Goal: Task Accomplishment & Management: Complete application form

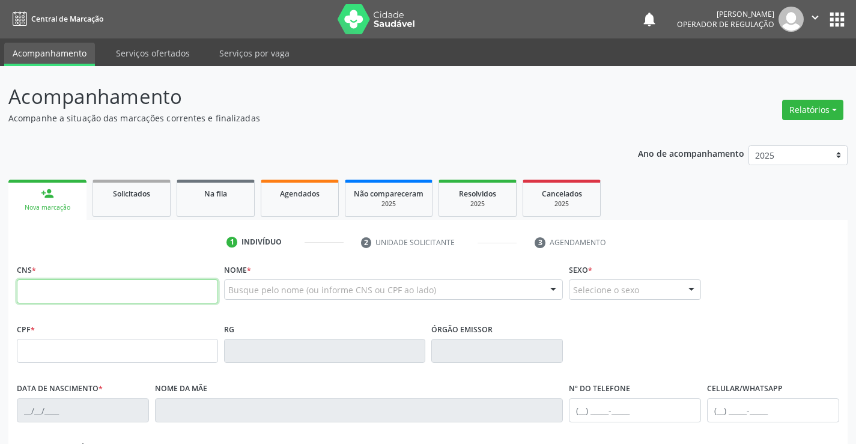
click at [70, 289] on input "text" at bounding box center [117, 291] width 201 height 24
click at [57, 297] on input "text" at bounding box center [117, 291] width 201 height 24
click at [172, 288] on input "text" at bounding box center [117, 291] width 201 height 24
type input "700 3059 3291 0935"
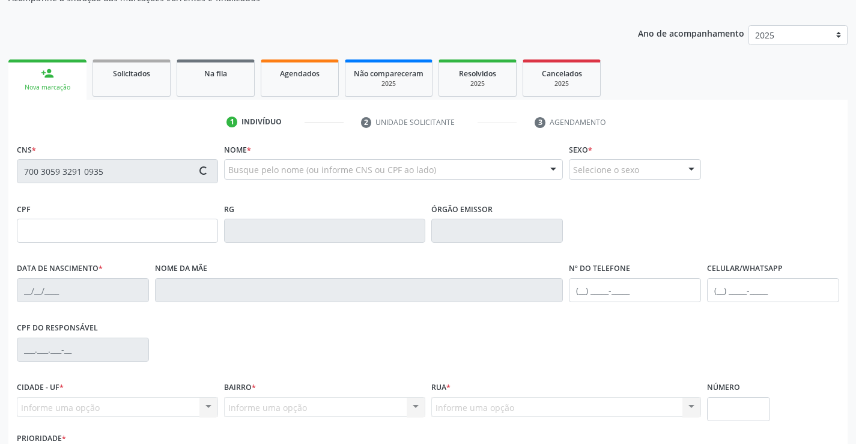
scroll to position [207, 0]
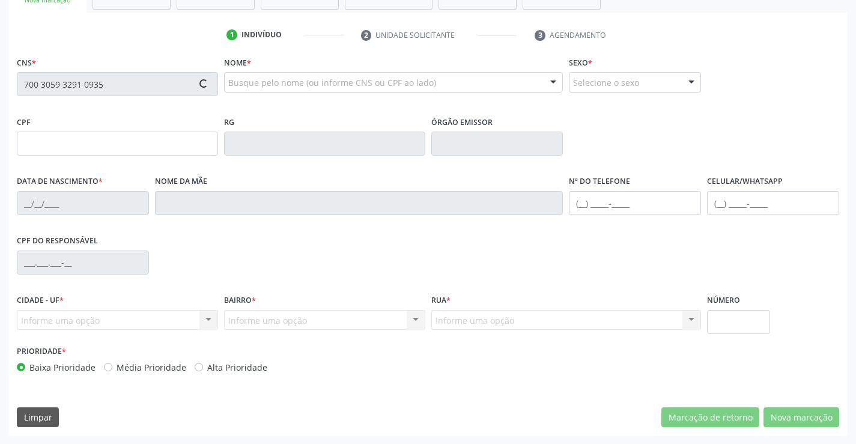
type input "432.662.235-00"
type input "0527121762"
type input "0[DATE]"
type input "[PHONE_NUMBER]"
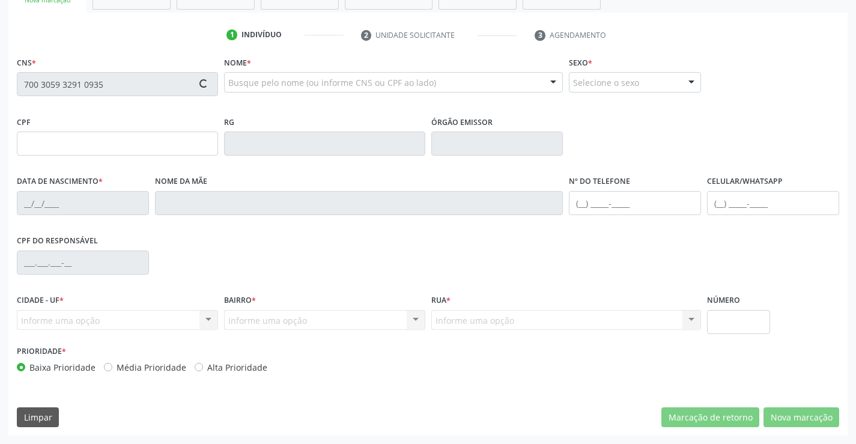
type input "432.662.235-00"
type input "S/N"
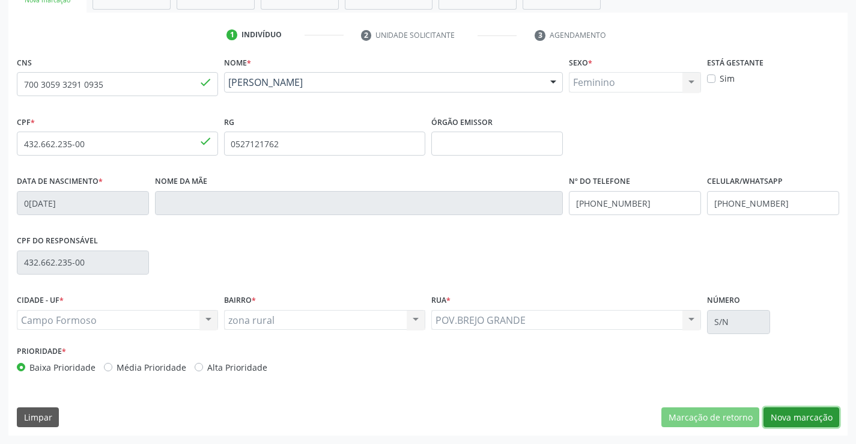
click at [809, 416] on button "Nova marcação" at bounding box center [801, 417] width 76 height 20
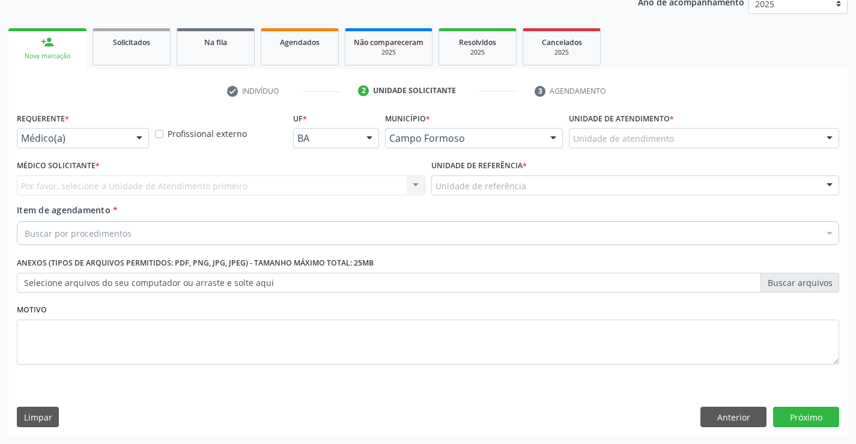
scroll to position [151, 0]
click at [128, 124] on div "Requerente * Médico(a) Médico(a) Enfermeiro(a) Paciente Nenhum resultado encont…" at bounding box center [83, 128] width 132 height 38
click at [128, 134] on div "Médico(a)" at bounding box center [83, 138] width 132 height 20
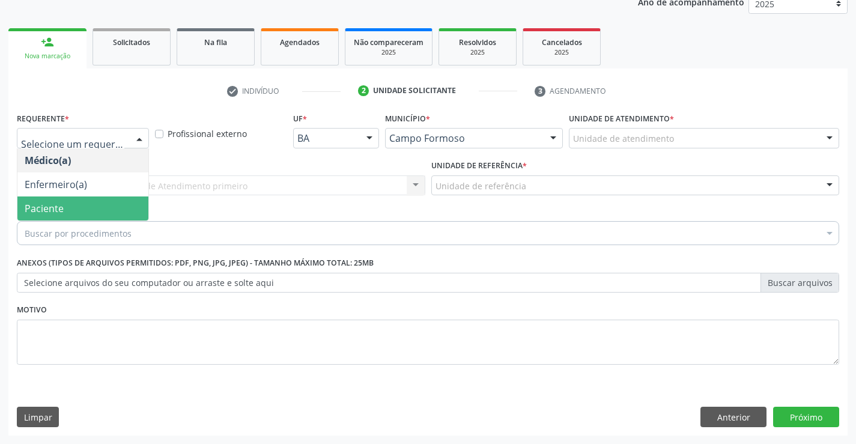
click at [106, 216] on span "Paciente" at bounding box center [82, 208] width 131 height 24
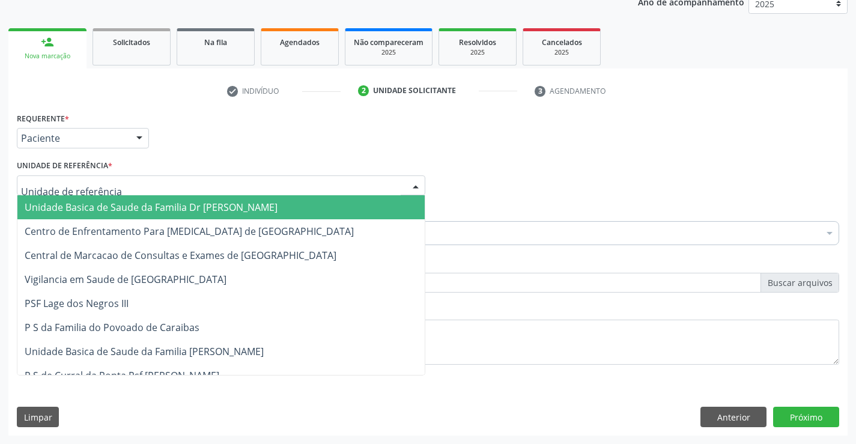
drag, startPoint x: 198, startPoint y: 178, endPoint x: 223, endPoint y: 240, distance: 66.0
click at [199, 184] on div at bounding box center [221, 185] width 408 height 20
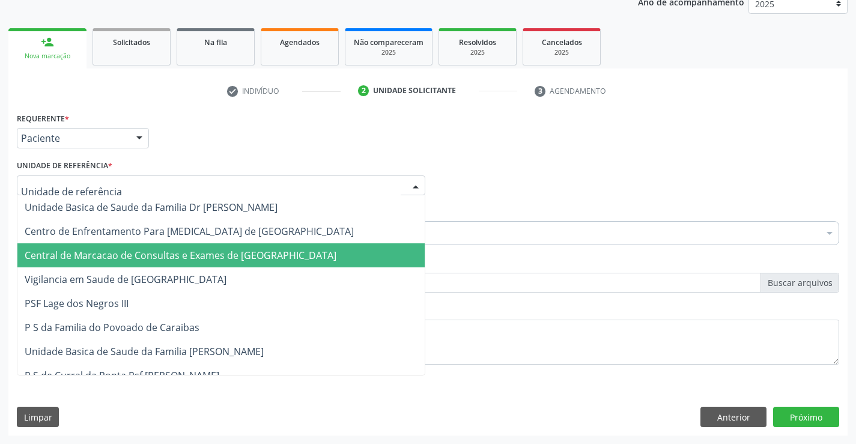
click at [222, 258] on span "Central de Marcacao de Consultas e Exames de [GEOGRAPHIC_DATA]" at bounding box center [181, 255] width 312 height 13
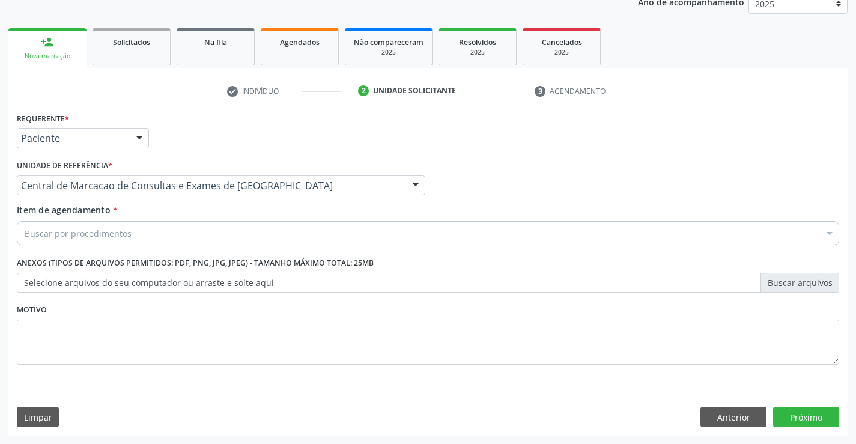
click at [279, 227] on div "Buscar por procedimentos" at bounding box center [428, 233] width 822 height 24
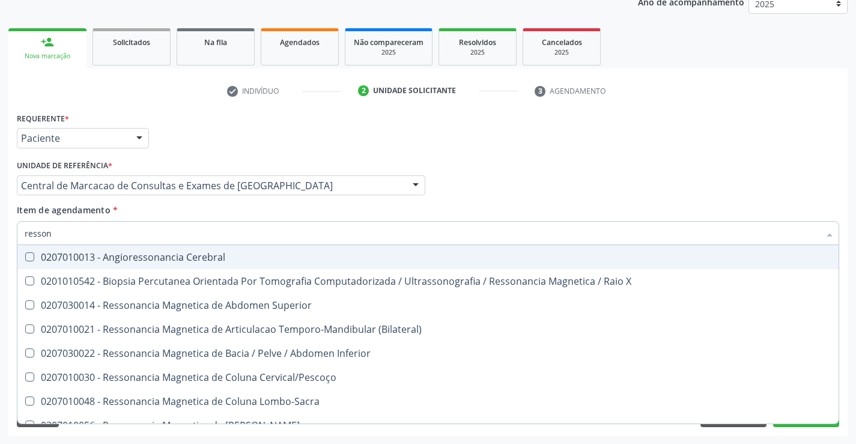
type input "ressona"
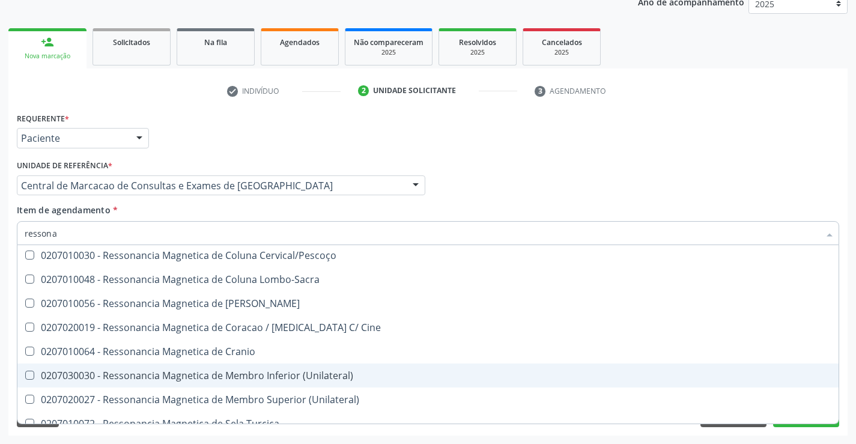
scroll to position [182, 0]
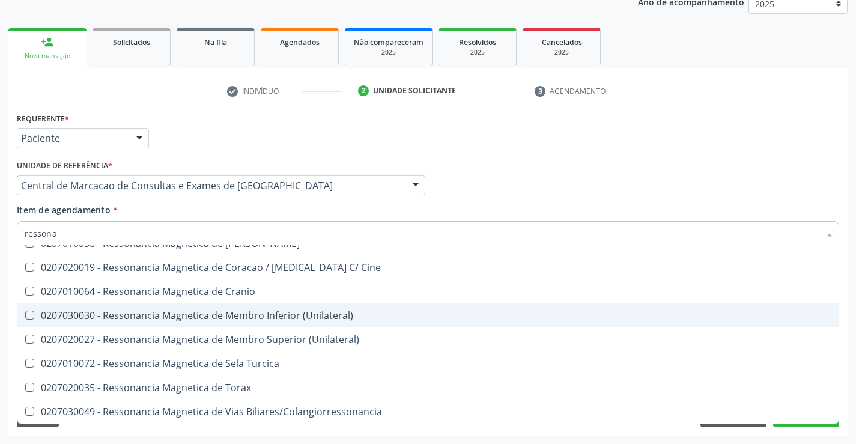
click at [294, 312] on div "0207030030 - Ressonancia Magnetica de Membro Inferior (Unilateral)" at bounding box center [428, 315] width 806 height 10
checkbox \(Unilateral\) "true"
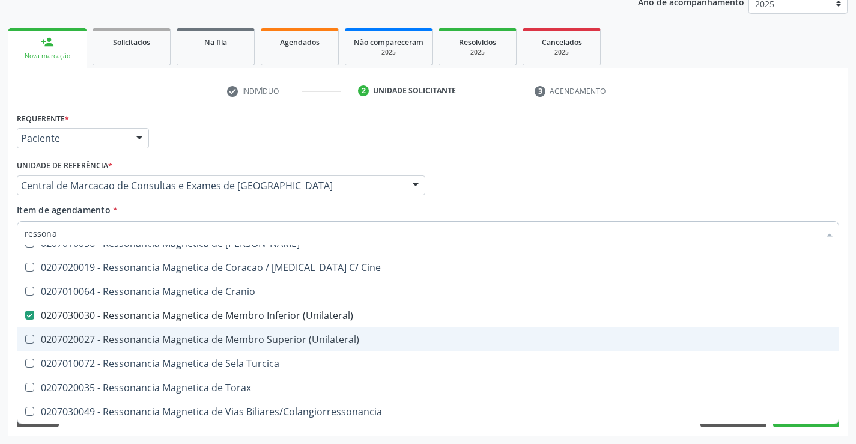
click at [289, 343] on div "0207020027 - Ressonancia Magnetica de Membro Superior (Unilateral)" at bounding box center [428, 339] width 806 height 10
checkbox \(Unilateral\) "true"
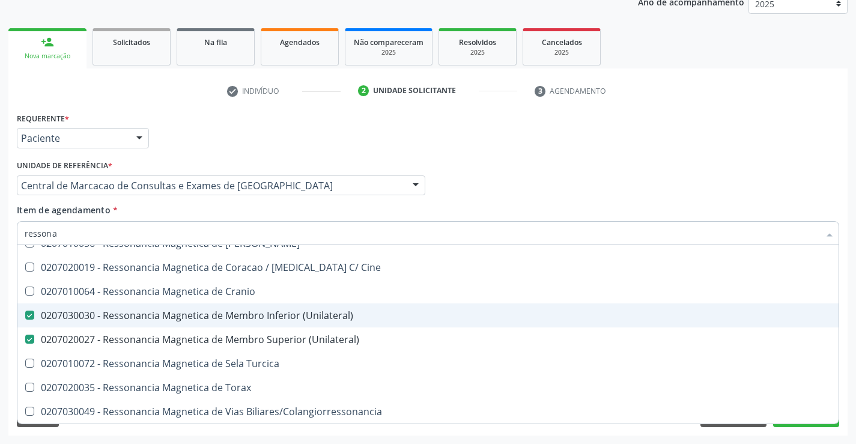
click at [268, 315] on div "0207030030 - Ressonancia Magnetica de Membro Inferior (Unilateral)" at bounding box center [428, 315] width 806 height 10
checkbox \(Unilateral\) "false"
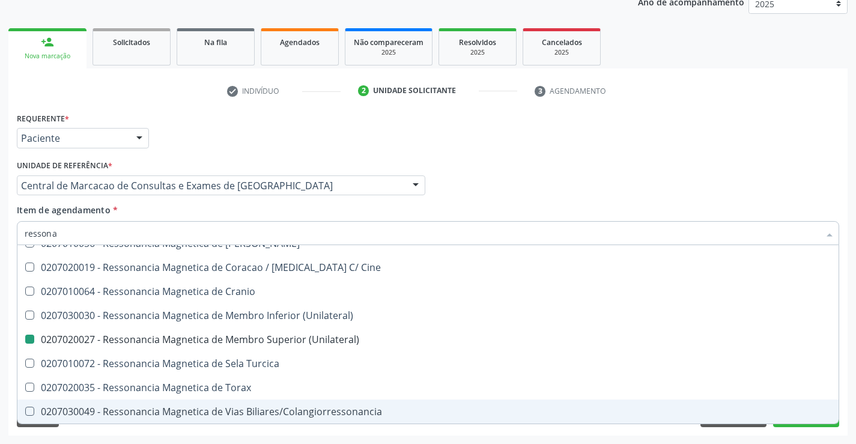
click at [798, 432] on div "Requerente * Paciente Médico(a) Enfermeiro(a) Paciente Nenhum resultado encontr…" at bounding box center [427, 272] width 839 height 326
checkbox X "true"
checkbox \(Unilateral\) "false"
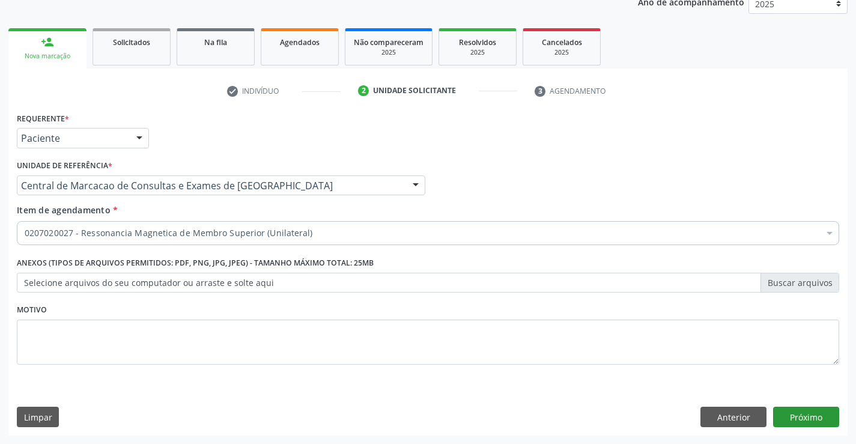
scroll to position [0, 0]
click at [815, 412] on button "Próximo" at bounding box center [806, 416] width 66 height 20
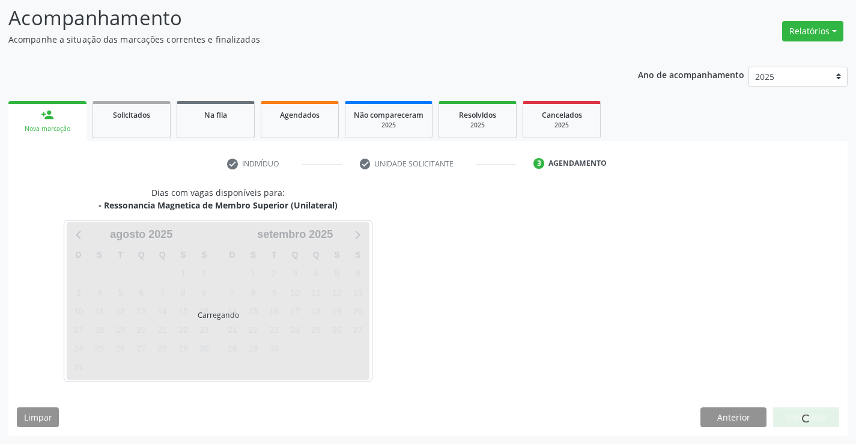
scroll to position [114, 0]
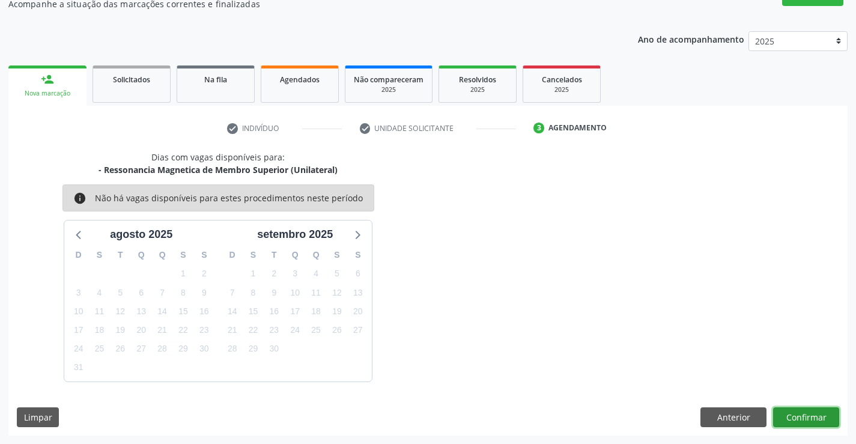
click at [819, 417] on button "Confirmar" at bounding box center [806, 417] width 66 height 20
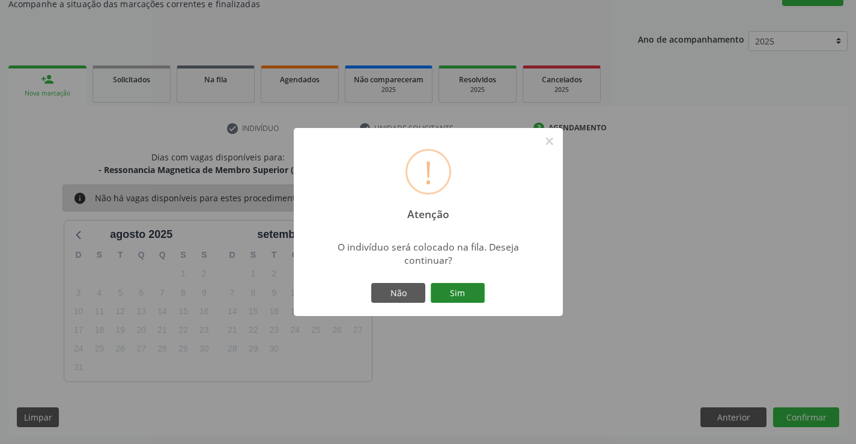
click at [468, 291] on button "Sim" at bounding box center [457, 293] width 54 height 20
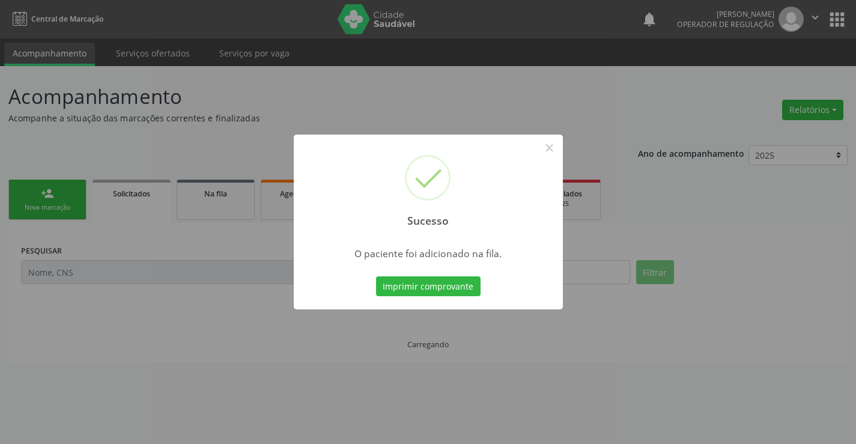
scroll to position [0, 0]
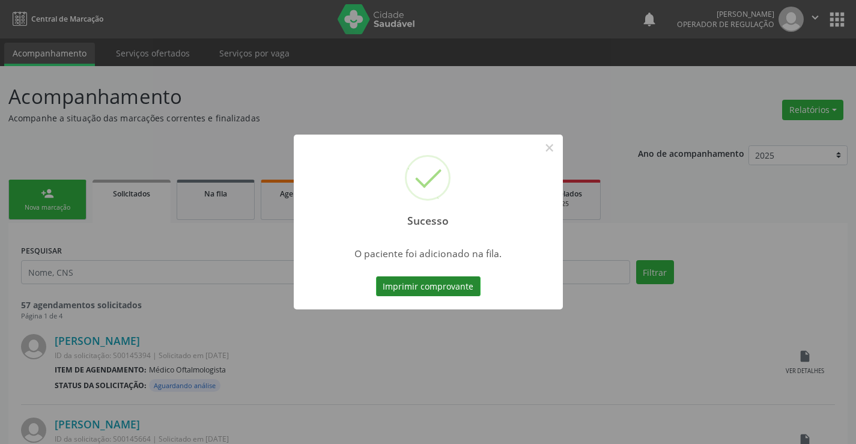
click at [430, 293] on button "Imprimir comprovante" at bounding box center [428, 286] width 104 height 20
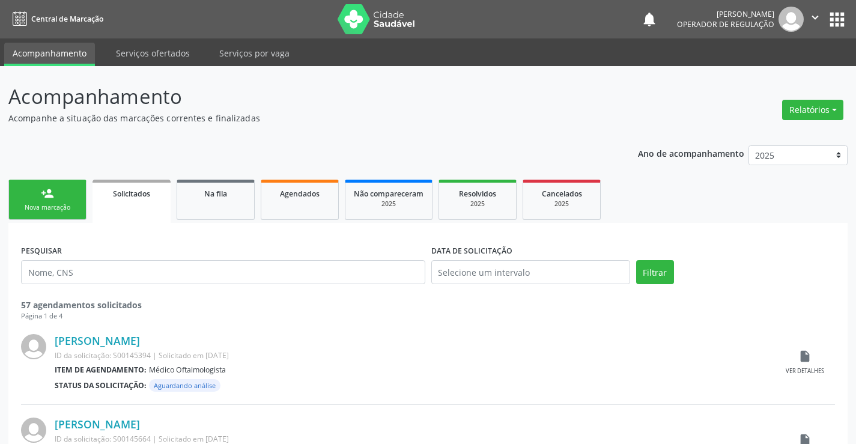
click at [59, 204] on div "Nova marcação" at bounding box center [47, 207] width 60 height 9
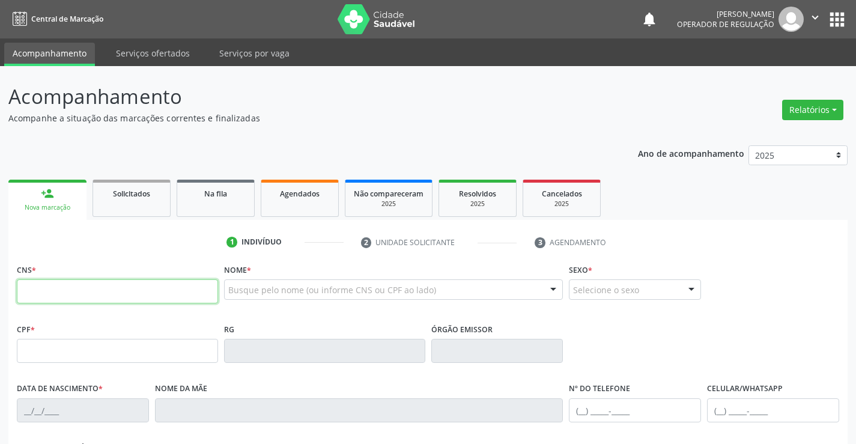
click at [150, 291] on input "text" at bounding box center [117, 291] width 201 height 24
type input "700 4024 8543 7646"
type input "[DATE]"
type input "[PHONE_NUMBER]"
type input "S/N"
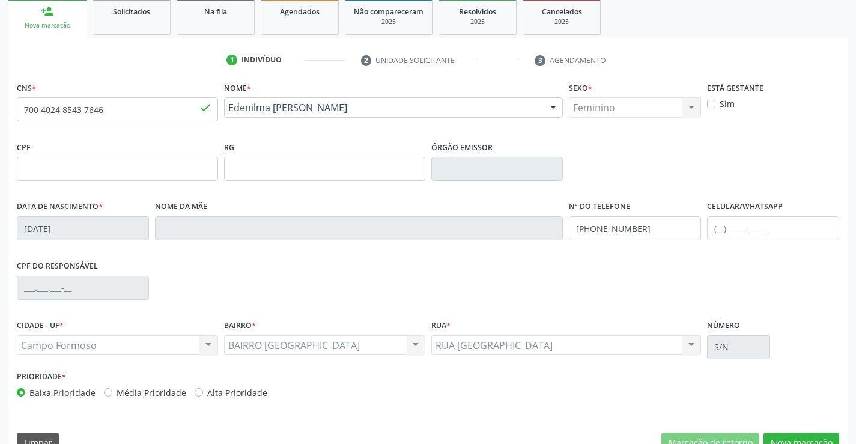
scroll to position [207, 0]
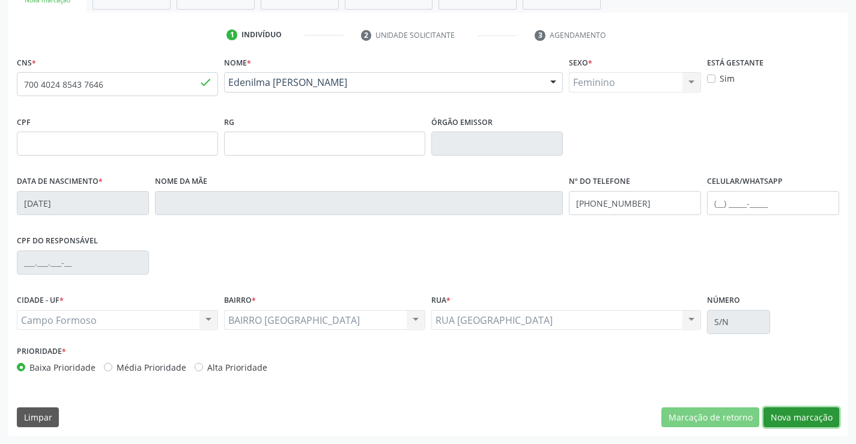
click at [789, 416] on button "Nova marcação" at bounding box center [801, 417] width 76 height 20
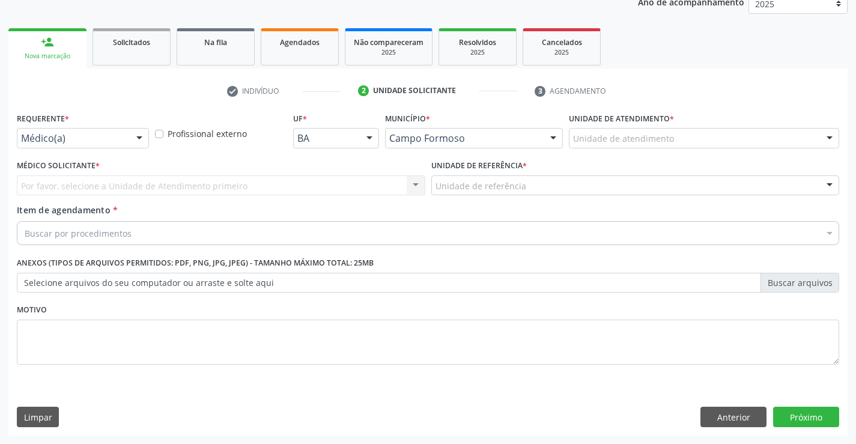
scroll to position [151, 0]
click at [124, 141] on div "Médico(a)" at bounding box center [83, 138] width 132 height 20
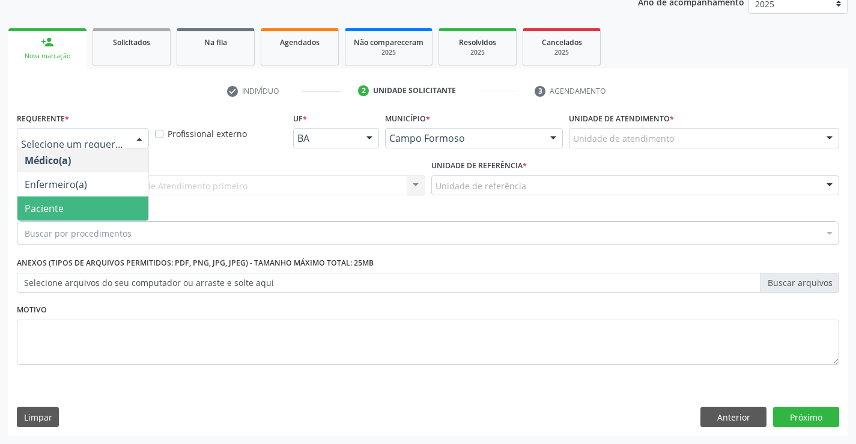
click at [67, 210] on span "Paciente" at bounding box center [82, 208] width 131 height 24
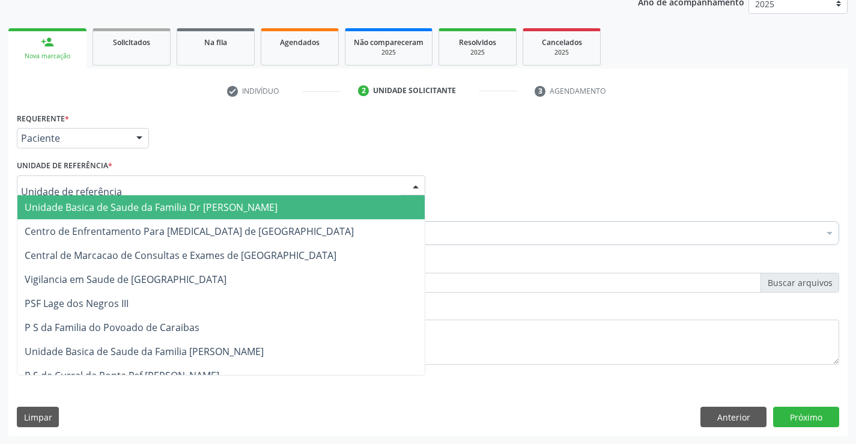
drag, startPoint x: 175, startPoint y: 184, endPoint x: 181, endPoint y: 235, distance: 51.4
click at [177, 188] on div at bounding box center [221, 185] width 408 height 20
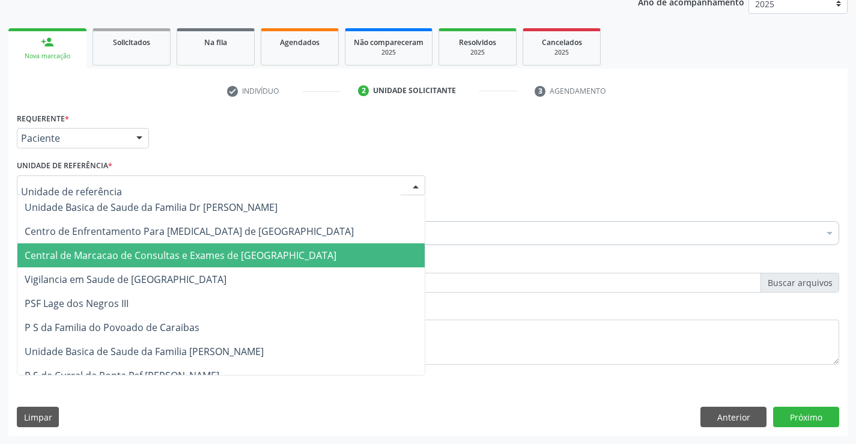
click at [183, 252] on span "Central de Marcacao de Consultas e Exames de [GEOGRAPHIC_DATA]" at bounding box center [181, 255] width 312 height 13
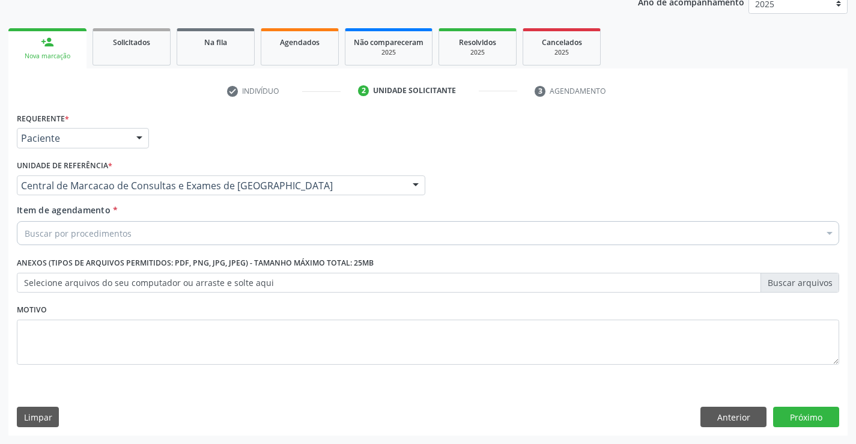
click at [199, 228] on div "Buscar por procedimentos" at bounding box center [428, 233] width 822 height 24
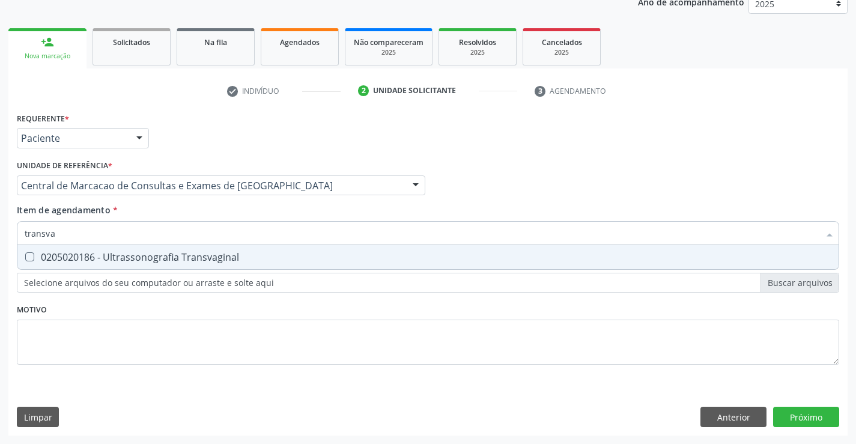
type input "transvag"
click at [198, 252] on div "0205020186 - Ultrassonografia Transvaginal" at bounding box center [428, 257] width 806 height 10
checkbox Transvaginal "true"
click at [795, 422] on div "Requerente * Paciente Médico(a) Enfermeiro(a) Paciente Nenhum resultado encontr…" at bounding box center [427, 272] width 839 height 326
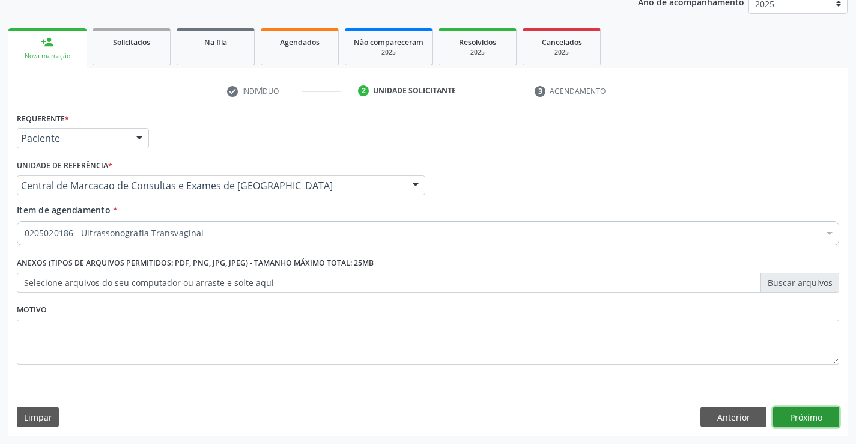
click at [791, 408] on button "Próximo" at bounding box center [806, 416] width 66 height 20
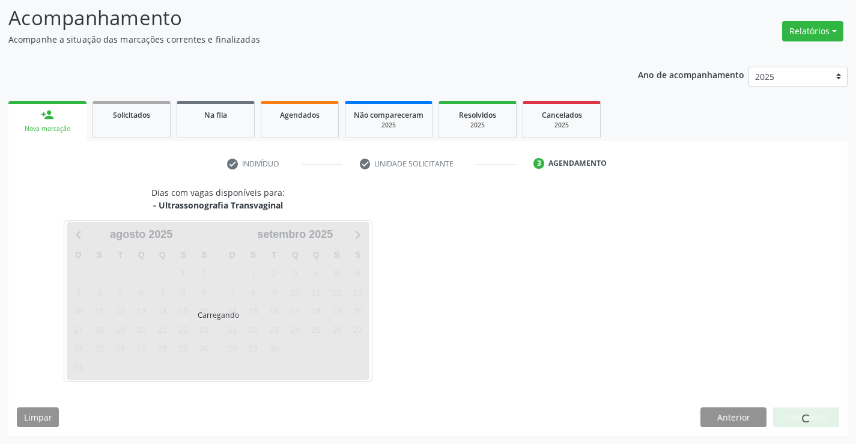
scroll to position [79, 0]
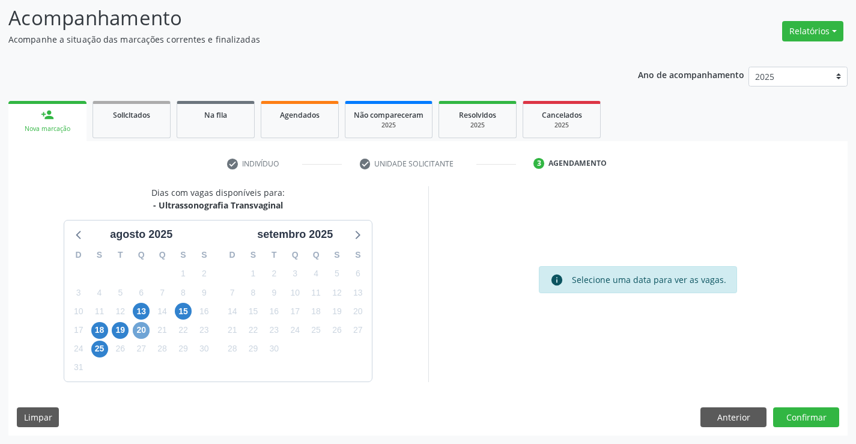
click at [140, 326] on span "20" at bounding box center [141, 330] width 17 height 17
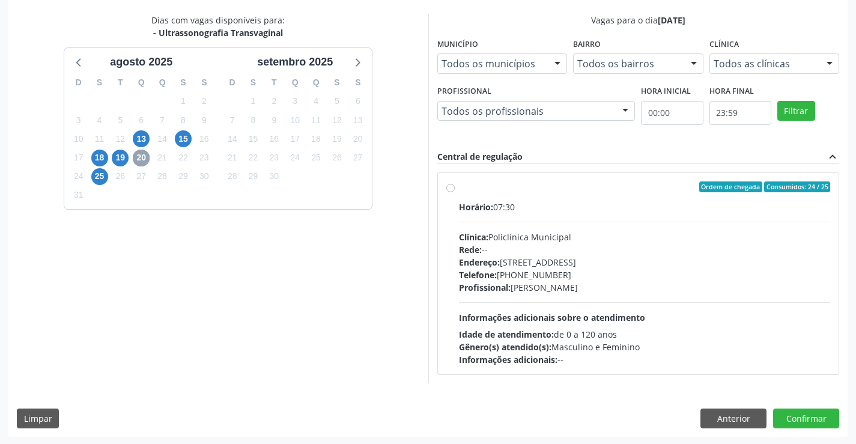
scroll to position [252, 0]
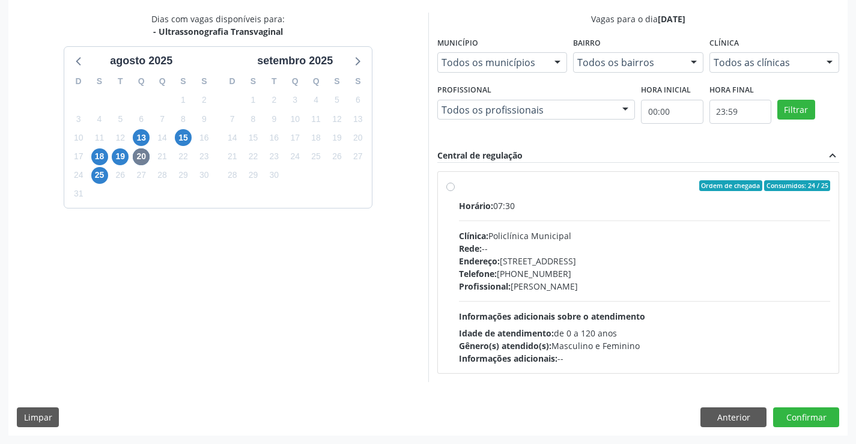
click at [570, 247] on div "Rede: --" at bounding box center [645, 248] width 372 height 13
click at [454, 191] on input "Ordem de chegada Consumidos: 24 / 25 Horário: 07:30 Clínica: Policlínica Munici…" at bounding box center [450, 185] width 8 height 11
radio input "true"
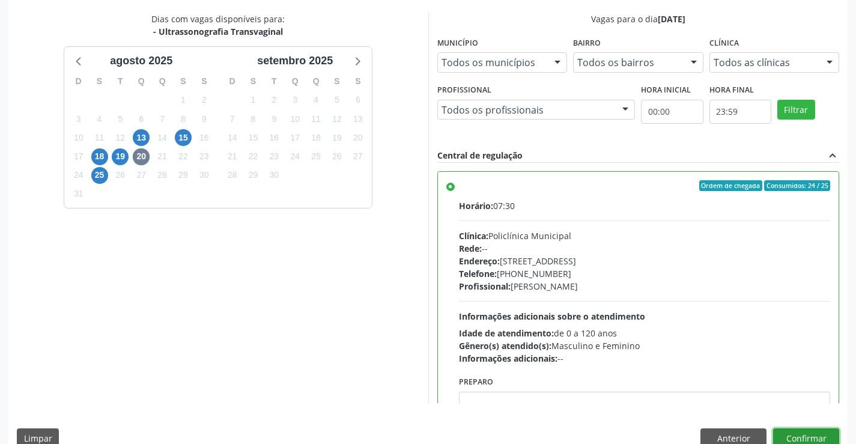
click at [820, 437] on button "Confirmar" at bounding box center [806, 438] width 66 height 20
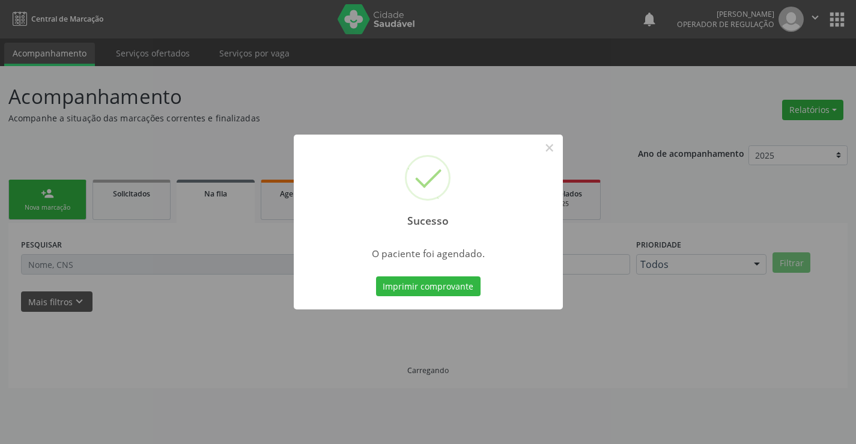
scroll to position [0, 0]
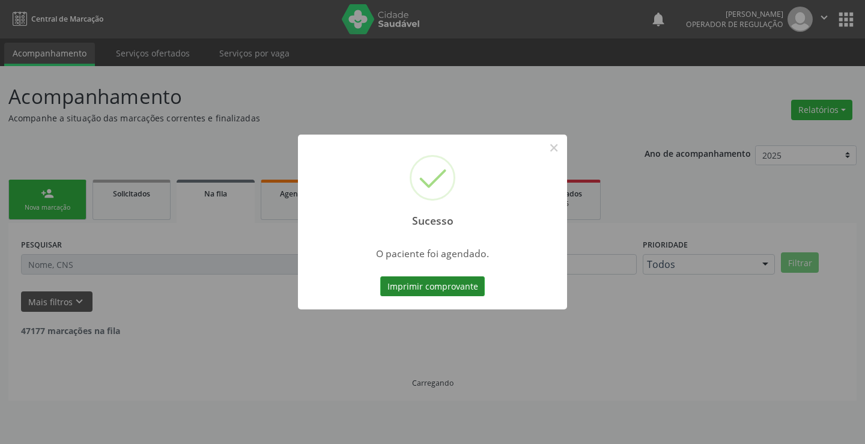
click at [410, 281] on button "Imprimir comprovante" at bounding box center [432, 286] width 104 height 20
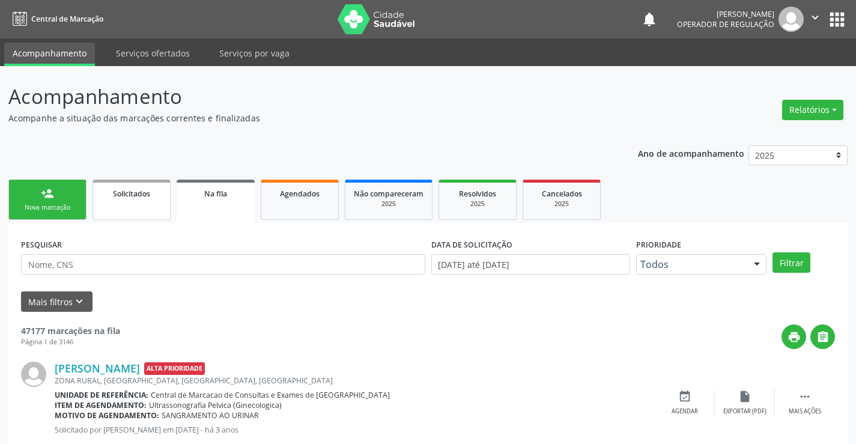
click at [110, 186] on link "Solicitados" at bounding box center [131, 200] width 78 height 40
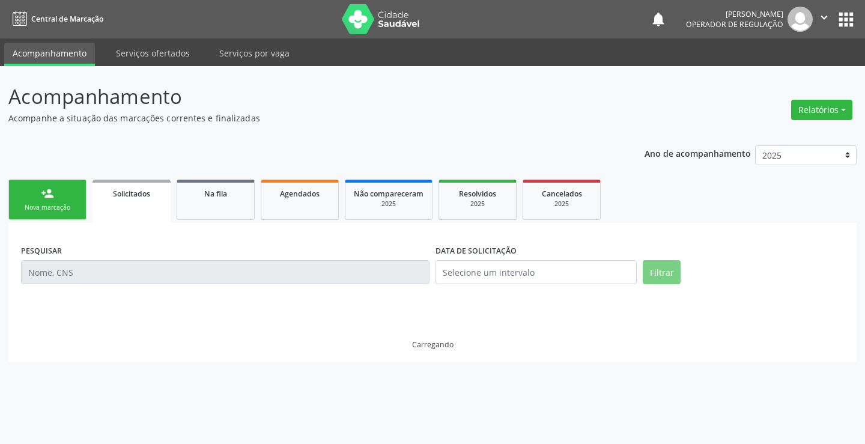
click at [56, 200] on link "person_add Nova marcação" at bounding box center [47, 200] width 78 height 40
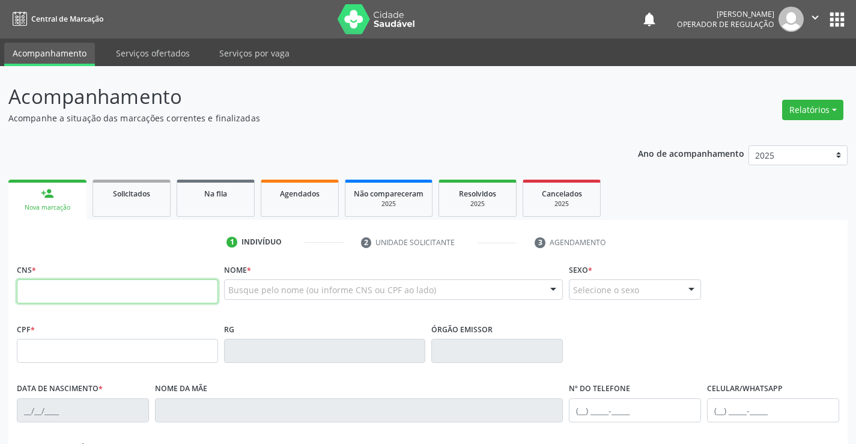
click at [146, 288] on input "text" at bounding box center [117, 291] width 201 height 24
type input "705 0032 8297 6351"
type input "0184822874"
type input "0[DATE]"
type input "[PHONE_NUMBER]"
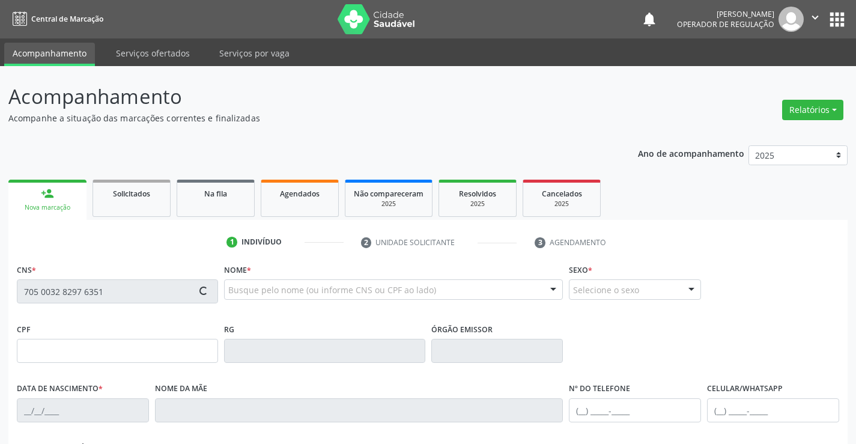
type input "[PHONE_NUMBER]"
type input "220"
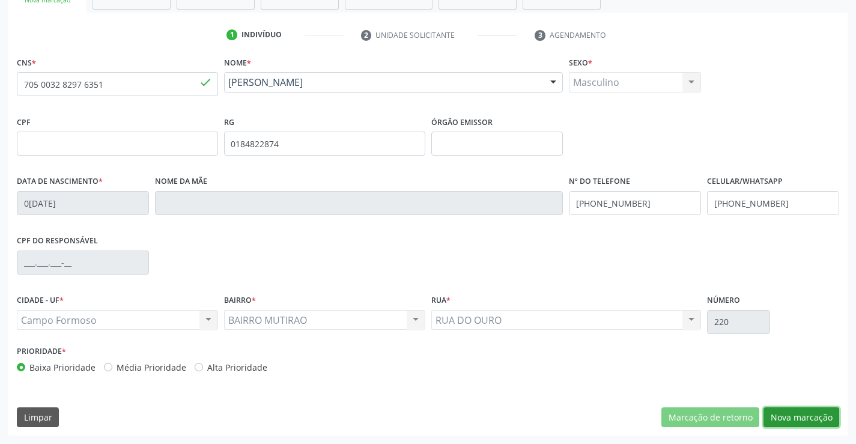
click at [814, 420] on button "Nova marcação" at bounding box center [801, 417] width 76 height 20
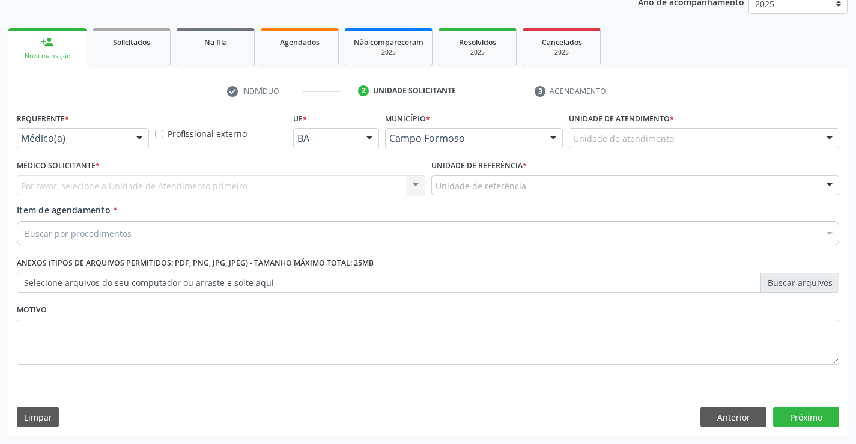
scroll to position [151, 0]
click at [125, 123] on div "Requerente * Médico(a) Médico(a) Enfermeiro(a) Paciente Nenhum resultado encont…" at bounding box center [83, 128] width 132 height 38
click at [125, 145] on div "Médico(a)" at bounding box center [83, 138] width 132 height 20
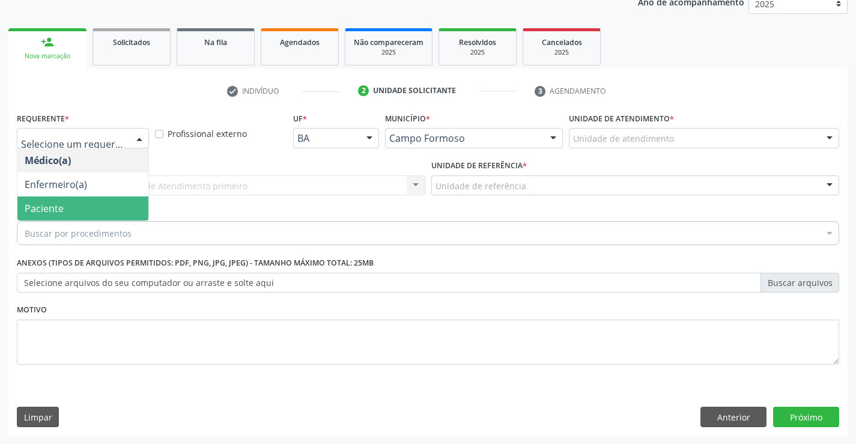
click at [103, 212] on span "Paciente" at bounding box center [82, 208] width 131 height 24
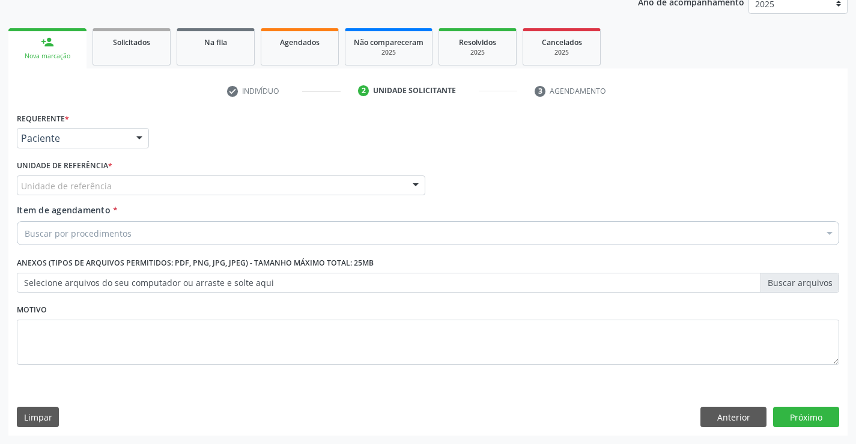
click at [162, 179] on div "Unidade de referência" at bounding box center [221, 185] width 408 height 20
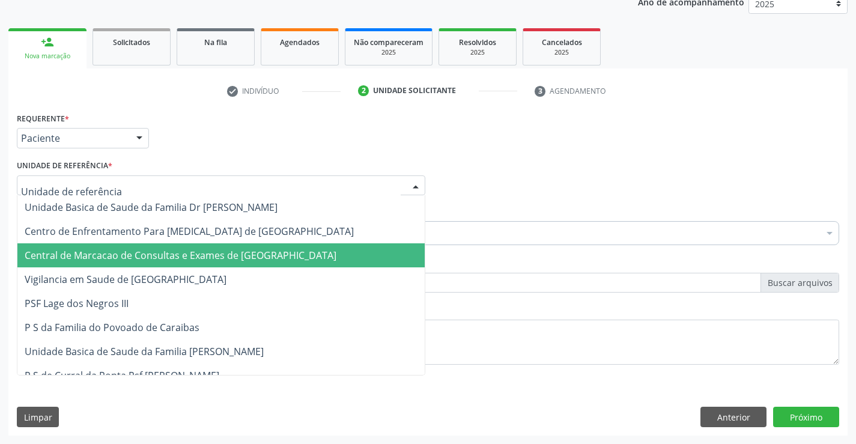
click at [198, 254] on span "Central de Marcacao de Consultas e Exames de [GEOGRAPHIC_DATA]" at bounding box center [181, 255] width 312 height 13
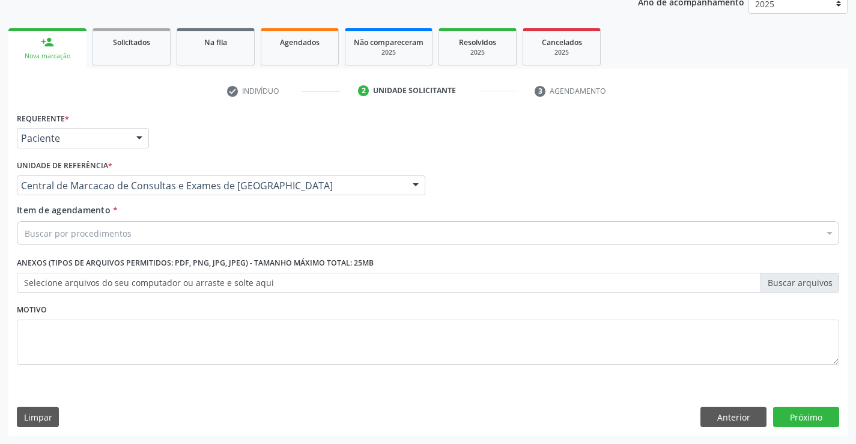
click at [247, 226] on div "Buscar por procedimentos" at bounding box center [428, 233] width 822 height 24
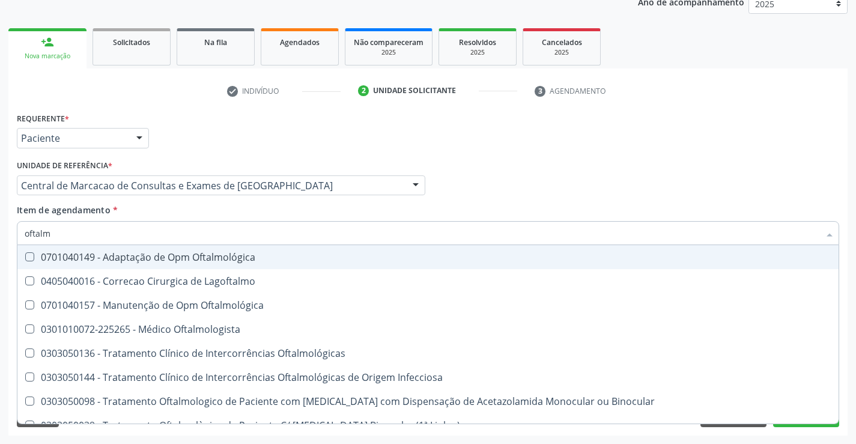
type input "oftalmo"
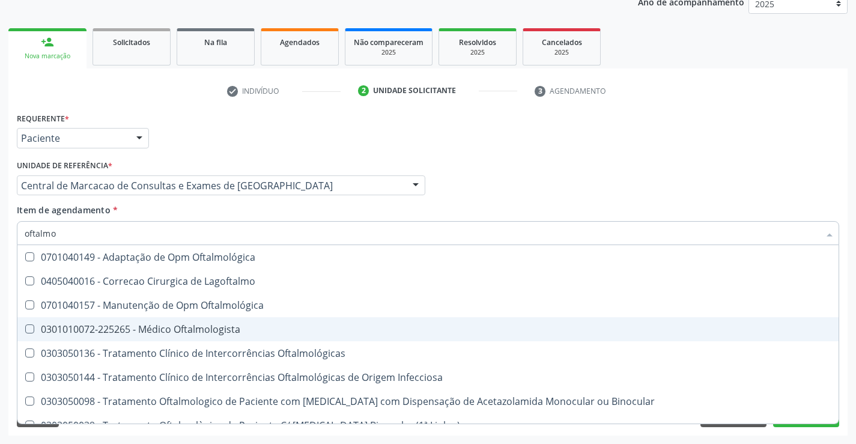
click at [205, 328] on div "0301010072-225265 - Médico Oftalmologista" at bounding box center [428, 329] width 806 height 10
checkbox Oftalmologista "true"
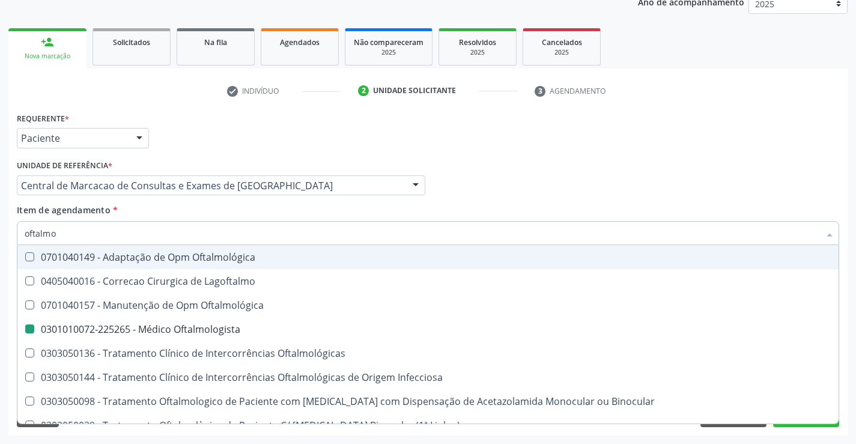
click at [596, 157] on div "Médico Solicitante Por favor, selecione a Unidade de Atendimento primeiro Nenhu…" at bounding box center [428, 180] width 828 height 47
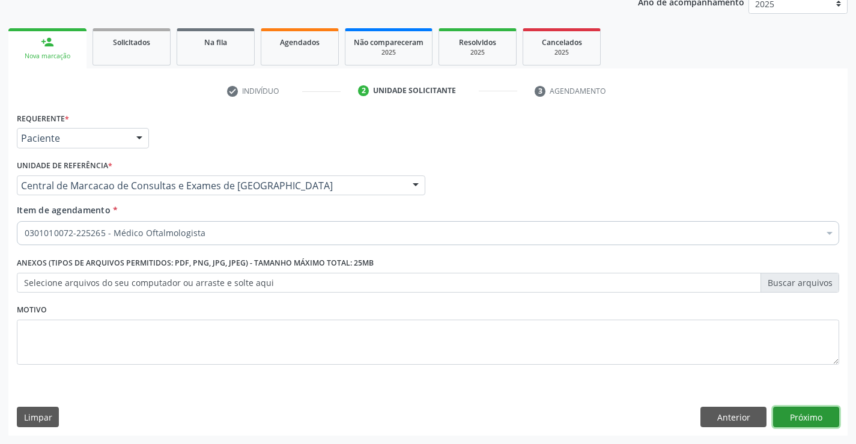
click at [809, 423] on button "Próximo" at bounding box center [806, 416] width 66 height 20
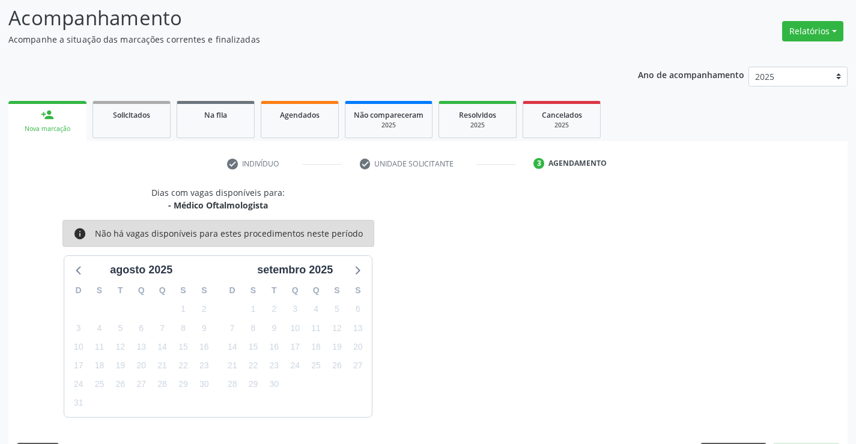
scroll to position [114, 0]
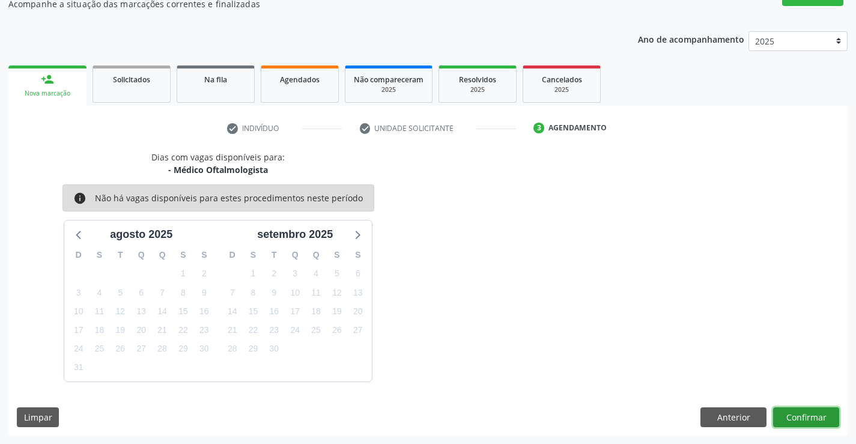
drag, startPoint x: 820, startPoint y: 416, endPoint x: 814, endPoint y: 412, distance: 6.5
click at [814, 412] on button "Confirmar" at bounding box center [806, 417] width 66 height 20
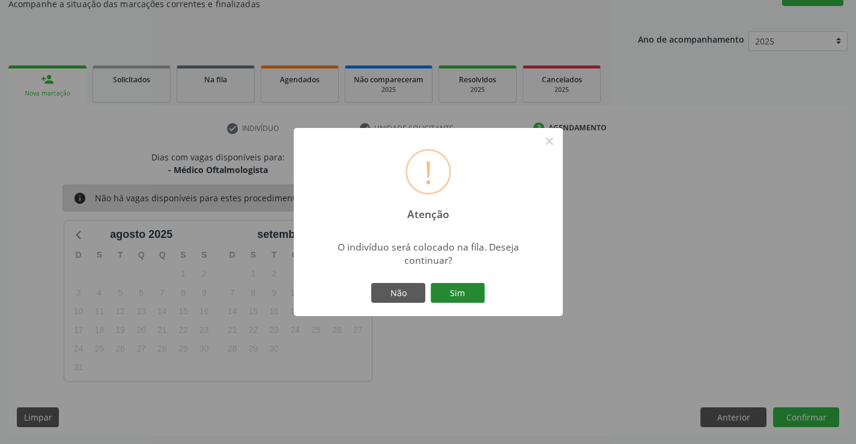
click at [475, 292] on button "Sim" at bounding box center [457, 293] width 54 height 20
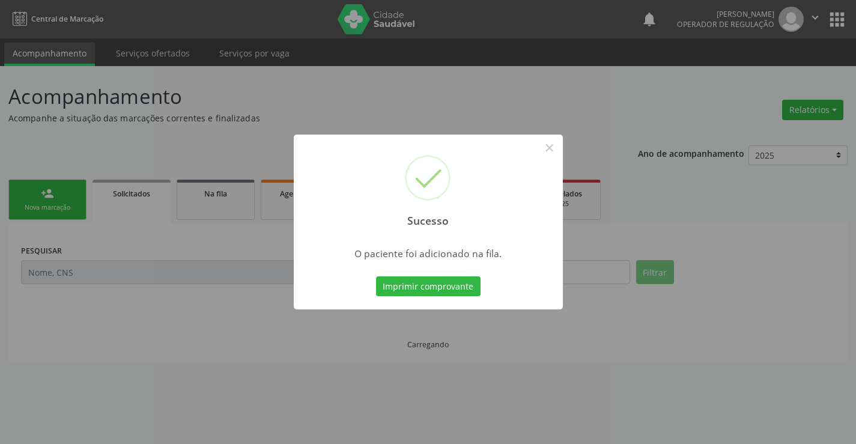
scroll to position [0, 0]
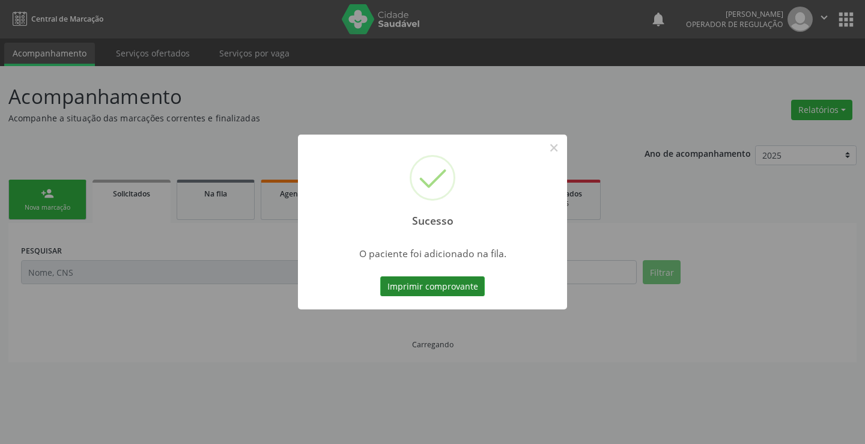
click at [442, 280] on button "Imprimir comprovante" at bounding box center [432, 286] width 104 height 20
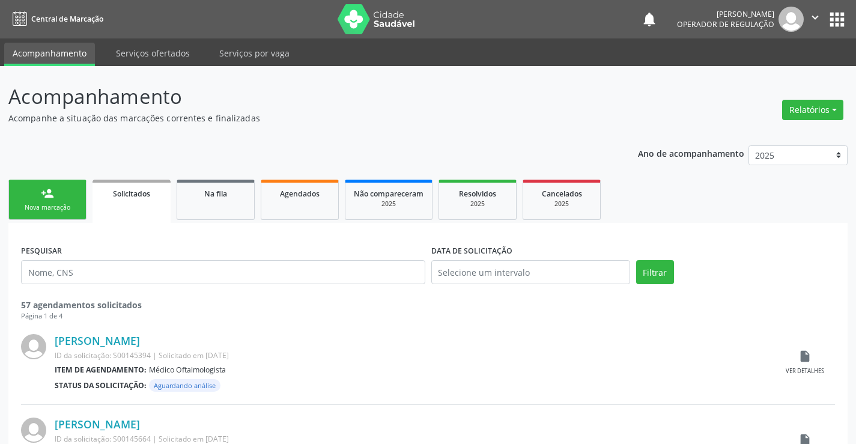
click at [76, 208] on div "Nova marcação" at bounding box center [47, 207] width 60 height 9
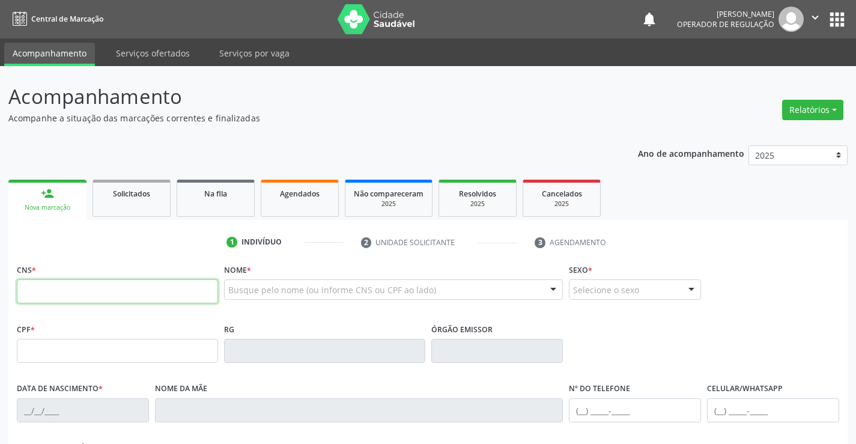
click at [191, 289] on input "text" at bounding box center [117, 291] width 201 height 24
click at [172, 292] on input "text" at bounding box center [117, 291] width 201 height 24
click at [109, 276] on div "CNS *" at bounding box center [117, 282] width 201 height 43
click at [121, 271] on div "CNS *" at bounding box center [117, 282] width 201 height 43
click at [122, 279] on div "CNS *" at bounding box center [117, 282] width 201 height 43
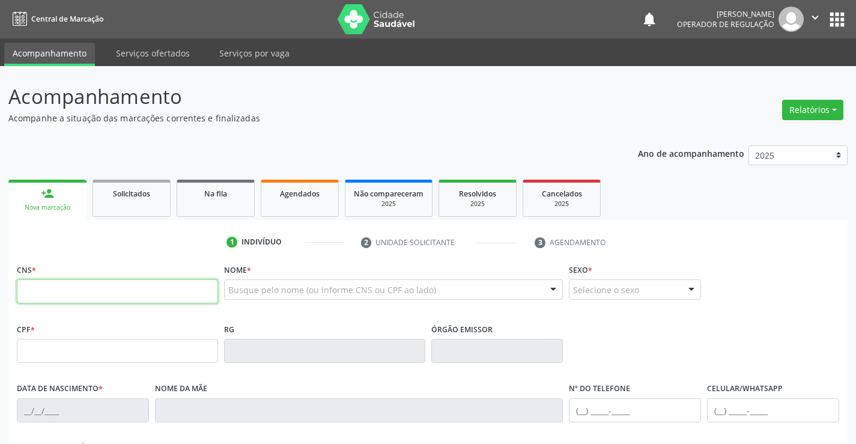
click at [124, 298] on input "text" at bounding box center [117, 291] width 201 height 24
type input "704 5093 9262 8210"
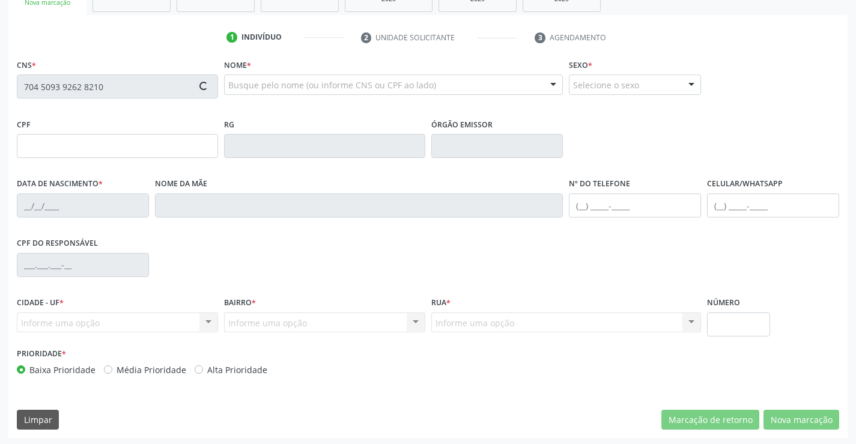
scroll to position [207, 0]
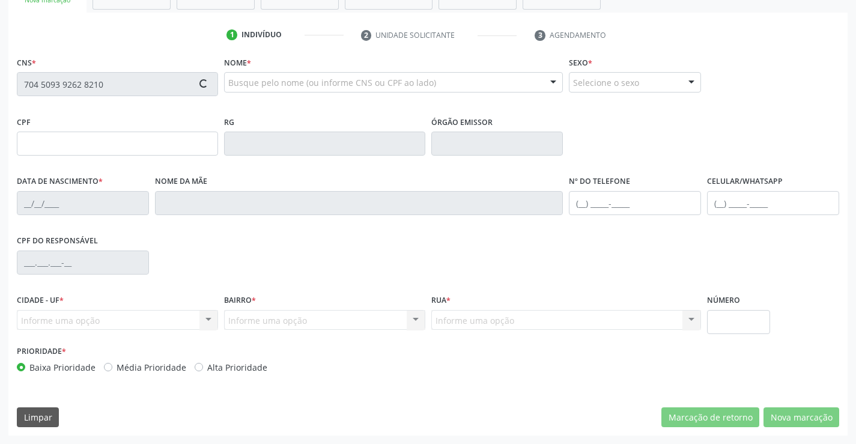
type input "2225971943"
type input "[DATE]"
type input "[PHONE_NUMBER]"
type input "S/N"
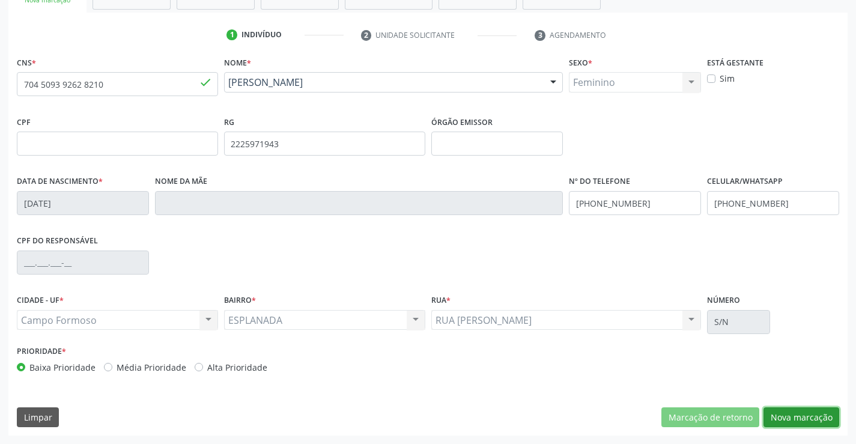
click at [815, 409] on button "Nova marcação" at bounding box center [801, 417] width 76 height 20
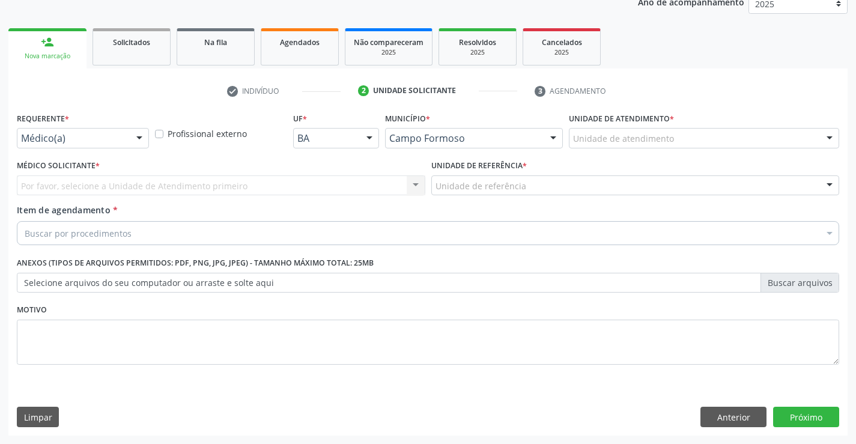
scroll to position [151, 0]
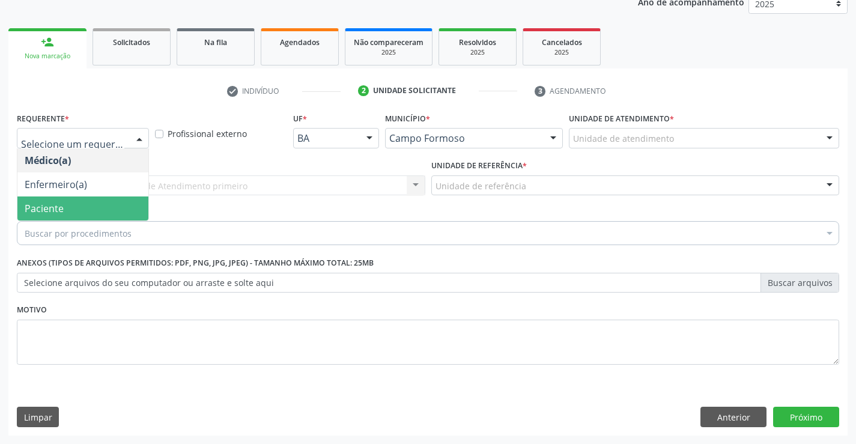
click at [92, 208] on span "Paciente" at bounding box center [82, 208] width 131 height 24
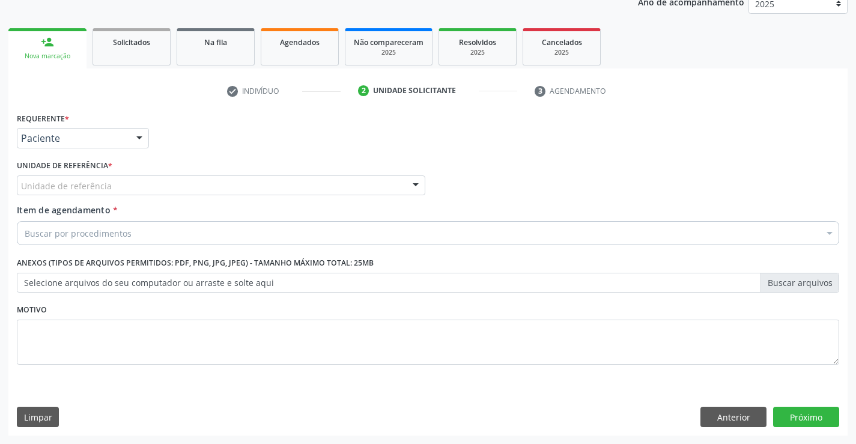
drag, startPoint x: 173, startPoint y: 180, endPoint x: 173, endPoint y: 193, distance: 12.6
click at [173, 181] on div "Unidade de referência" at bounding box center [221, 185] width 408 height 20
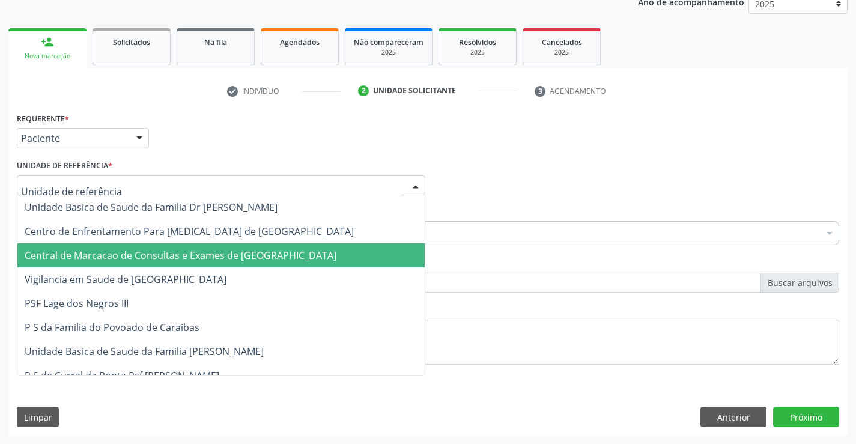
click at [186, 247] on span "Central de Marcacao de Consultas e Exames de [GEOGRAPHIC_DATA]" at bounding box center [220, 255] width 407 height 24
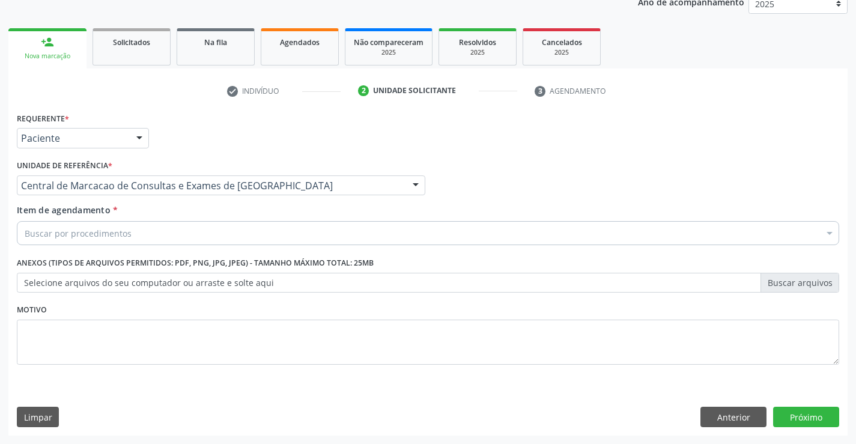
click at [199, 232] on div "Buscar por procedimentos" at bounding box center [428, 233] width 822 height 24
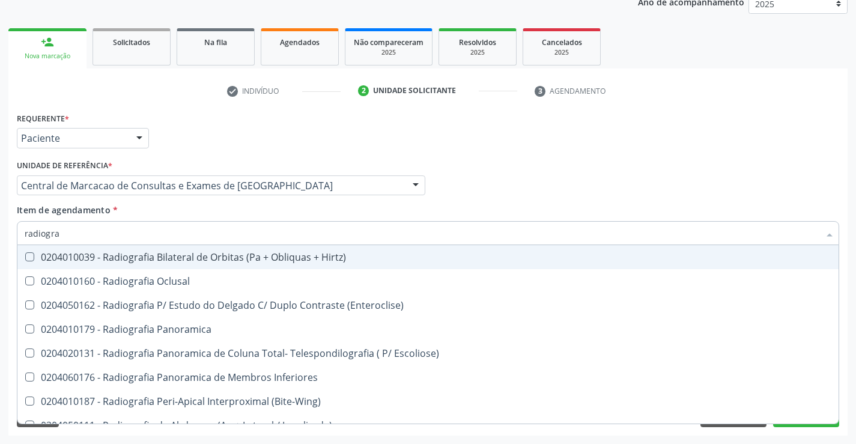
type input "radiograf"
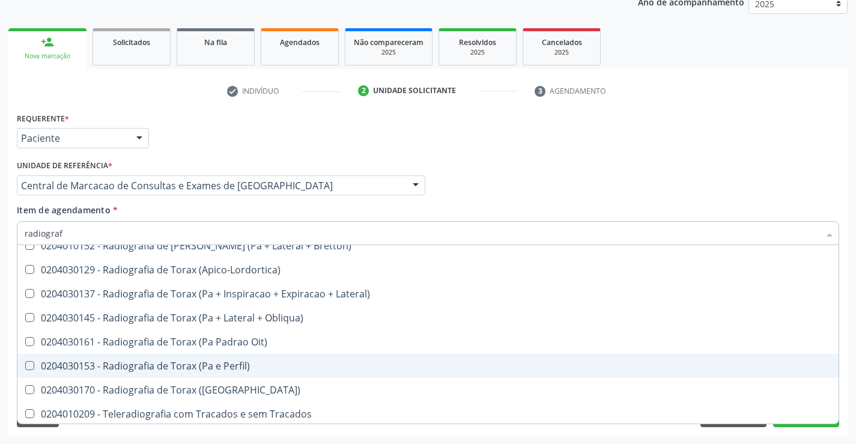
scroll to position [1527, 0]
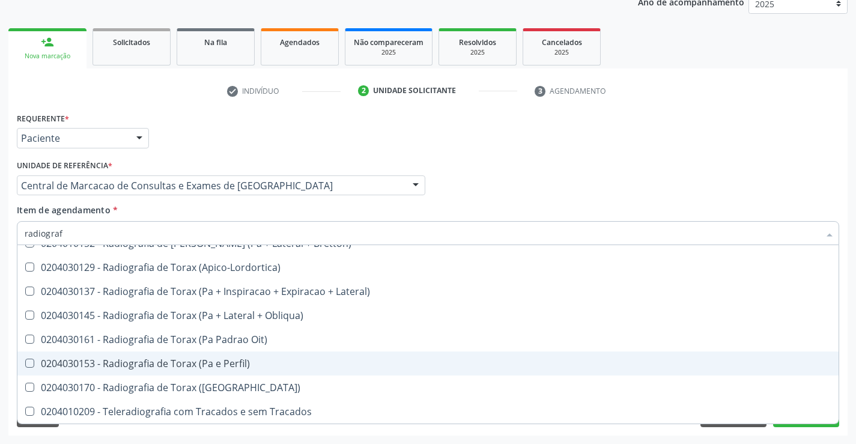
click at [230, 364] on div "0204030153 - Radiografia de Torax (Pa e Perfil)" at bounding box center [428, 363] width 806 height 10
checkbox Perfil\) "true"
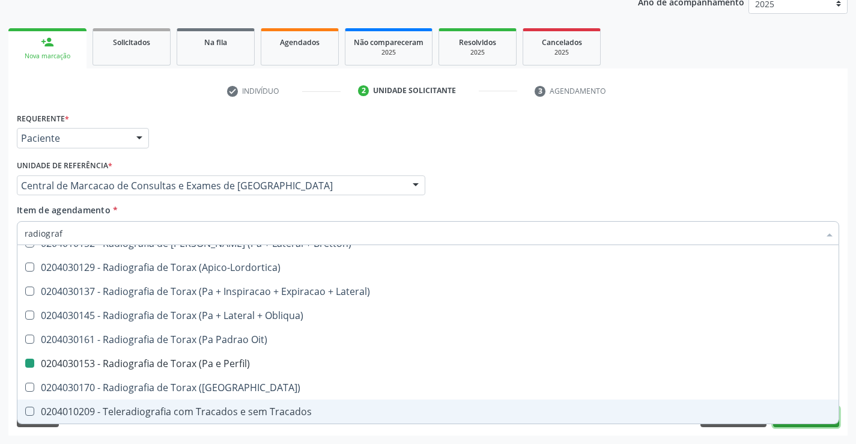
click at [803, 426] on button "Próximo" at bounding box center [806, 416] width 66 height 20
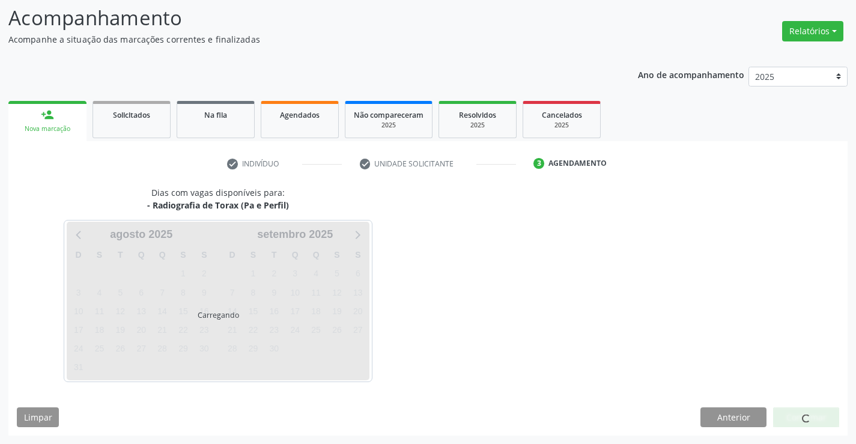
scroll to position [0, 0]
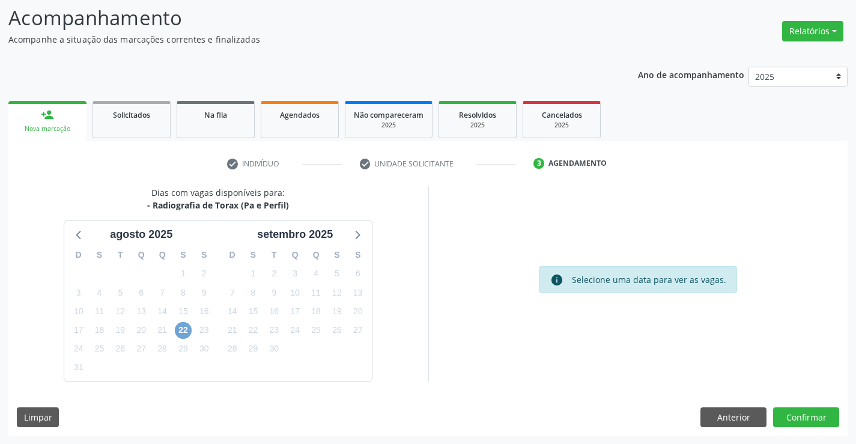
click at [185, 329] on span "22" at bounding box center [183, 330] width 17 height 17
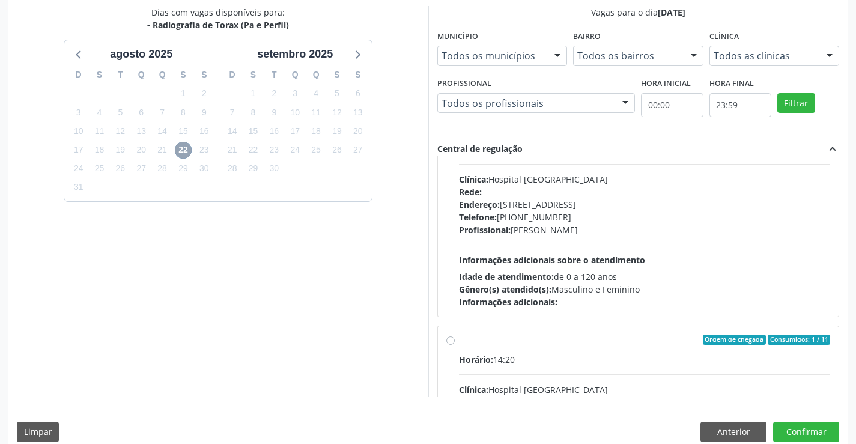
scroll to position [189, 0]
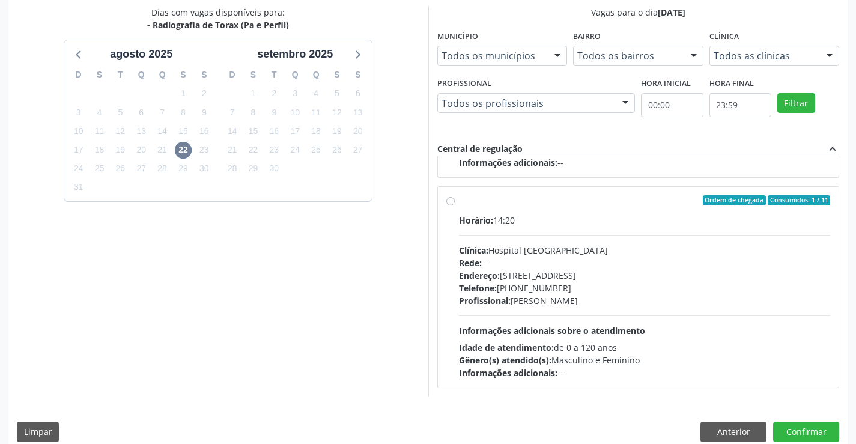
click at [564, 301] on div "Profissional: [PERSON_NAME]" at bounding box center [645, 300] width 372 height 13
click at [454, 206] on input "Ordem de chegada Consumidos: 1 / 11 Horário: 14:20 Clínica: Hospital [GEOGRAPHI…" at bounding box center [450, 200] width 8 height 11
radio input "true"
click at [821, 426] on button "Confirmar" at bounding box center [806, 431] width 66 height 20
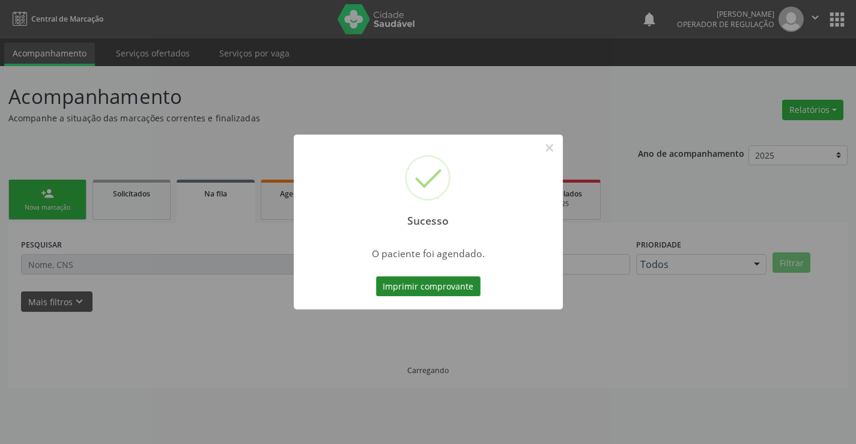
scroll to position [0, 0]
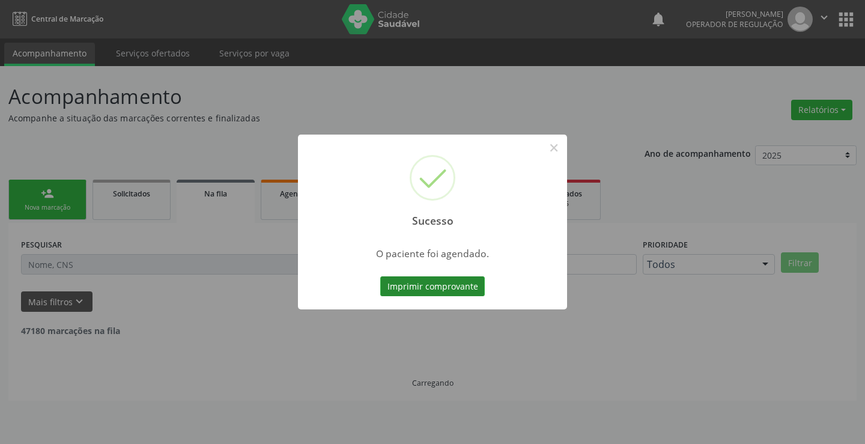
click at [408, 285] on button "Imprimir comprovante" at bounding box center [432, 286] width 104 height 20
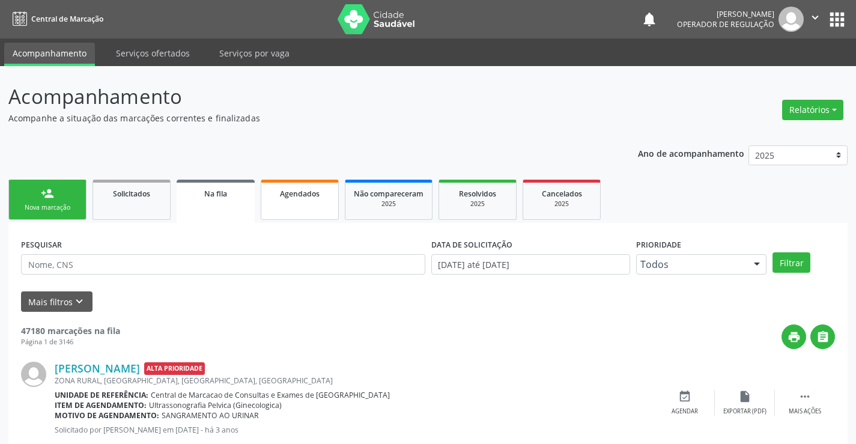
click at [286, 189] on span "Agendados" at bounding box center [300, 194] width 40 height 10
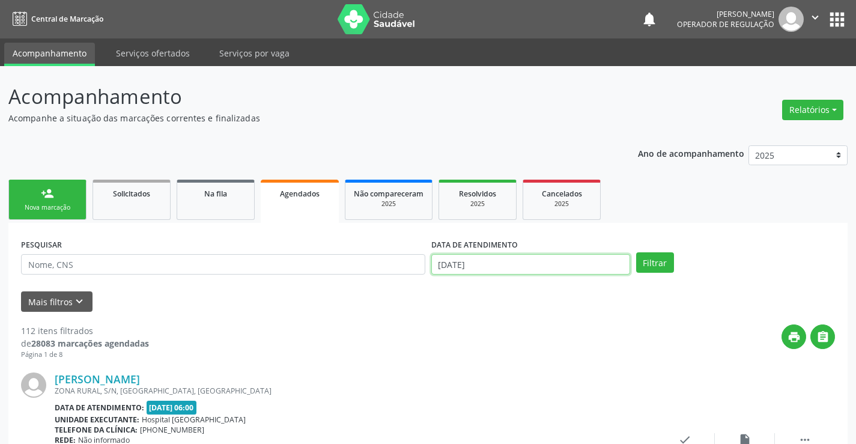
click at [515, 264] on input "[DATE]" at bounding box center [530, 264] width 199 height 20
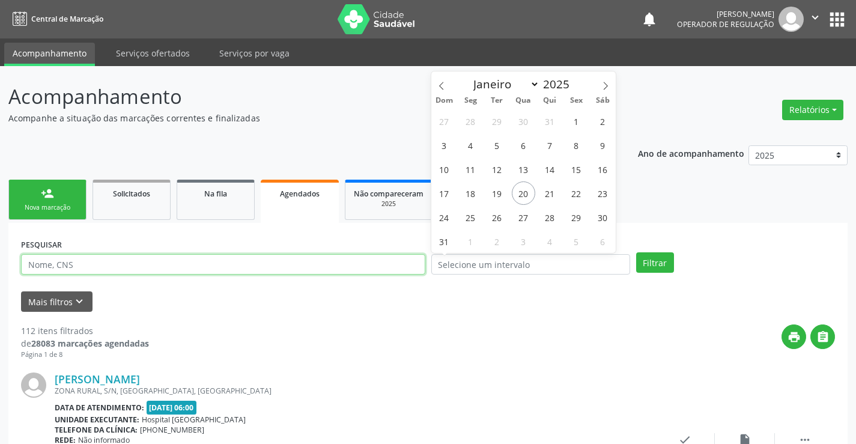
click at [357, 270] on input "text" at bounding box center [223, 264] width 404 height 20
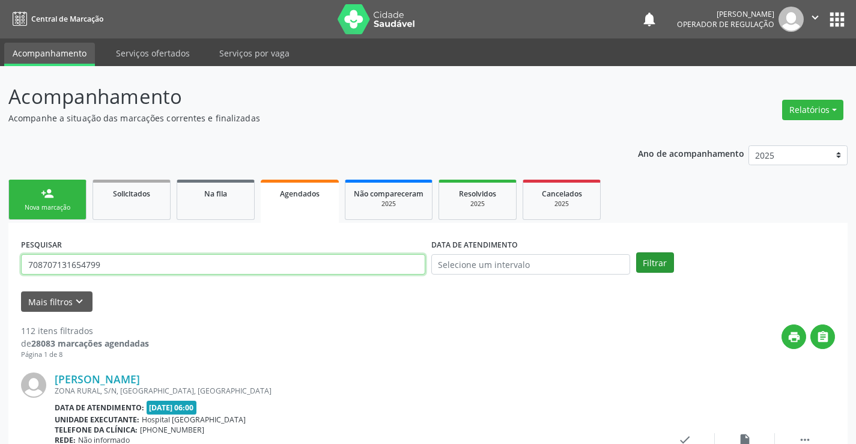
type input "708707131654799"
click at [665, 262] on button "Filtrar" at bounding box center [655, 262] width 38 height 20
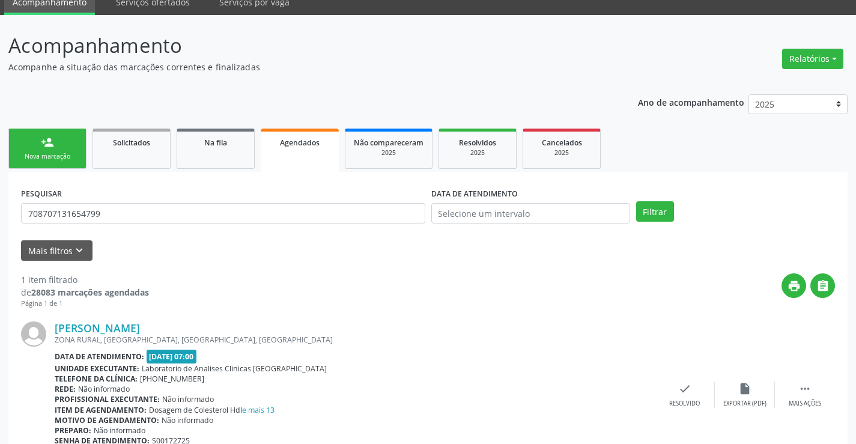
scroll to position [109, 0]
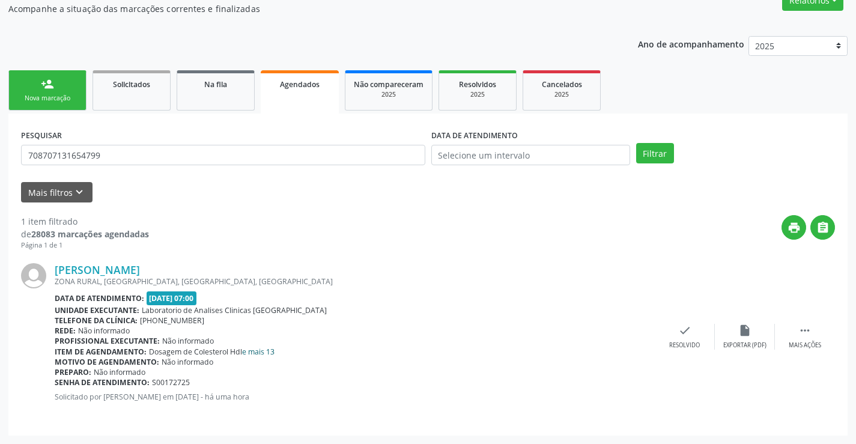
click at [262, 347] on link "e mais 13" at bounding box center [258, 351] width 32 height 10
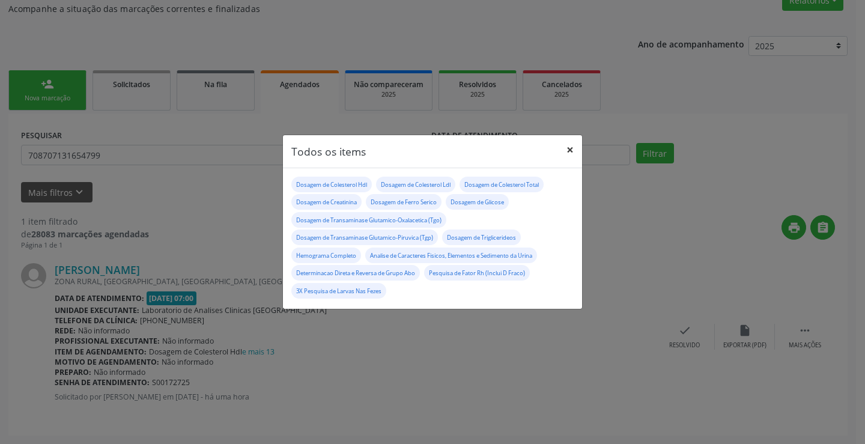
click at [569, 148] on button "×" at bounding box center [570, 149] width 24 height 29
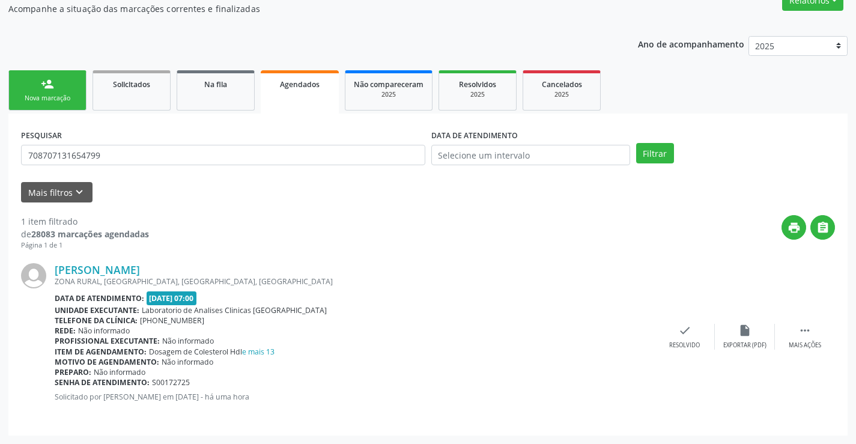
click at [62, 77] on link "person_add Nova marcação" at bounding box center [47, 90] width 78 height 40
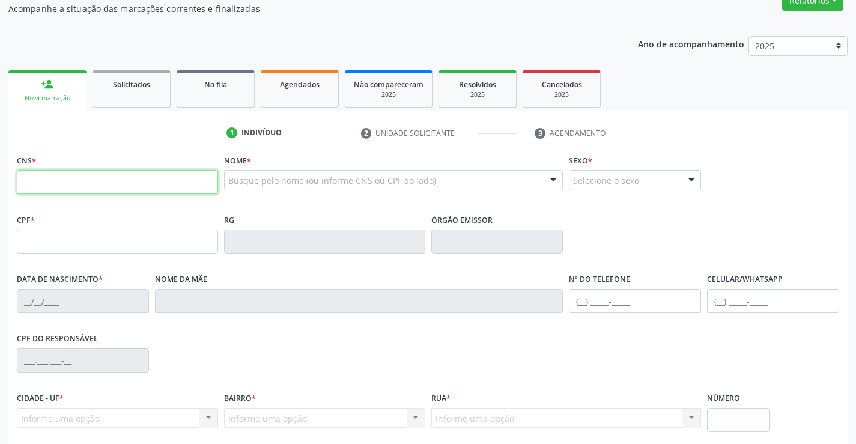
click at [133, 183] on input "text" at bounding box center [117, 182] width 201 height 24
click at [139, 167] on div "CNS *" at bounding box center [117, 172] width 201 height 43
click at [139, 177] on input "text" at bounding box center [117, 182] width 201 height 24
type input "703 0038 6912 5771"
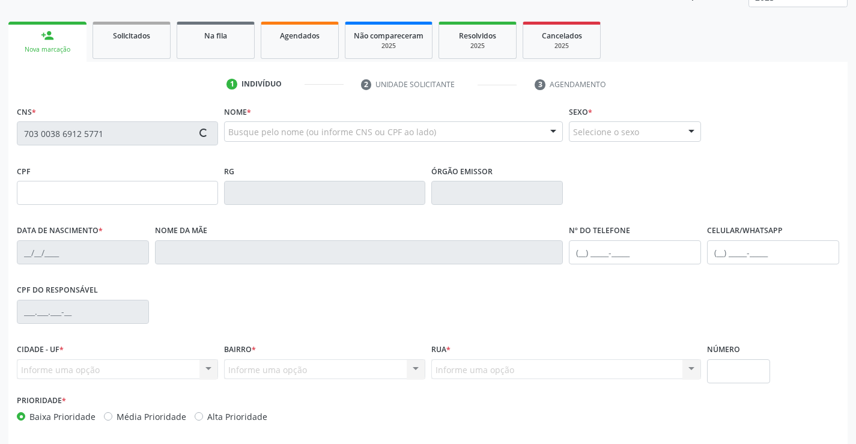
scroll to position [207, 0]
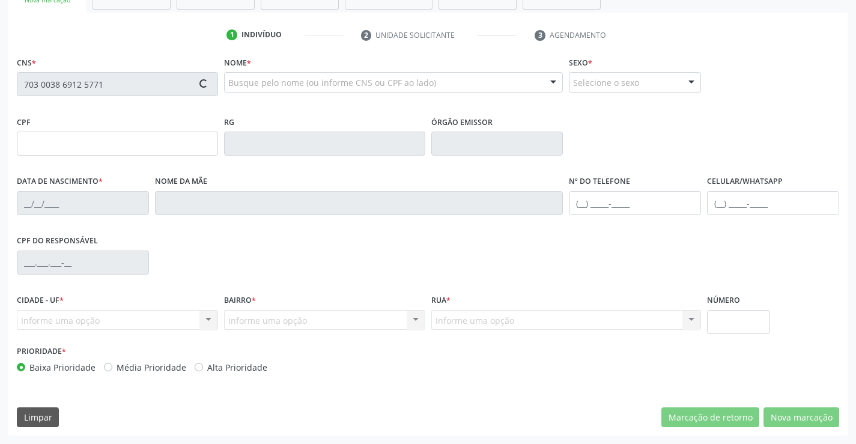
type input "089.596.675-10"
type input "[DATE]"
type input "[PERSON_NAME]"
type input "[PHONE_NUMBER]"
type input "S/N"
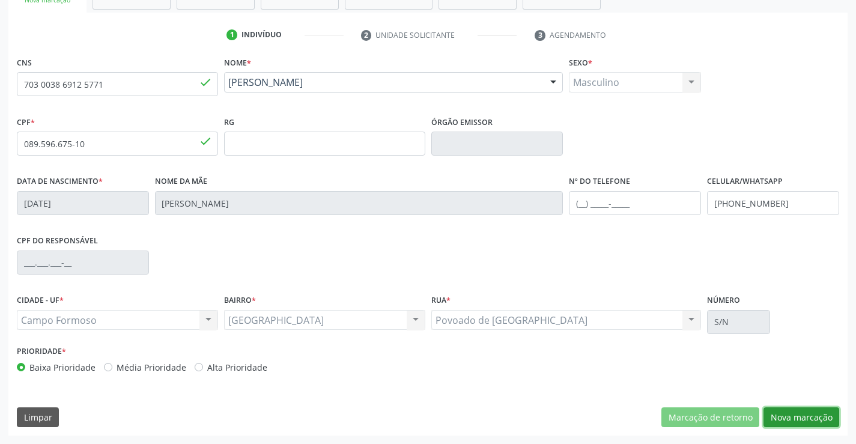
click at [767, 412] on button "Nova marcação" at bounding box center [801, 417] width 76 height 20
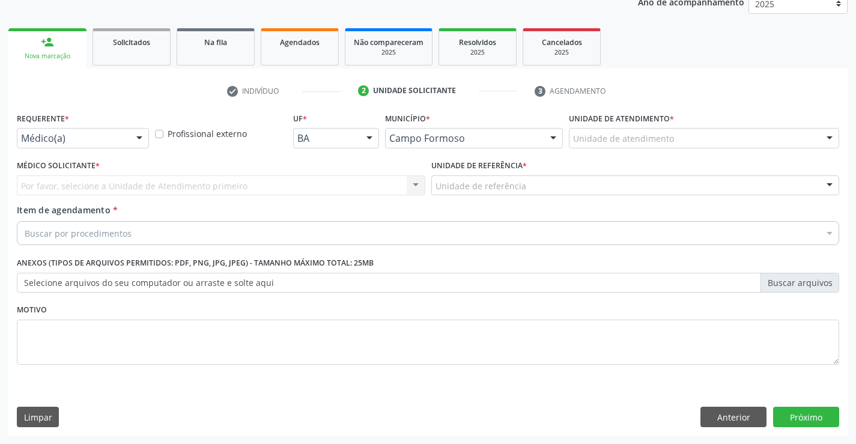
scroll to position [151, 0]
click at [133, 142] on div at bounding box center [139, 138] width 18 height 20
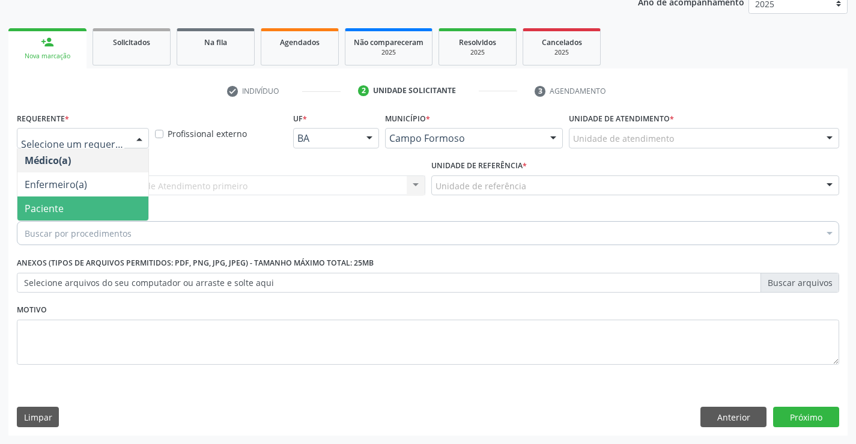
click at [94, 209] on span "Paciente" at bounding box center [82, 208] width 131 height 24
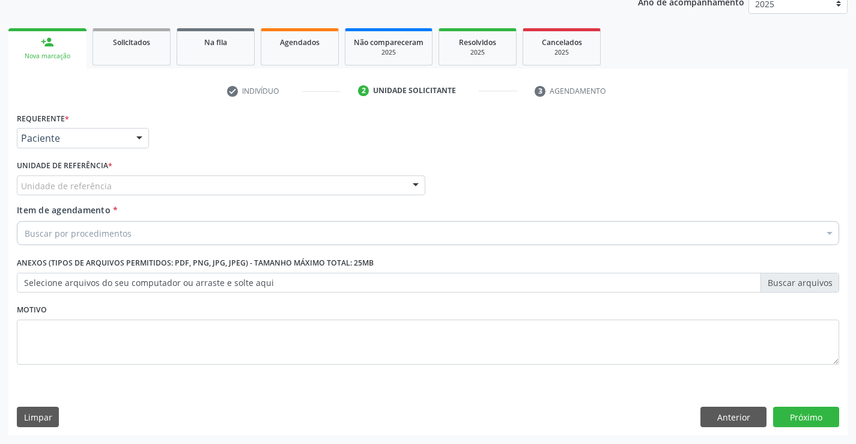
click at [225, 184] on div "Unidade de referência" at bounding box center [221, 185] width 408 height 20
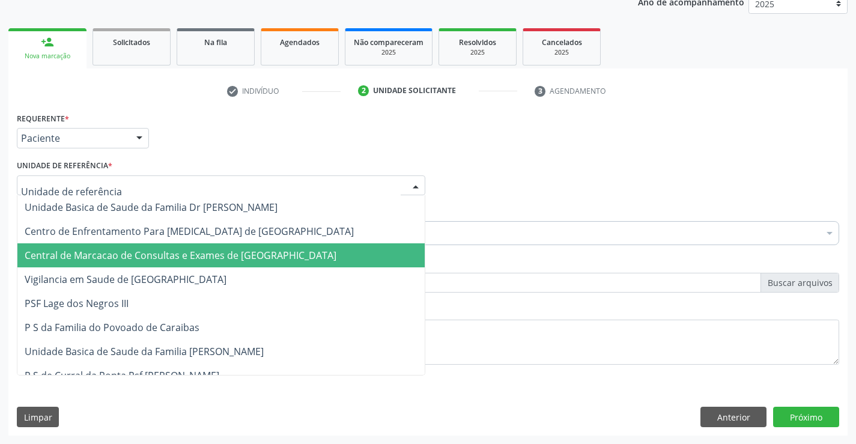
click at [260, 252] on span "Central de Marcacao de Consultas e Exames de [GEOGRAPHIC_DATA]" at bounding box center [181, 255] width 312 height 13
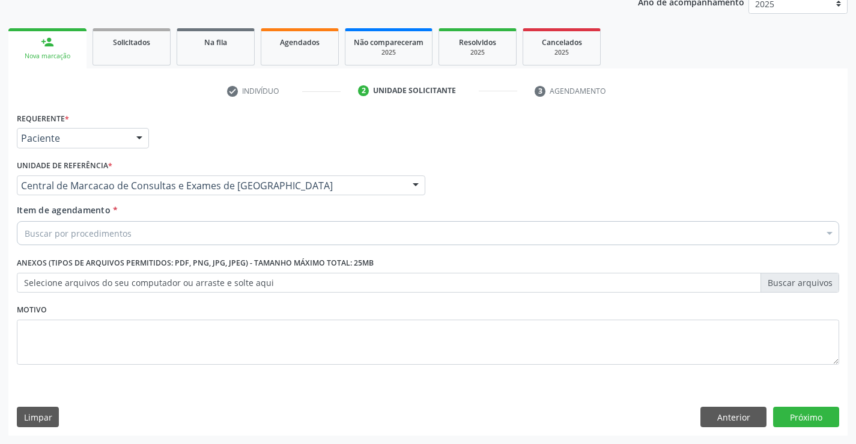
click at [281, 235] on div "Buscar por procedimentos" at bounding box center [428, 233] width 822 height 24
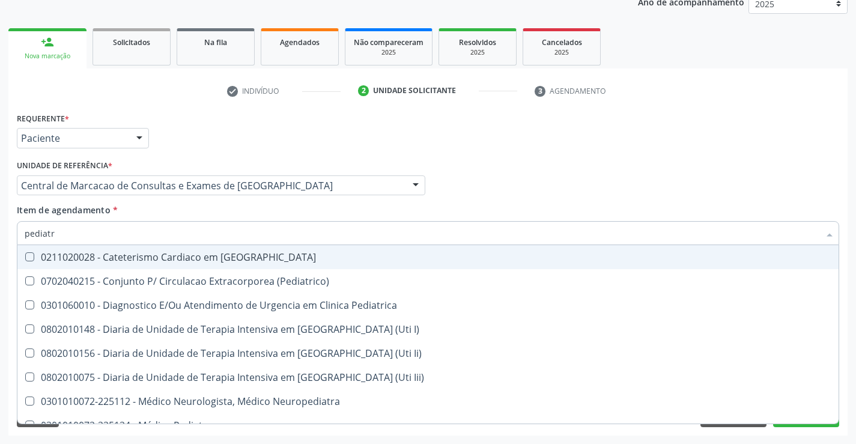
type input "pediatra"
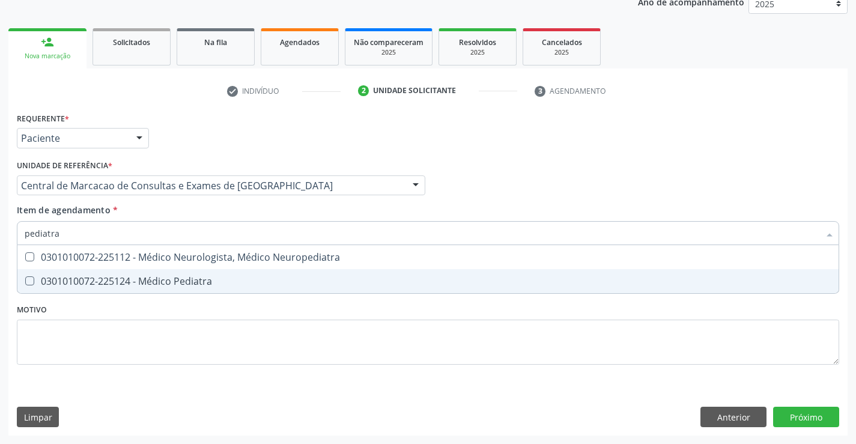
click at [264, 283] on div "0301010072-225124 - Médico Pediatra" at bounding box center [428, 281] width 806 height 10
checkbox Pediatra "true"
click at [811, 407] on div "Requerente * Paciente Médico(a) Enfermeiro(a) Paciente Nenhum resultado encontr…" at bounding box center [427, 272] width 839 height 326
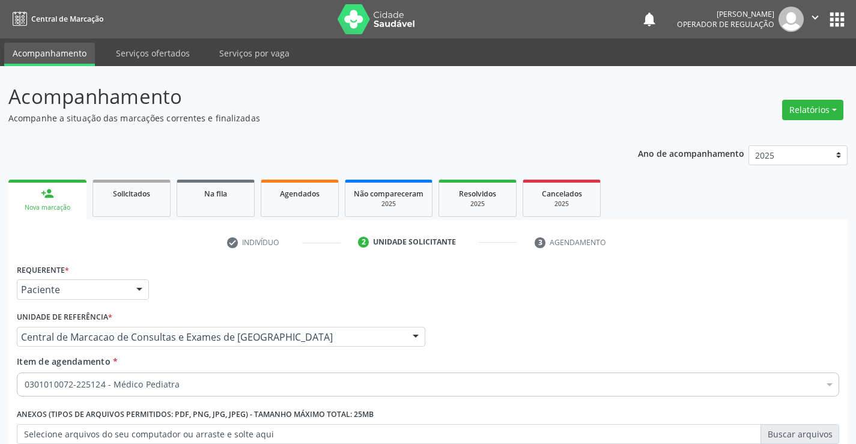
scroll to position [151, 0]
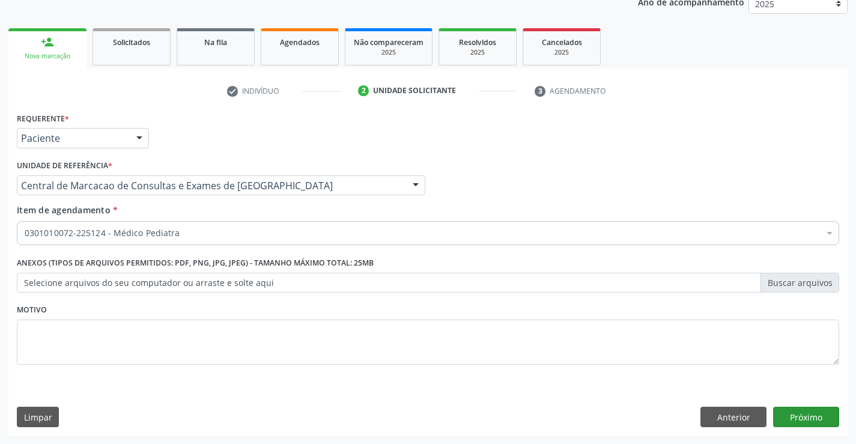
click at [801, 420] on button "Próximo" at bounding box center [806, 416] width 66 height 20
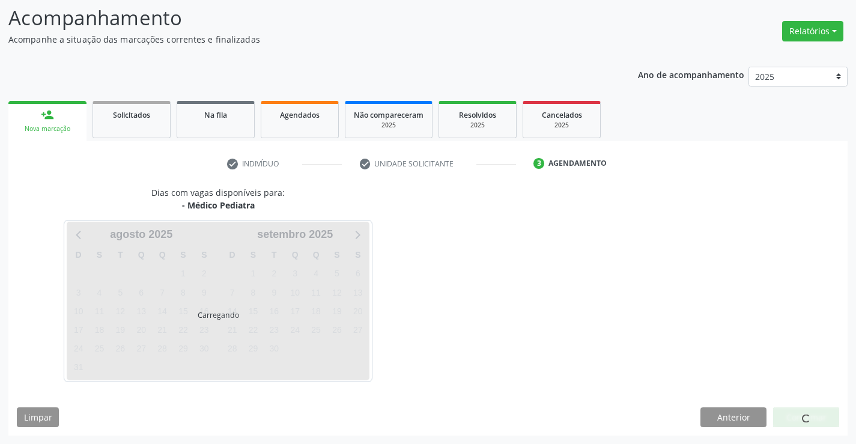
scroll to position [79, 0]
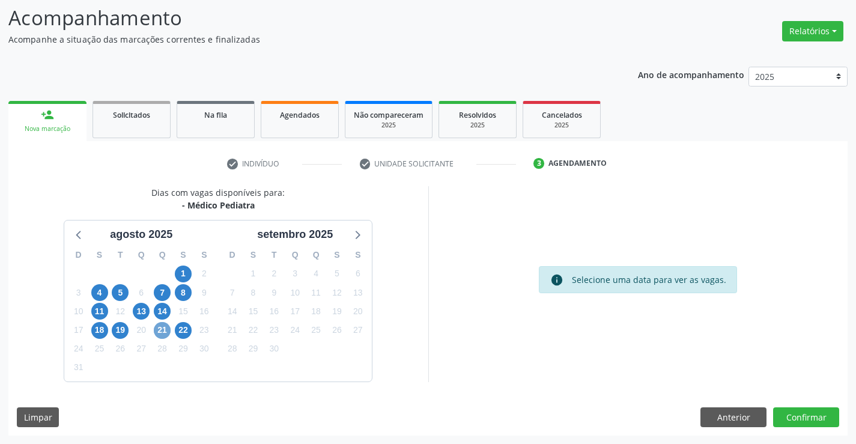
click at [162, 327] on span "21" at bounding box center [162, 330] width 17 height 17
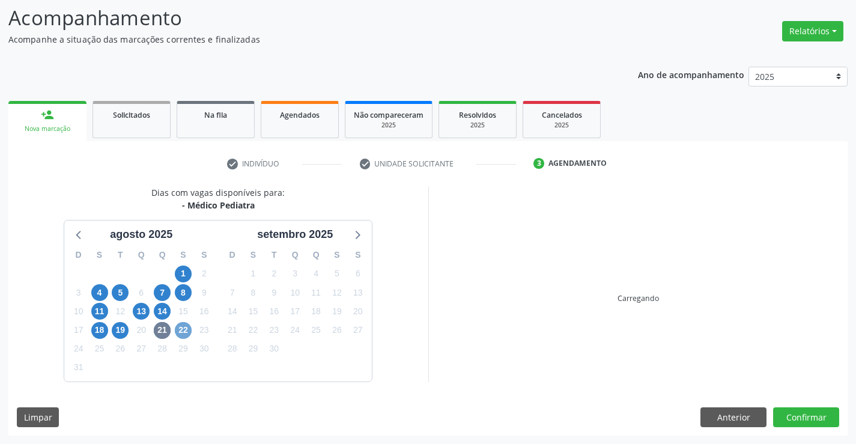
click at [184, 331] on span "22" at bounding box center [183, 330] width 17 height 17
click at [236, 58] on div "Ano de acompanhamento 2025 2024 2023 person_add Nova marcação Solicitados Na fi…" at bounding box center [427, 247] width 839 height 378
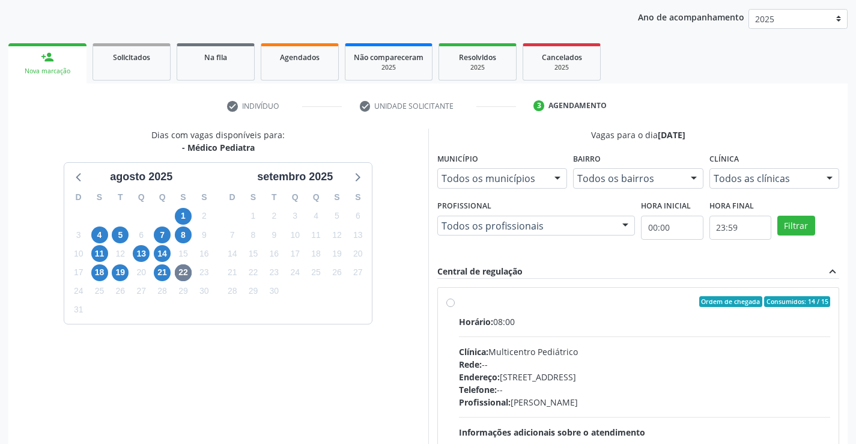
scroll to position [252, 0]
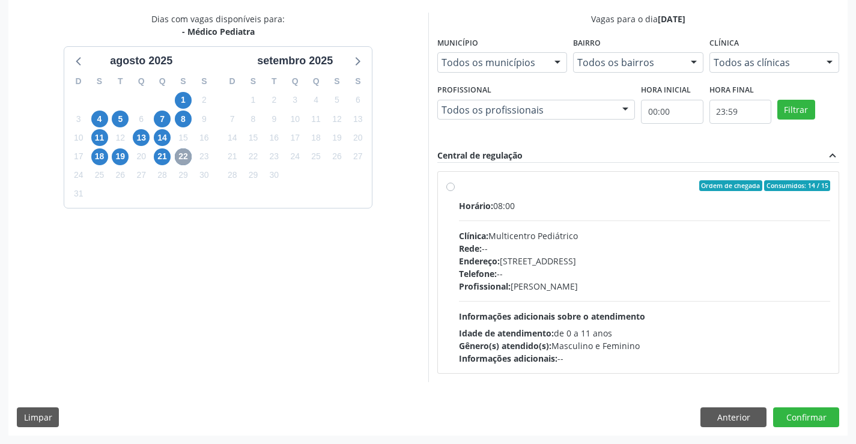
click at [183, 156] on span "22" at bounding box center [183, 156] width 17 height 17
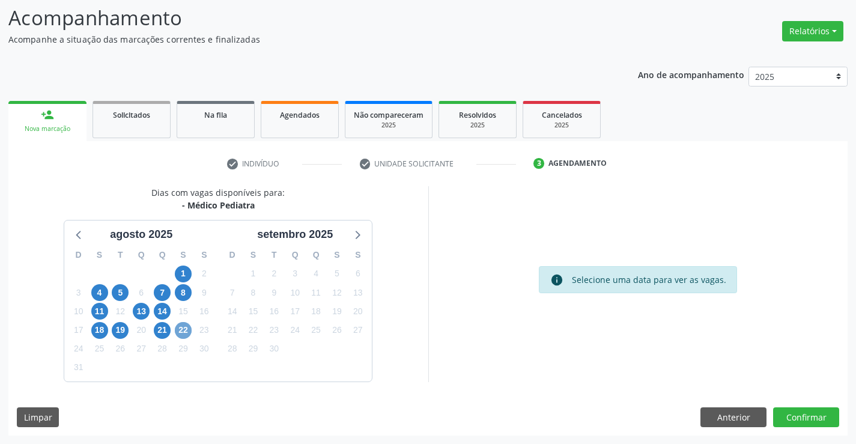
scroll to position [79, 0]
click at [154, 329] on span "21" at bounding box center [162, 330] width 17 height 17
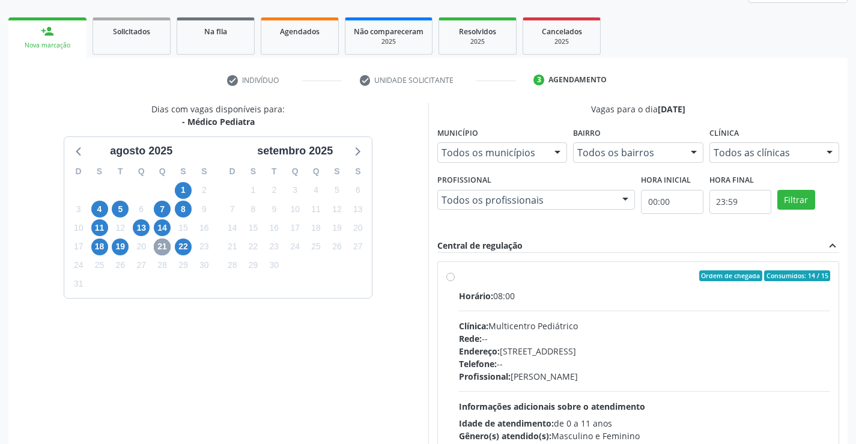
scroll to position [252, 0]
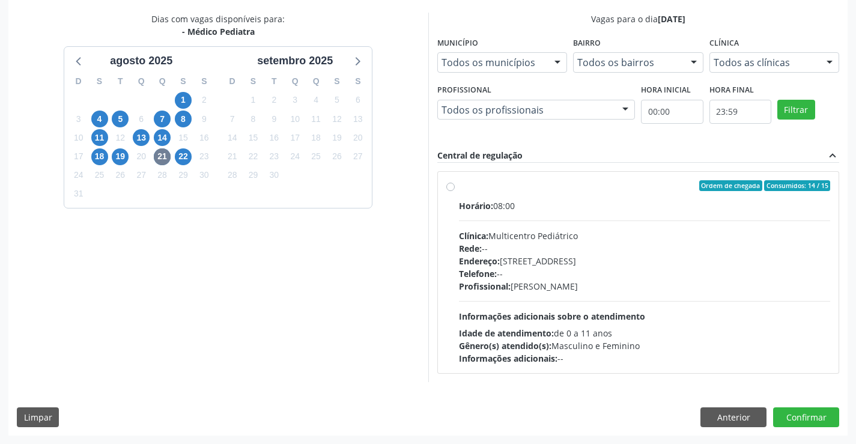
click at [173, 152] on div "22" at bounding box center [183, 156] width 21 height 19
click at [182, 157] on span "22" at bounding box center [183, 156] width 17 height 17
click at [551, 266] on div "Endereço: Antigo Casa Grande, nº 37, Centro, Campo Formoso - BA" at bounding box center [645, 261] width 372 height 13
click at [454, 191] on input "Ordem de chegada Consumidos: 14 / 15 Horário: 07:00 Clínica: Multicentro Pediát…" at bounding box center [450, 185] width 8 height 11
radio input "true"
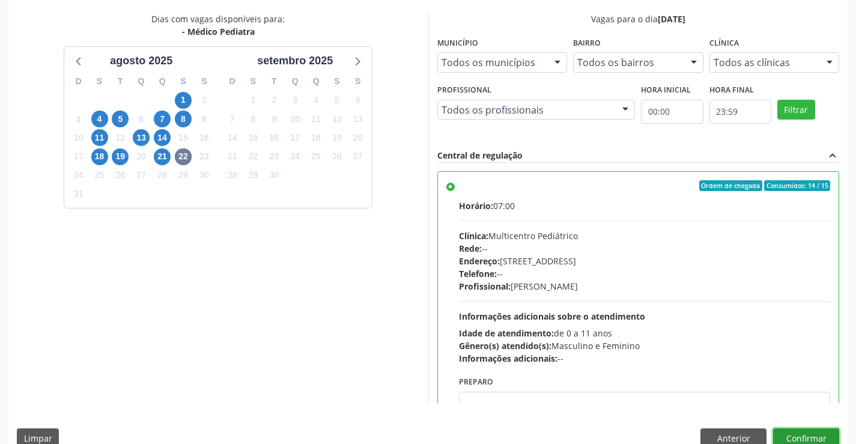
click at [800, 439] on button "Confirmar" at bounding box center [806, 438] width 66 height 20
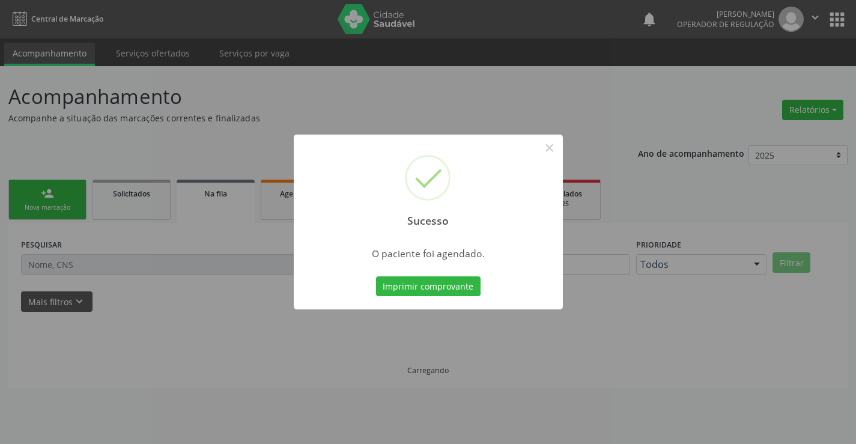
scroll to position [0, 0]
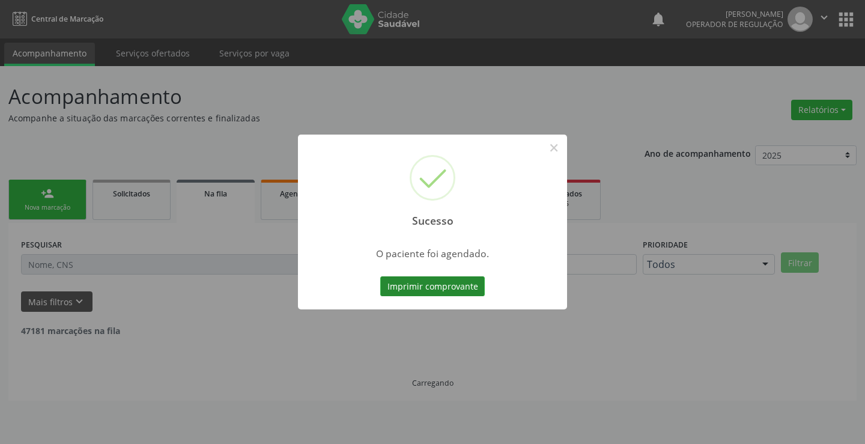
click at [481, 295] on button "Imprimir comprovante" at bounding box center [432, 286] width 104 height 20
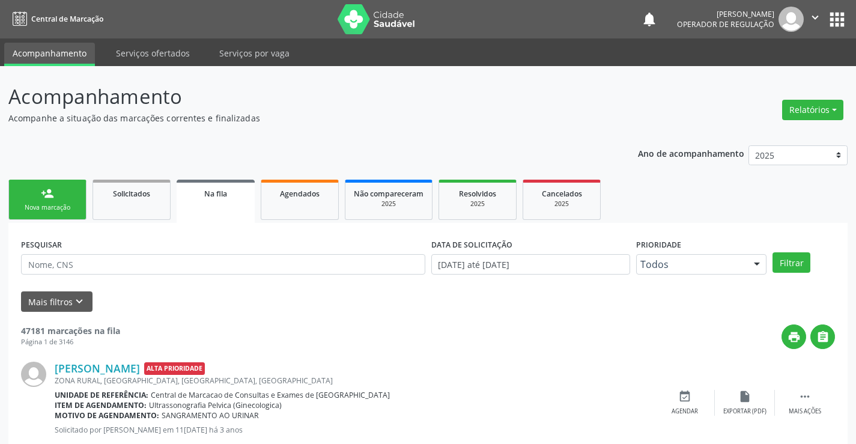
click at [50, 203] on div "Nova marcação" at bounding box center [47, 207] width 60 height 9
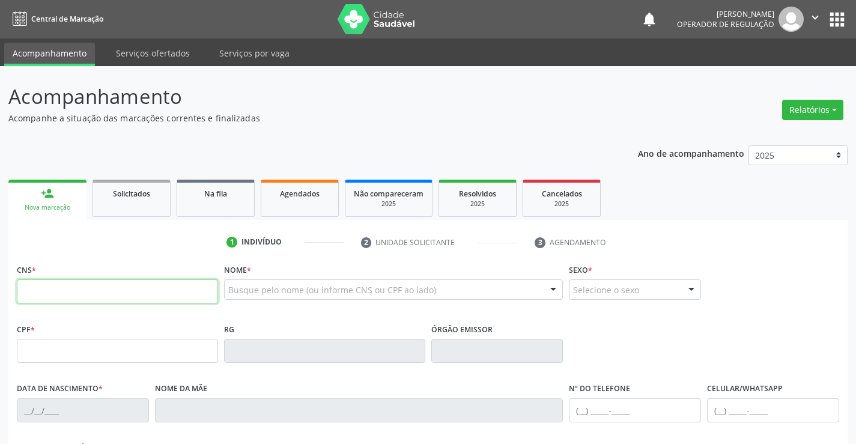
click at [76, 282] on input "text" at bounding box center [117, 291] width 201 height 24
type input "700 5033 8605 8752"
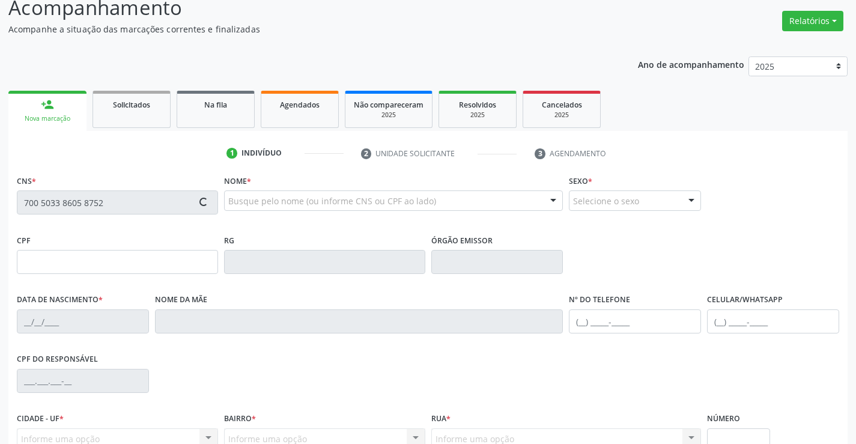
scroll to position [207, 0]
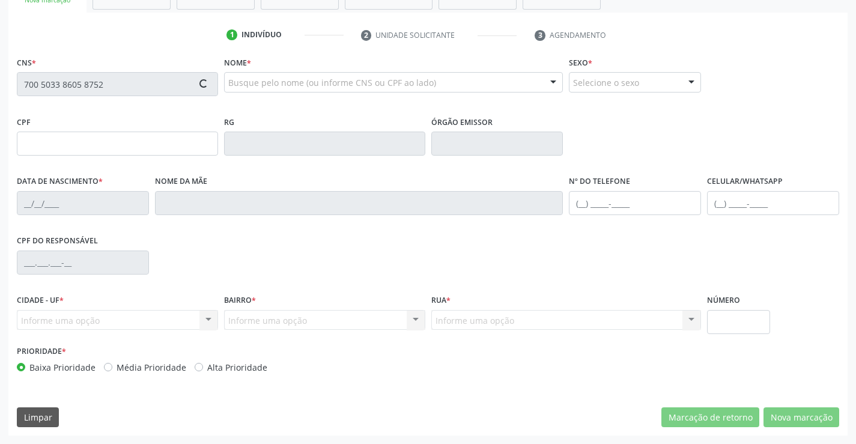
type input "347.370.495-49"
type input "0879171812"
type input "22/03/1961"
type input "(74) 99105-5355"
type input "SN"
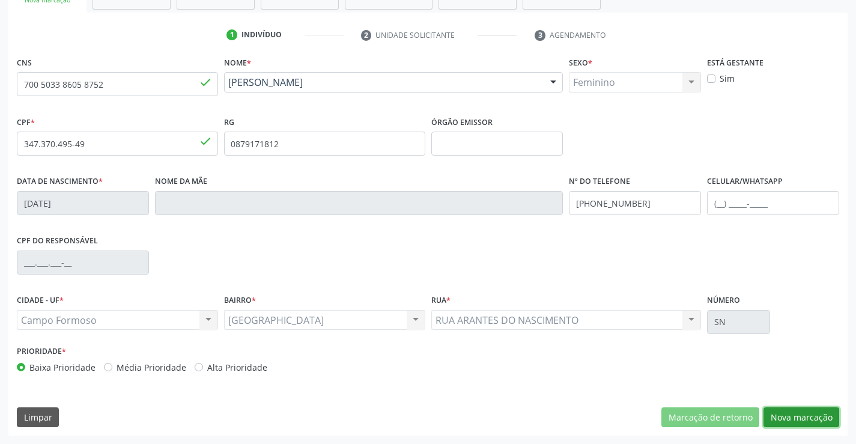
click at [809, 418] on button "Nova marcação" at bounding box center [801, 417] width 76 height 20
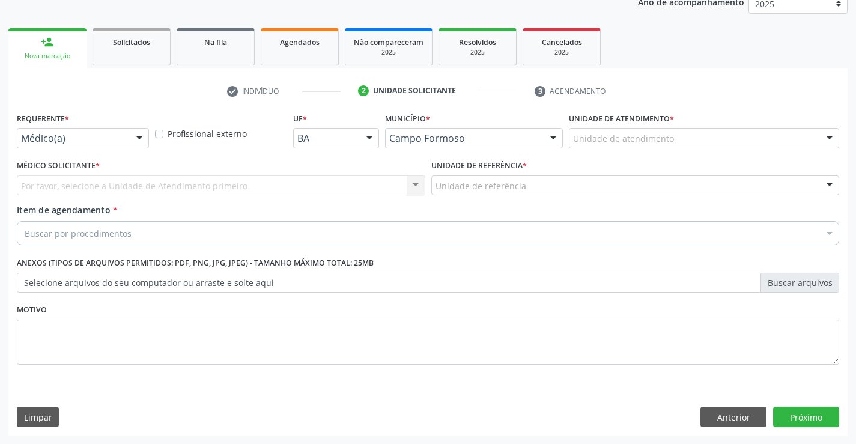
scroll to position [151, 0]
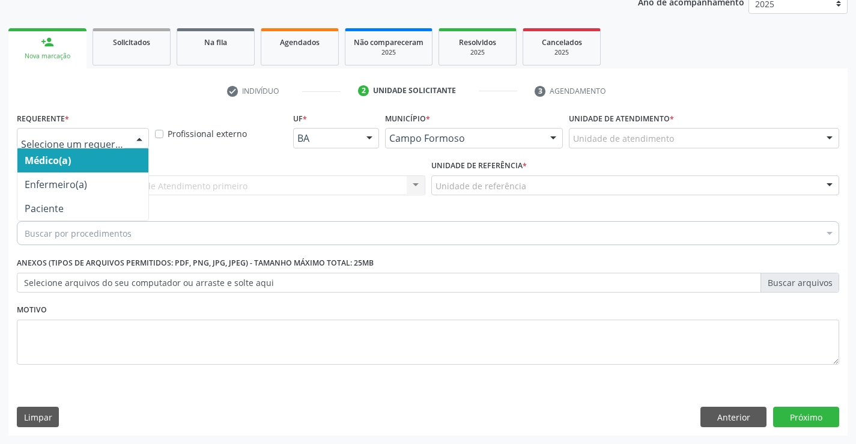
drag, startPoint x: 93, startPoint y: 140, endPoint x: 103, endPoint y: 187, distance: 47.2
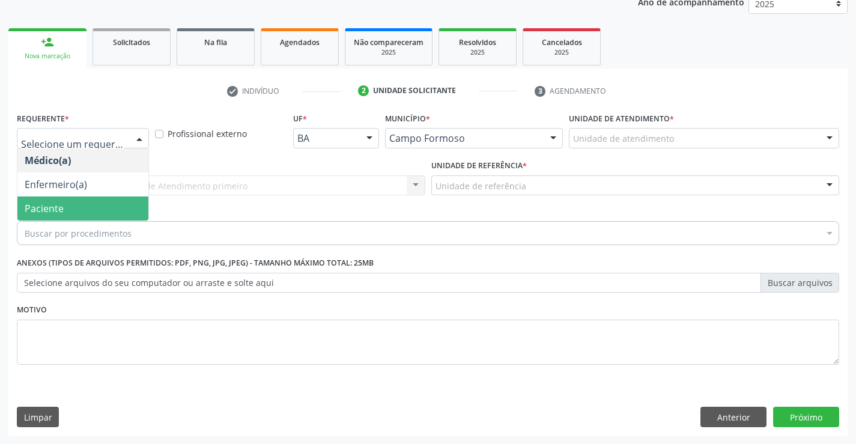
click at [89, 207] on span "Paciente" at bounding box center [82, 208] width 131 height 24
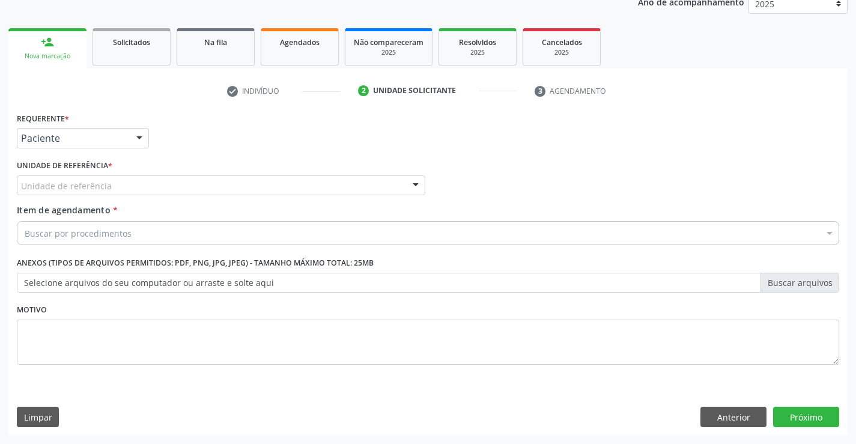
click at [189, 184] on div "Unidade de referência" at bounding box center [221, 185] width 408 height 20
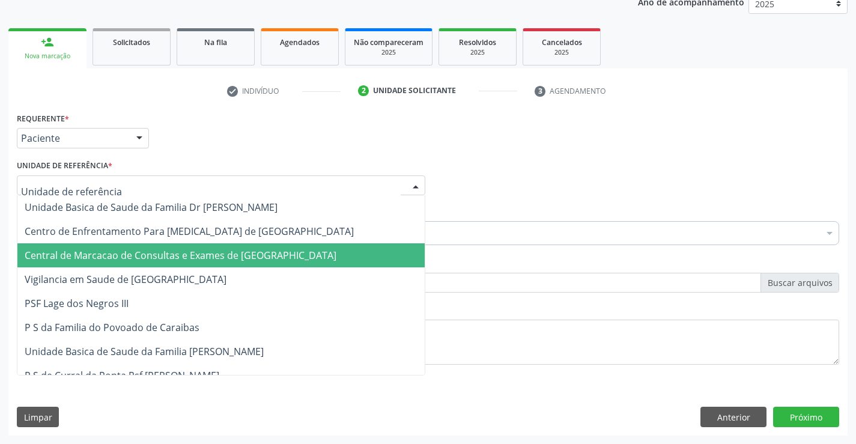
click at [202, 255] on span "Central de Marcacao de Consultas e Exames de [GEOGRAPHIC_DATA]" at bounding box center [181, 255] width 312 height 13
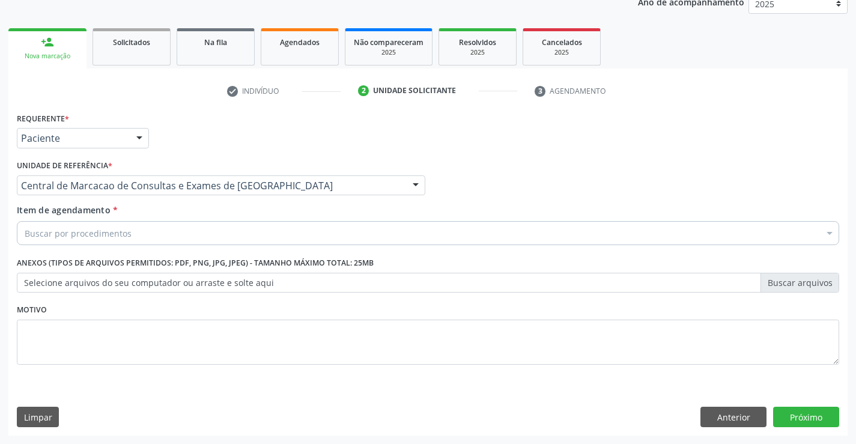
click at [238, 228] on div "Buscar por procedimentos" at bounding box center [428, 233] width 822 height 24
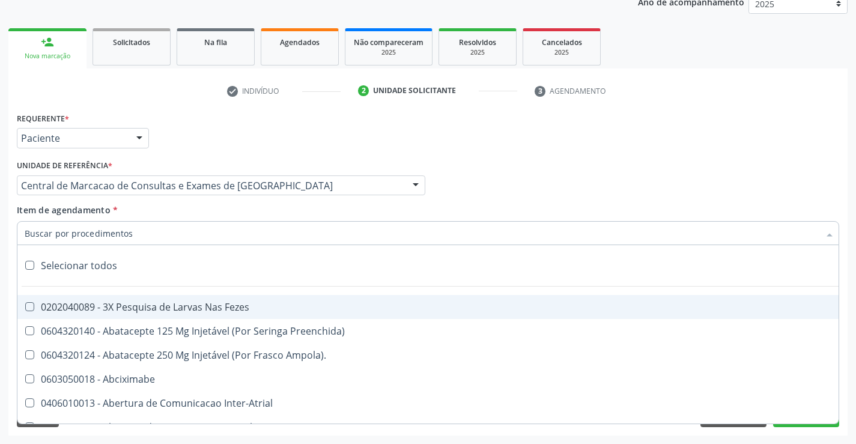
type input "q"
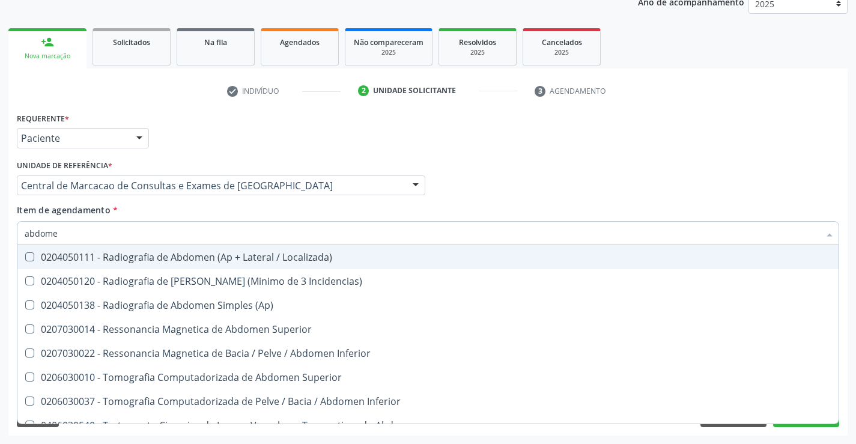
type input "abdomen"
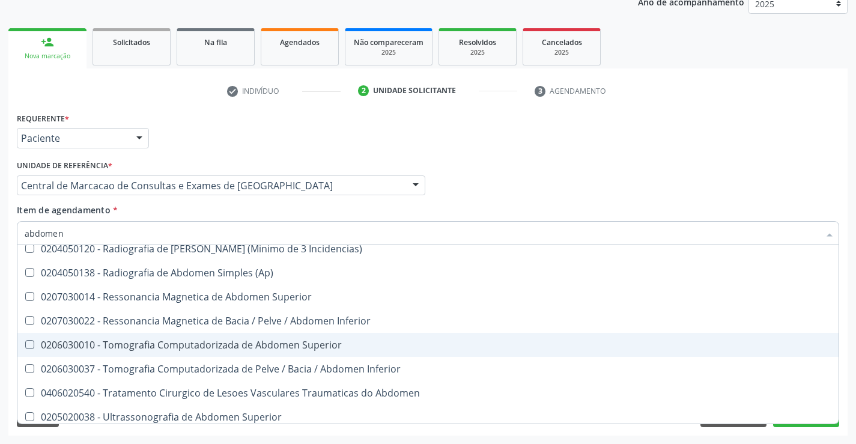
scroll to position [62, 0]
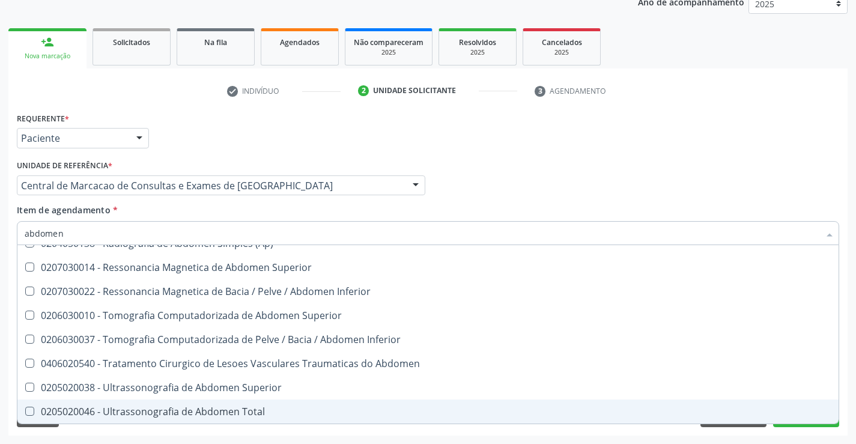
click at [192, 423] on div "Selecionar todos 0204050111 - Radiografia de Abdomen (Ap + Lateral / Localizada…" at bounding box center [428, 334] width 822 height 178
click at [195, 415] on div "0205020046 - Ultrassonografia de Abdomen Total" at bounding box center [428, 411] width 806 height 10
checkbox Total "true"
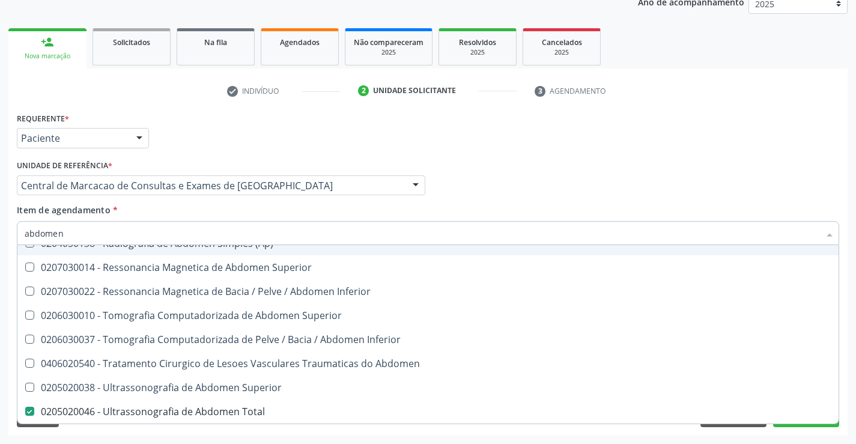
click at [99, 230] on input "abdomen" at bounding box center [422, 233] width 794 height 24
type input "de"
checkbox Total "false"
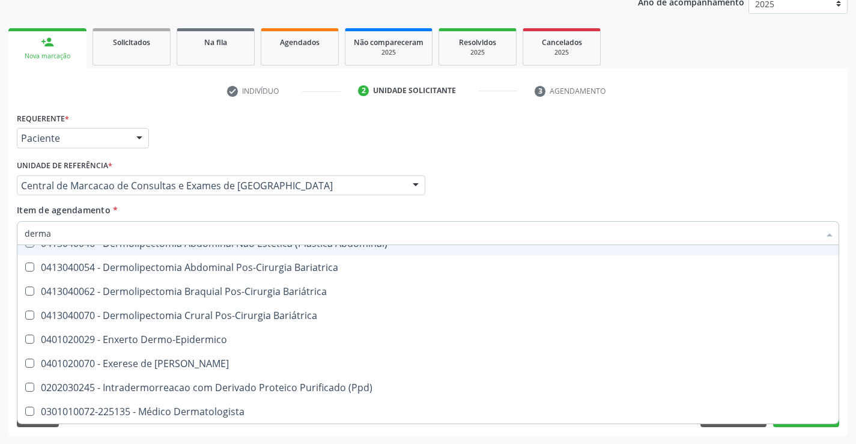
scroll to position [0, 0]
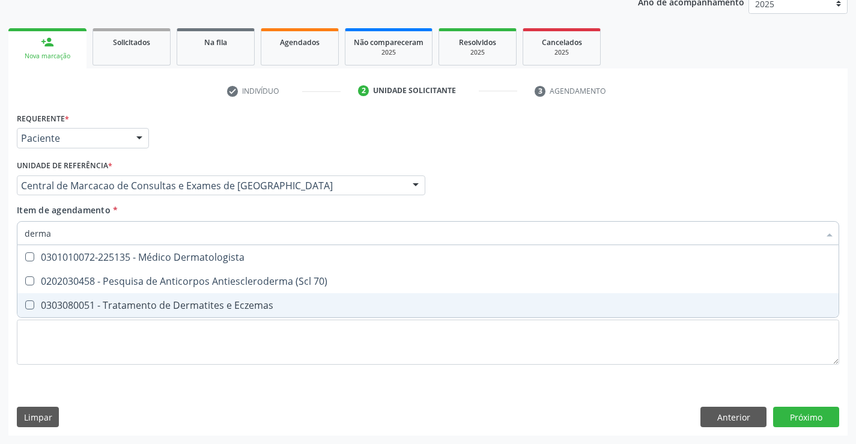
type input "dermat"
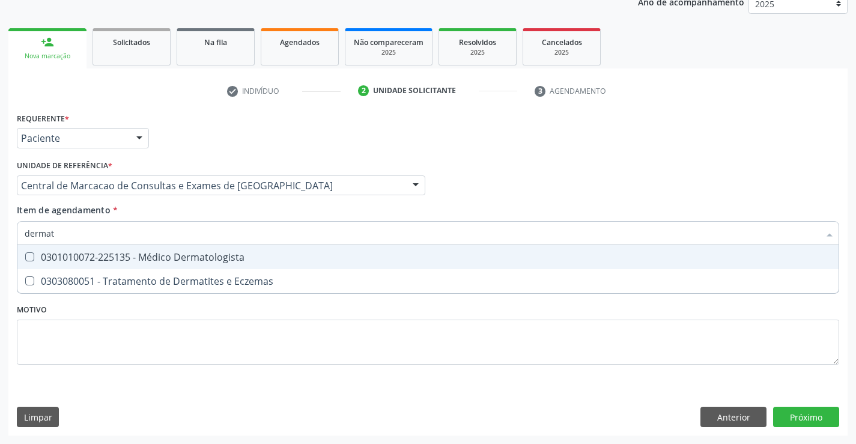
click at [127, 256] on div "0301010072-225135 - Médico Dermatologista" at bounding box center [428, 257] width 806 height 10
checkbox Dermatologista "true"
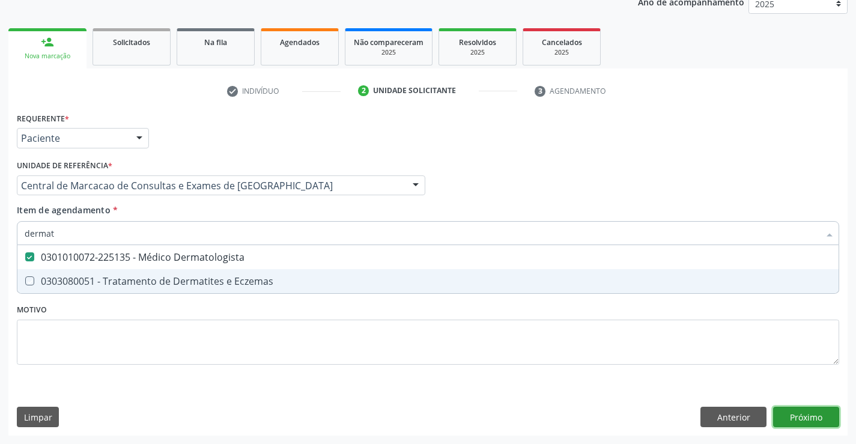
click at [821, 421] on div "Requerente * Paciente Médico(a) Enfermeiro(a) Paciente Nenhum resultado encontr…" at bounding box center [427, 272] width 839 height 326
checkbox Eczemas "true"
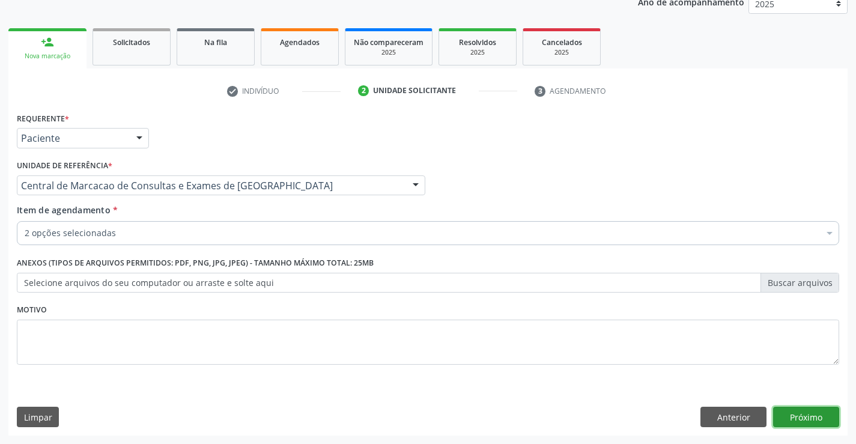
click at [807, 411] on button "Próximo" at bounding box center [806, 416] width 66 height 20
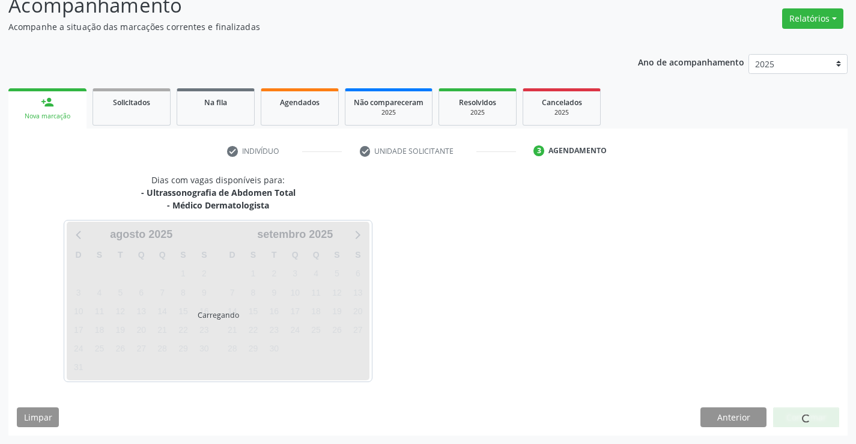
scroll to position [127, 0]
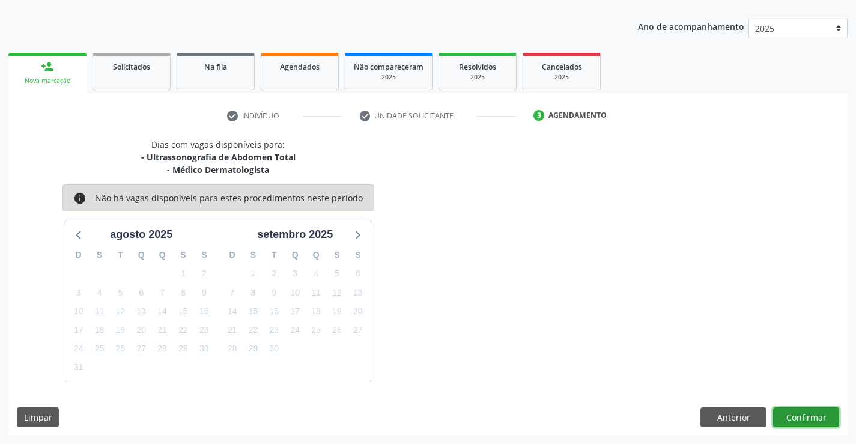
click at [794, 414] on button "Confirmar" at bounding box center [806, 417] width 66 height 20
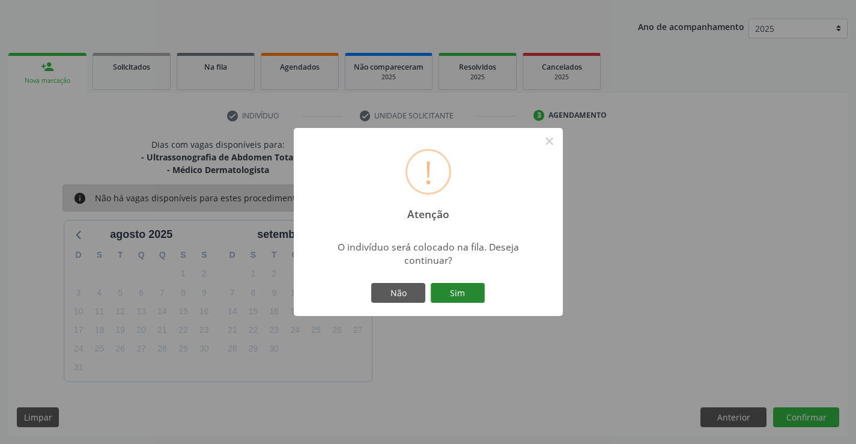
click at [460, 288] on button "Sim" at bounding box center [457, 293] width 54 height 20
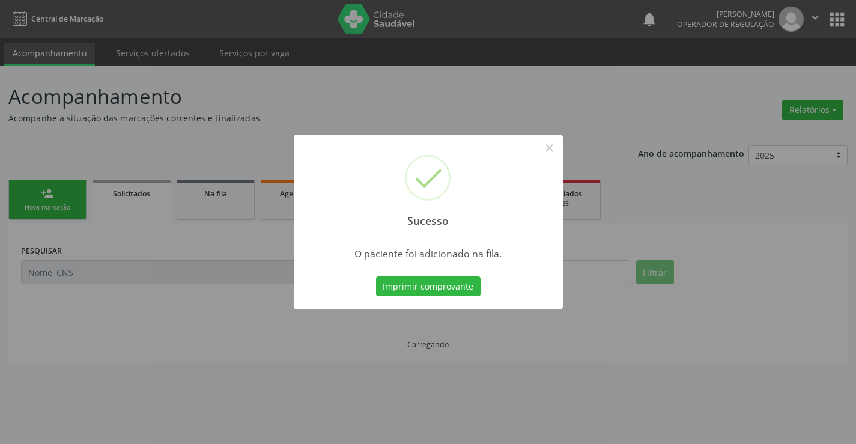
scroll to position [0, 0]
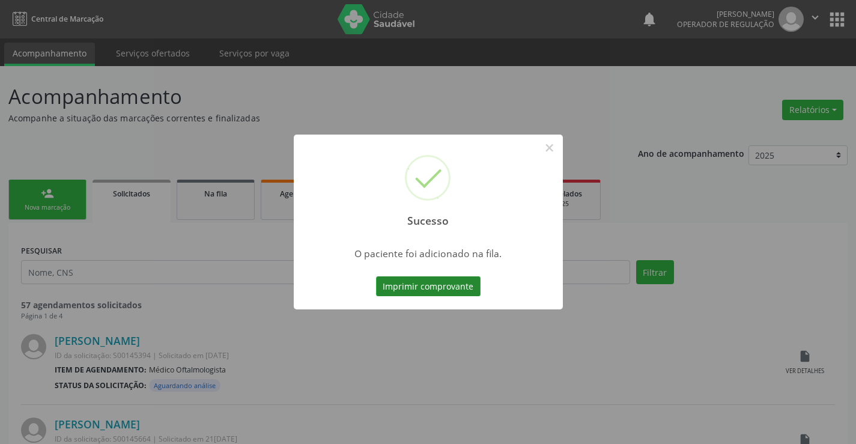
click at [460, 282] on button "Imprimir comprovante" at bounding box center [428, 286] width 104 height 20
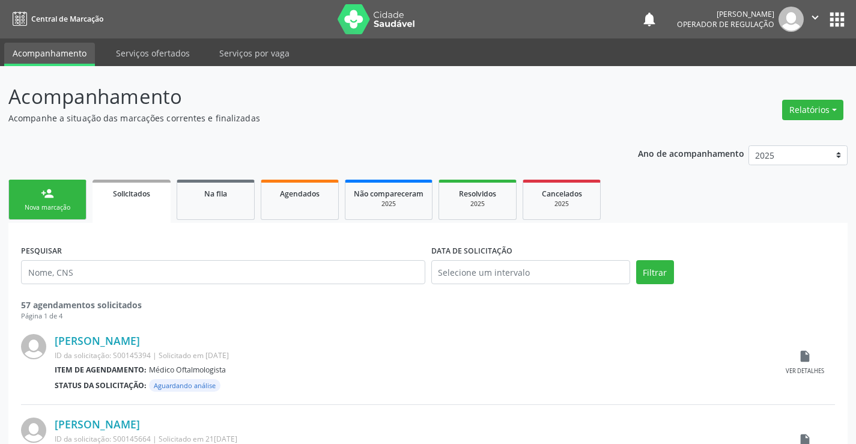
click at [56, 186] on link "person_add Nova marcação" at bounding box center [47, 200] width 78 height 40
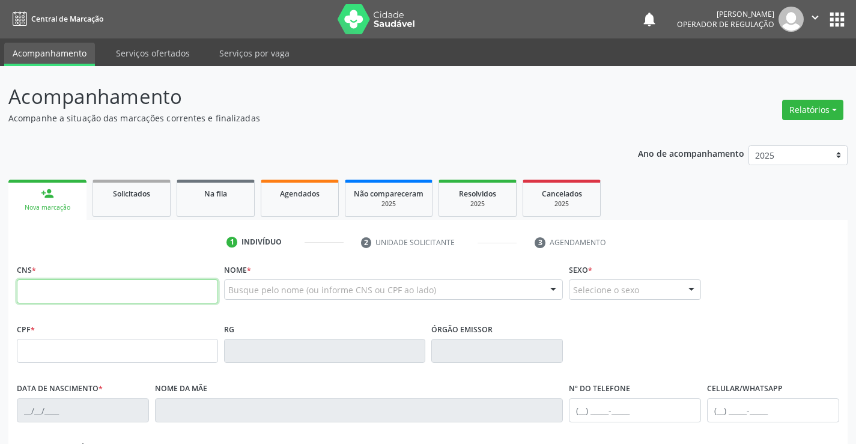
click at [157, 292] on input "text" at bounding box center [117, 291] width 201 height 24
click at [159, 284] on input "text" at bounding box center [117, 291] width 201 height 24
click at [154, 293] on input "text" at bounding box center [117, 291] width 201 height 24
type input "700 0081 8069 0002"
type input "0879109424"
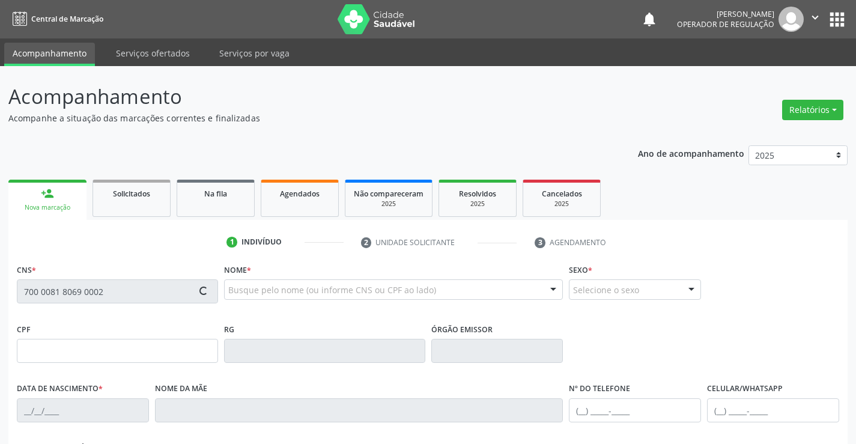
type input "27/04/1976"
type input "(74) 98138-5096"
type input "(74) 98134-9356"
type input "927.112.275-53"
type input "49"
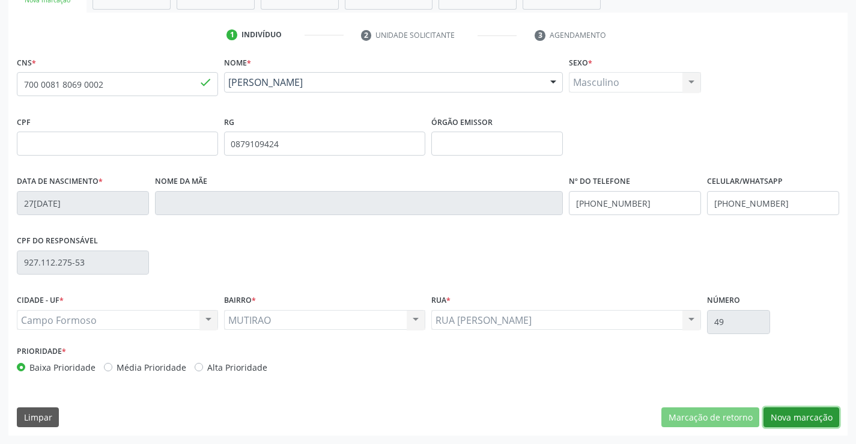
click at [797, 418] on button "Nova marcação" at bounding box center [801, 417] width 76 height 20
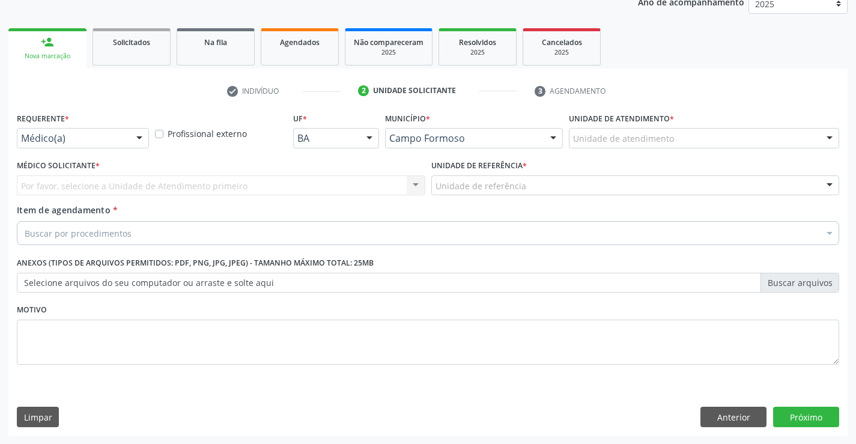
scroll to position [151, 0]
click at [152, 133] on div "Profissional externo" at bounding box center [221, 132] width 138 height 47
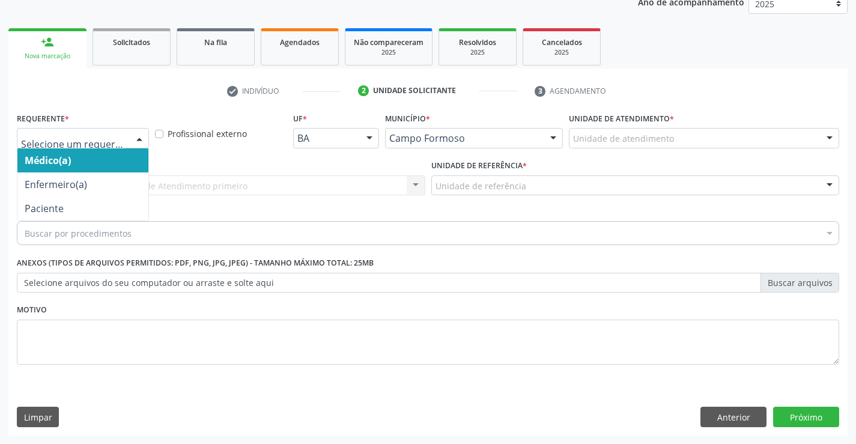
click at [139, 139] on div at bounding box center [139, 138] width 18 height 20
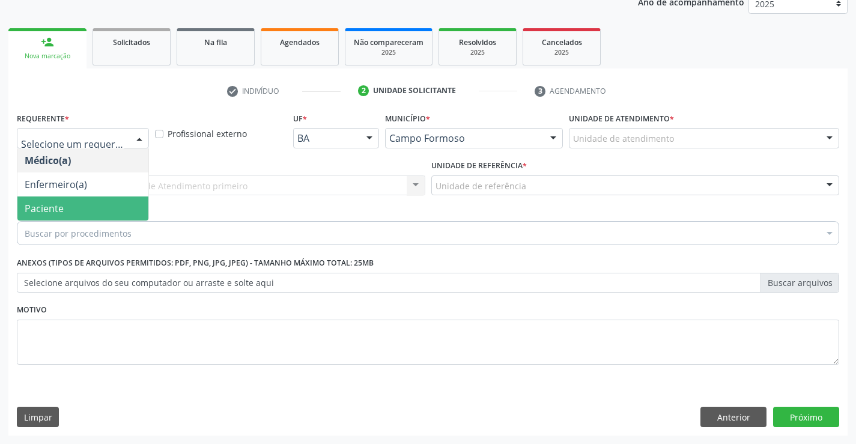
click at [94, 204] on span "Paciente" at bounding box center [82, 208] width 131 height 24
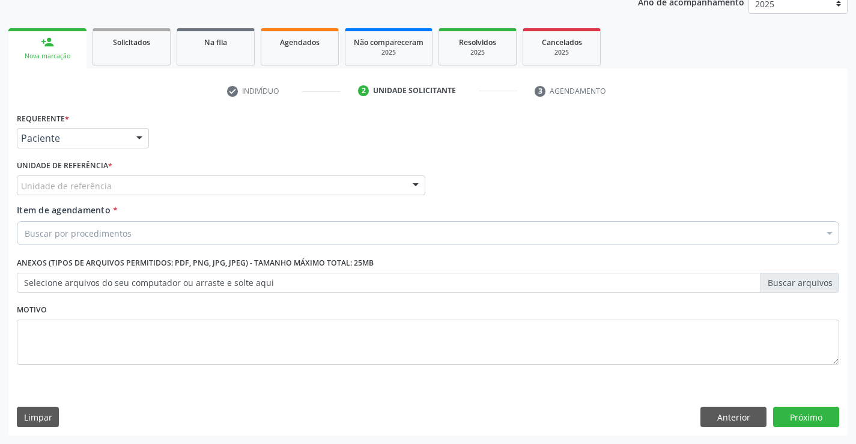
click at [203, 186] on div "Unidade de referência" at bounding box center [221, 185] width 408 height 20
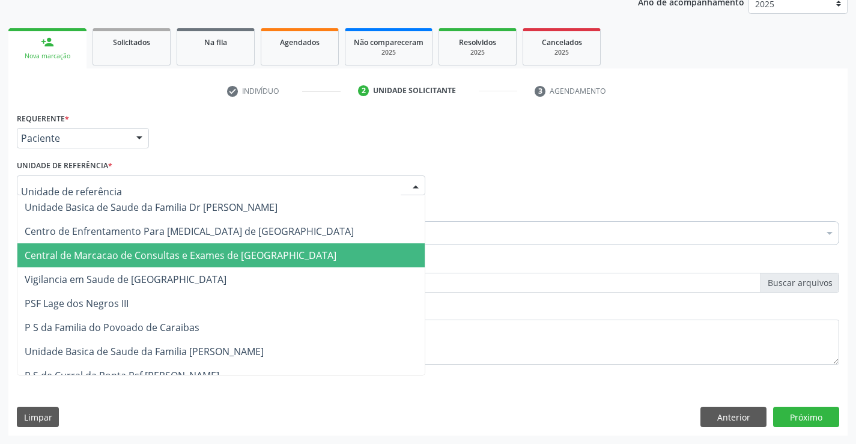
click at [208, 250] on span "Central de Marcacao de Consultas e Exames de [GEOGRAPHIC_DATA]" at bounding box center [181, 255] width 312 height 13
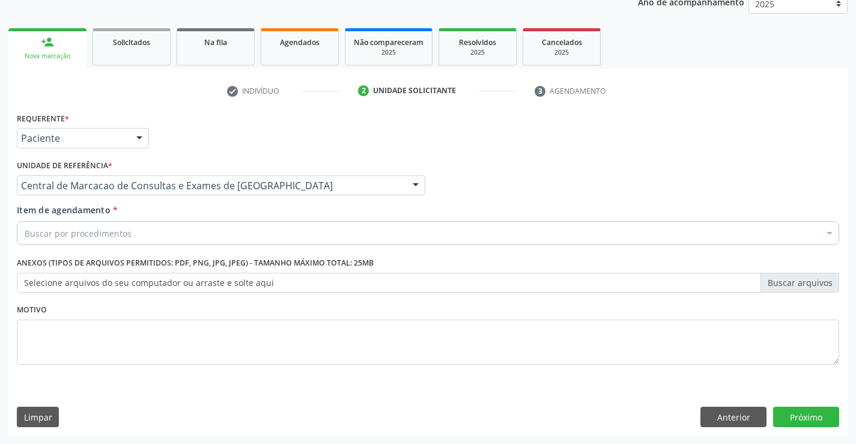
click at [234, 235] on div "Buscar por procedimentos" at bounding box center [428, 233] width 822 height 24
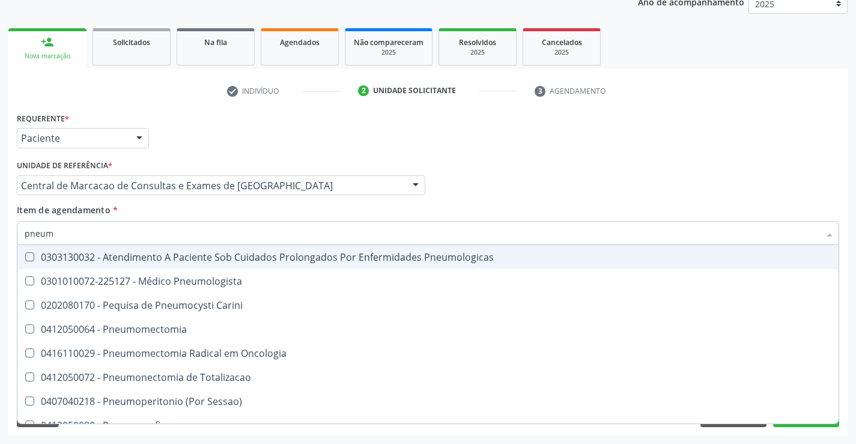
type input "pneumo"
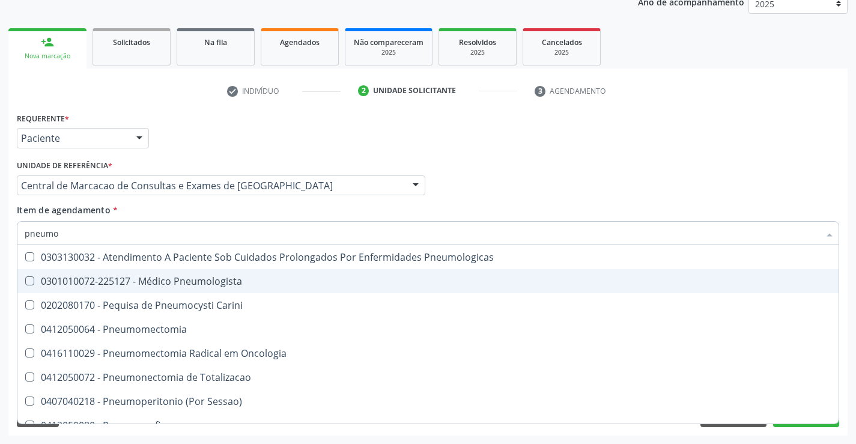
click at [223, 271] on span "0301010072-225127 - Médico Pneumologista" at bounding box center [427, 281] width 821 height 24
checkbox Pneumologista "true"
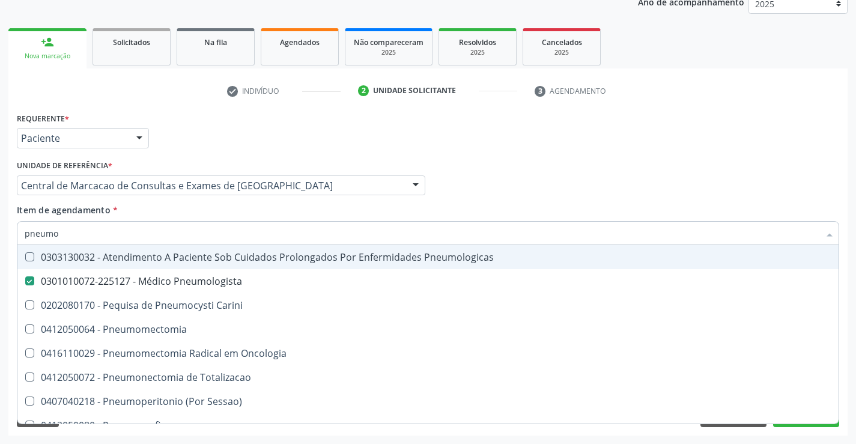
click at [593, 169] on div "Médico Solicitante Por favor, selecione a Unidade de Atendimento primeiro Nenhu…" at bounding box center [428, 180] width 828 height 47
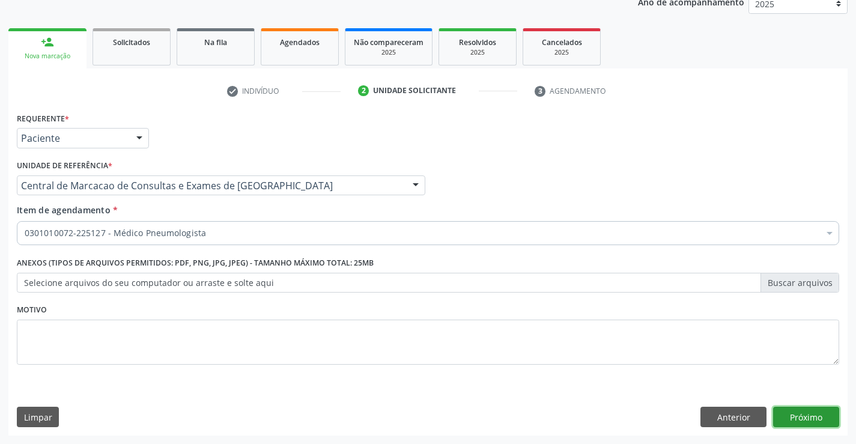
click at [792, 411] on button "Próximo" at bounding box center [806, 416] width 66 height 20
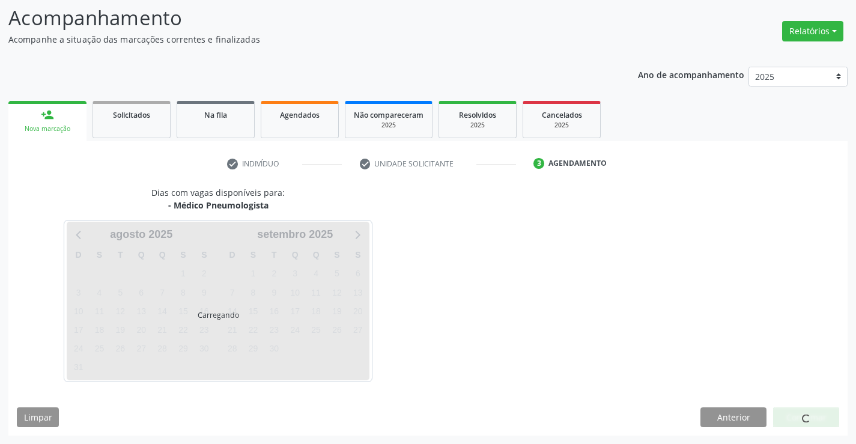
scroll to position [114, 0]
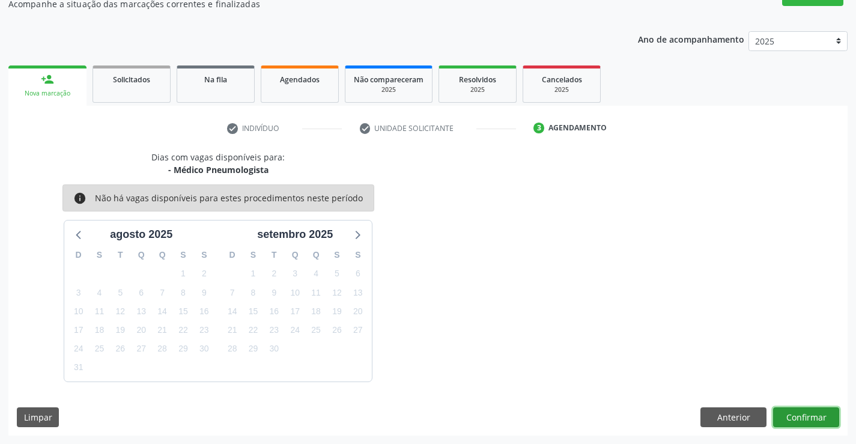
click at [808, 415] on button "Confirmar" at bounding box center [806, 417] width 66 height 20
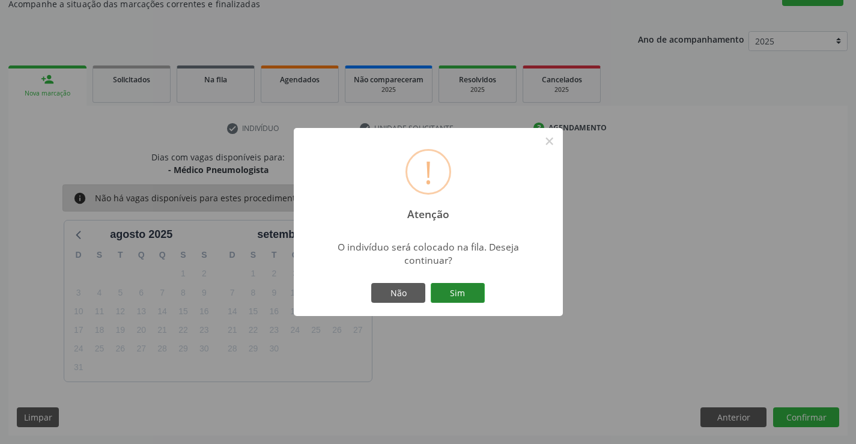
click at [462, 298] on button "Sim" at bounding box center [457, 293] width 54 height 20
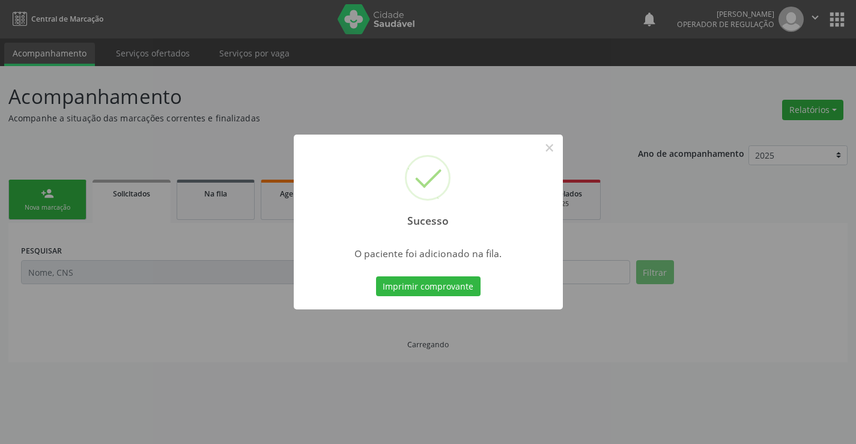
scroll to position [0, 0]
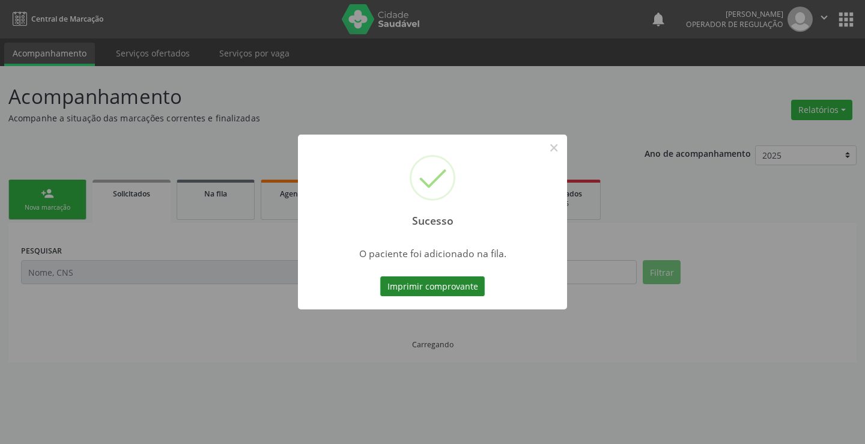
click at [461, 285] on button "Imprimir comprovante" at bounding box center [432, 286] width 104 height 20
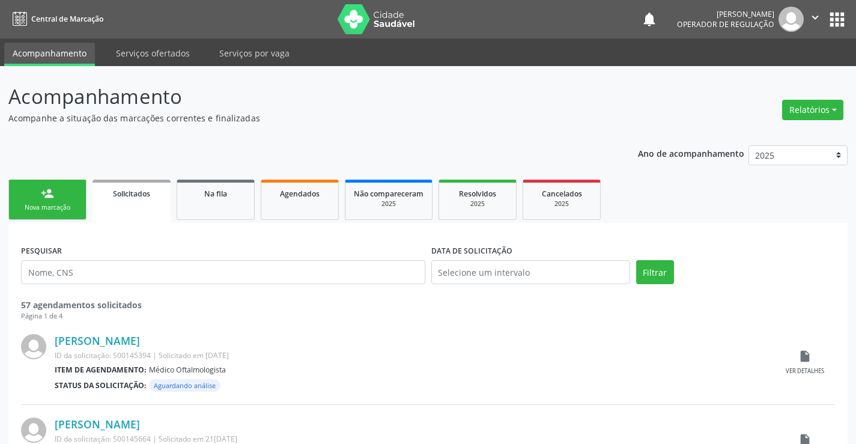
click at [817, 12] on icon "" at bounding box center [814, 17] width 13 height 13
click at [762, 71] on link "Sair" at bounding box center [784, 73] width 83 height 17
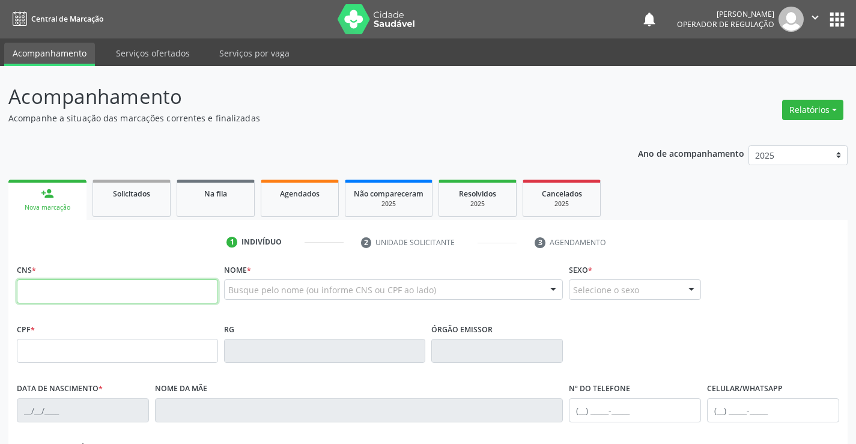
click at [111, 302] on input "text" at bounding box center [117, 291] width 201 height 24
click at [28, 292] on input "text" at bounding box center [117, 291] width 201 height 24
click at [33, 289] on input "text" at bounding box center [117, 291] width 201 height 24
type input "700 5091 3659 0150"
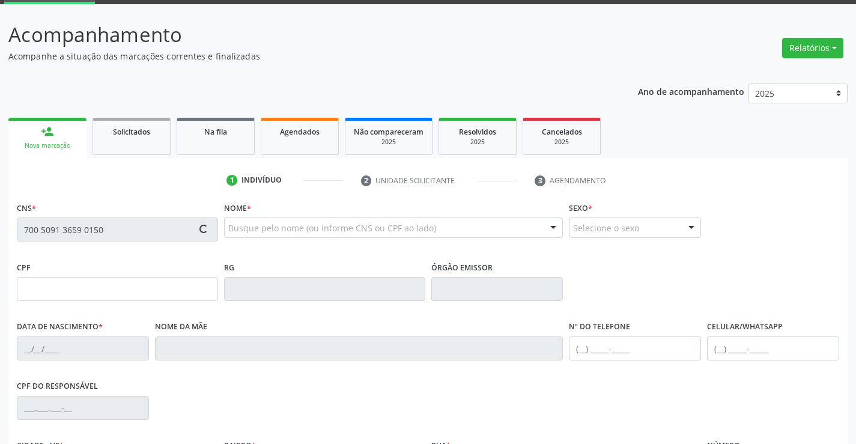
type input "13/10/1946"
type input "(74) 9122-0536"
type input "S/N"
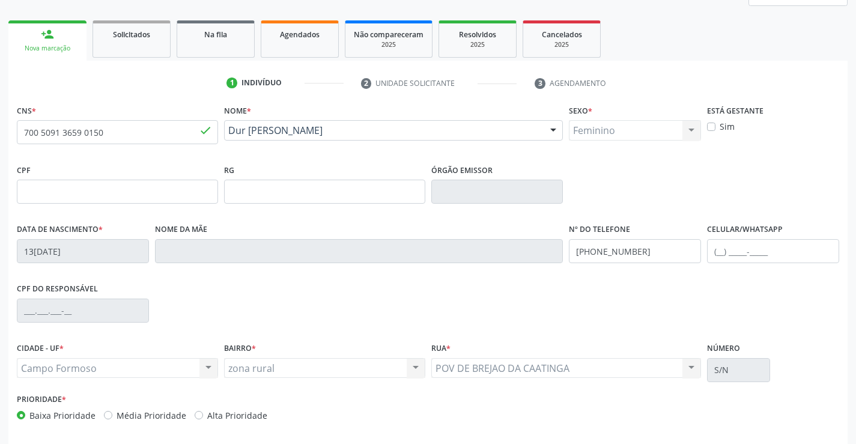
scroll to position [180, 0]
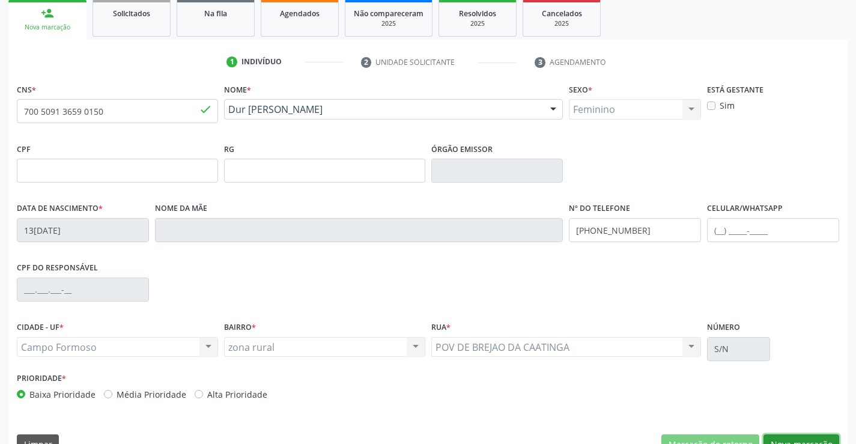
click at [810, 439] on button "Nova marcação" at bounding box center [801, 444] width 76 height 20
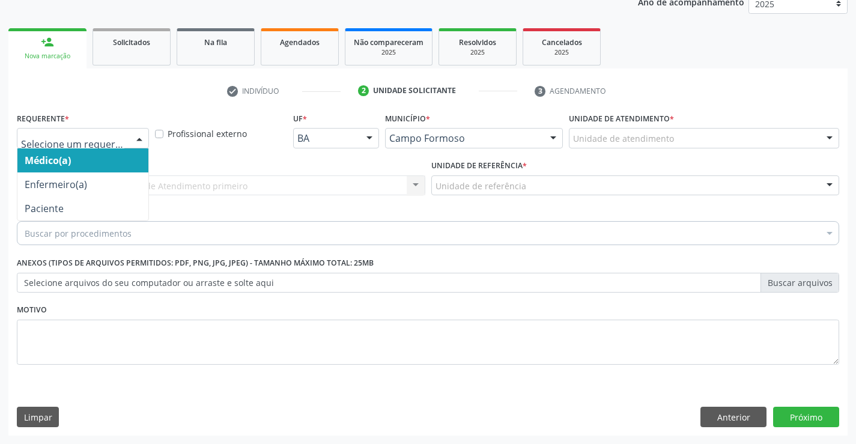
drag, startPoint x: 81, startPoint y: 131, endPoint x: 50, endPoint y: 179, distance: 57.0
click at [80, 134] on div at bounding box center [83, 138] width 132 height 20
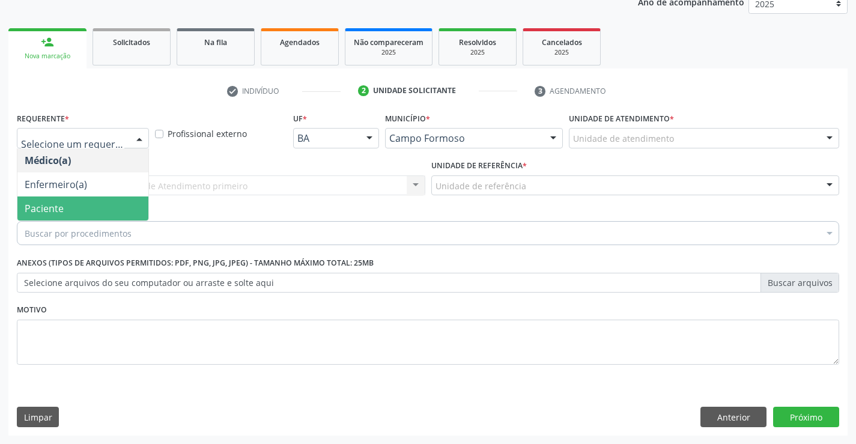
drag, startPoint x: 44, startPoint y: 199, endPoint x: 199, endPoint y: 187, distance: 155.9
click at [44, 199] on span "Paciente" at bounding box center [82, 208] width 131 height 24
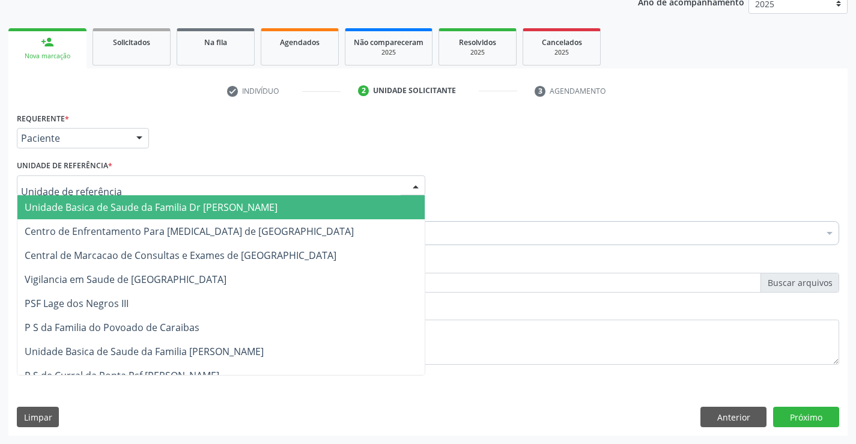
drag, startPoint x: 201, startPoint y: 185, endPoint x: 200, endPoint y: 223, distance: 38.4
click at [201, 186] on div at bounding box center [221, 185] width 408 height 20
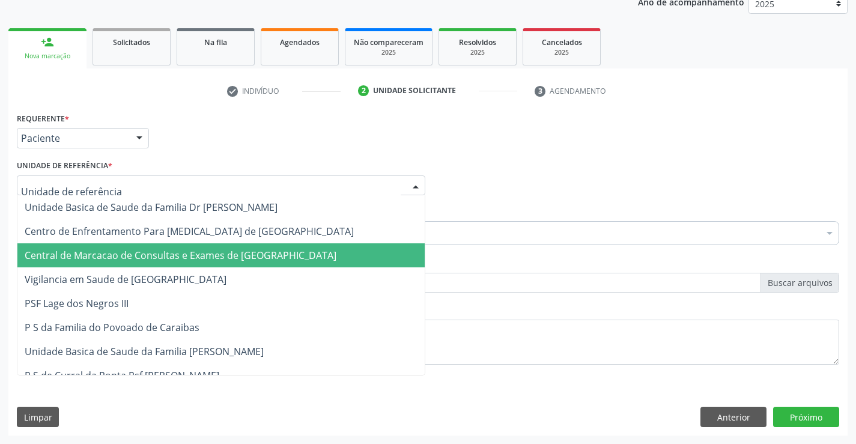
click at [201, 248] on span "Central de Marcacao de Consultas e Exames de [GEOGRAPHIC_DATA]" at bounding box center [220, 255] width 407 height 24
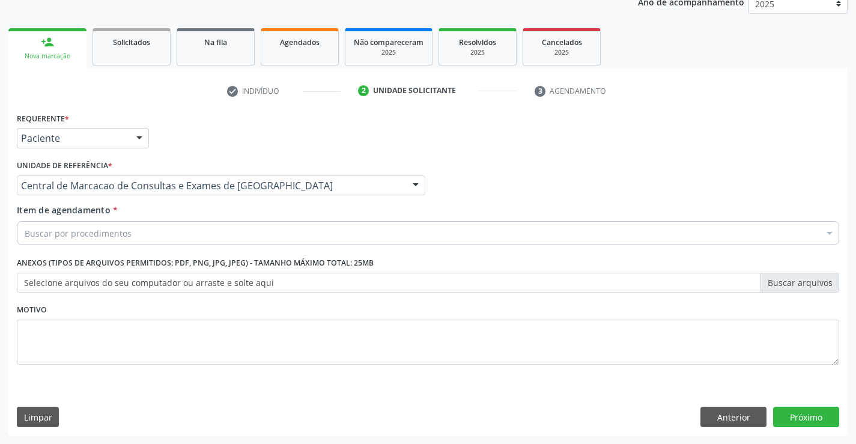
click at [210, 236] on div "Buscar por procedimentos" at bounding box center [428, 233] width 822 height 24
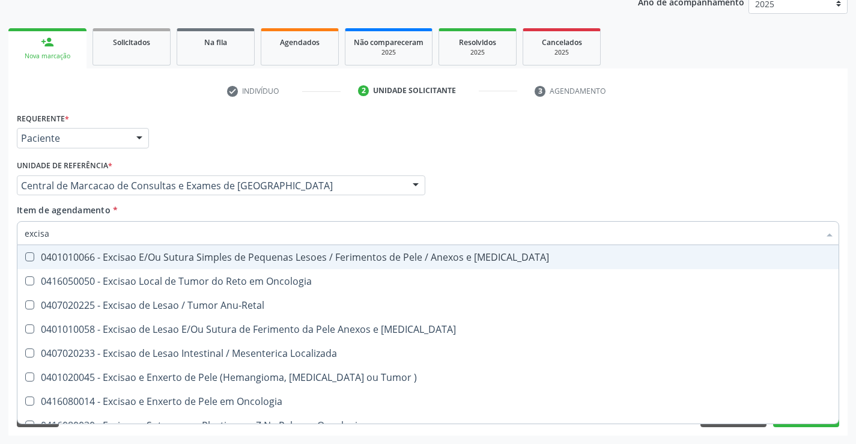
type input "excisao"
click at [211, 252] on div "0401010066 - Excisao E/Ou Sutura Simples de Pequenas Lesoes / Ferimentos de Pel…" at bounding box center [428, 257] width 806 height 10
checkbox Mucosa "true"
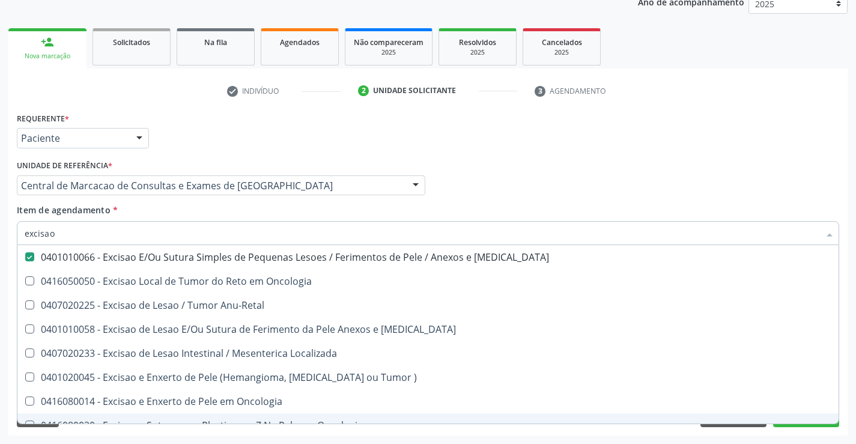
click at [798, 431] on div "Requerente * Paciente Médico(a) Enfermeiro(a) Paciente Nenhum resultado encontr…" at bounding box center [427, 272] width 839 height 326
checkbox Oncologia "true"
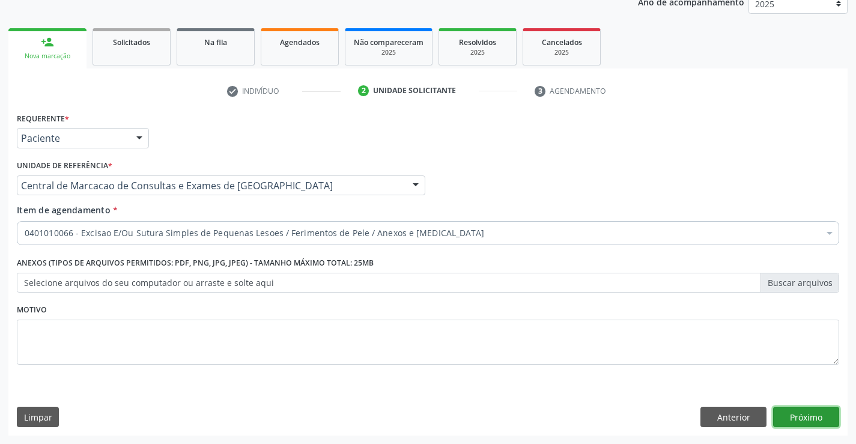
click at [804, 420] on button "Próximo" at bounding box center [806, 416] width 66 height 20
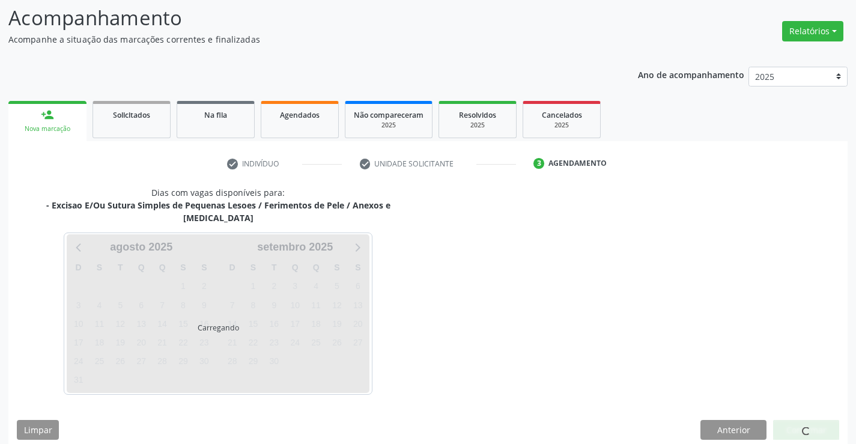
scroll to position [114, 0]
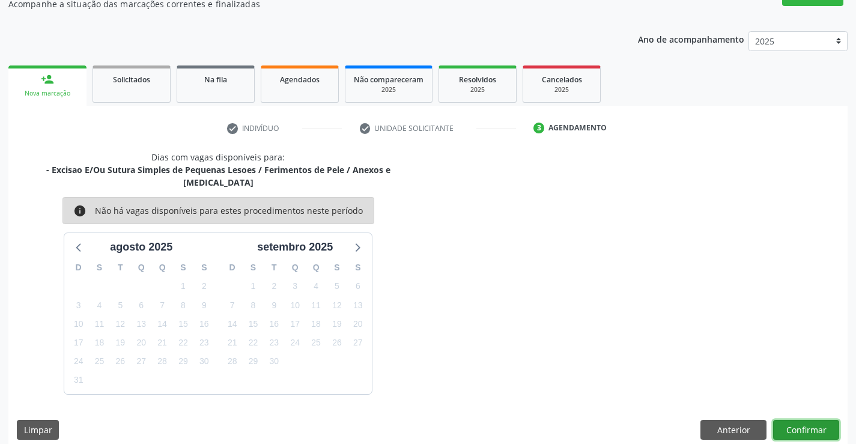
click at [792, 420] on button "Confirmar" at bounding box center [806, 430] width 66 height 20
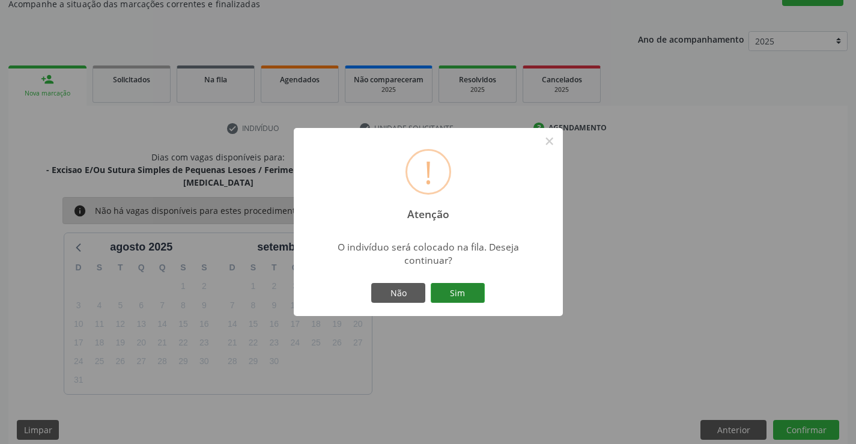
click at [462, 294] on button "Sim" at bounding box center [457, 293] width 54 height 20
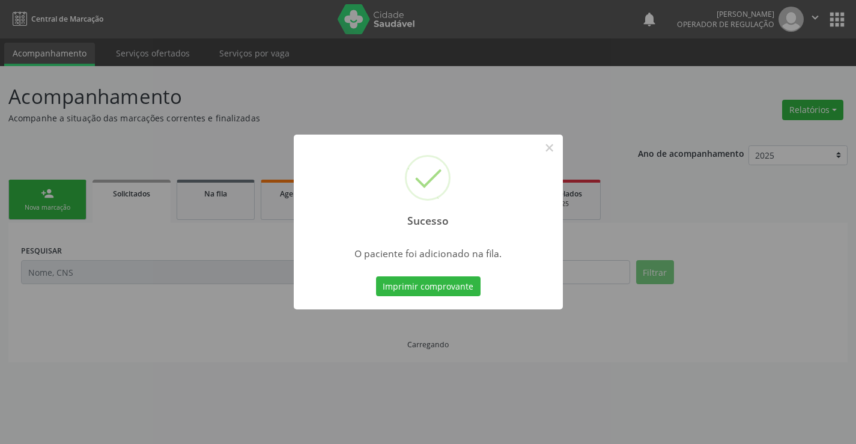
scroll to position [0, 0]
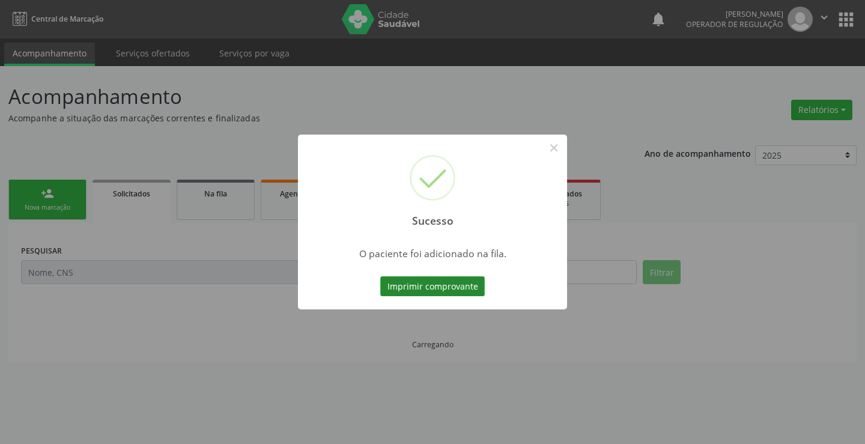
click at [444, 278] on button "Imprimir comprovante" at bounding box center [432, 286] width 104 height 20
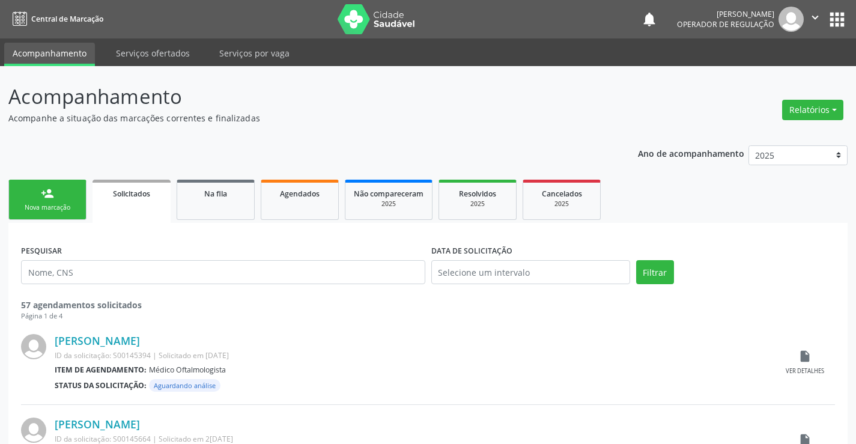
click at [49, 199] on div "person_add" at bounding box center [47, 193] width 13 height 13
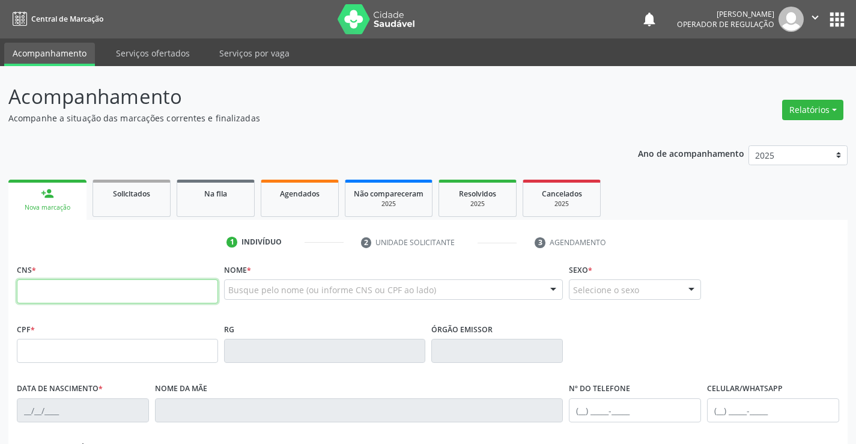
click at [107, 291] on input "text" at bounding box center [117, 291] width 201 height 24
click at [64, 282] on input "text" at bounding box center [117, 291] width 201 height 24
type input "700 5001 5719 8359"
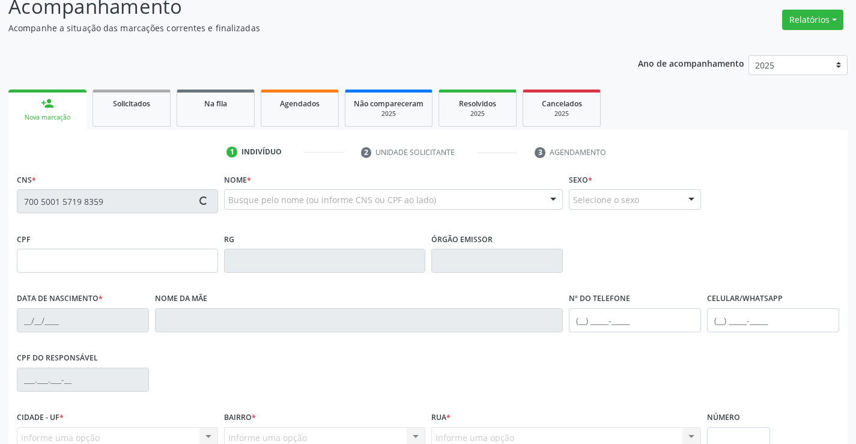
scroll to position [207, 0]
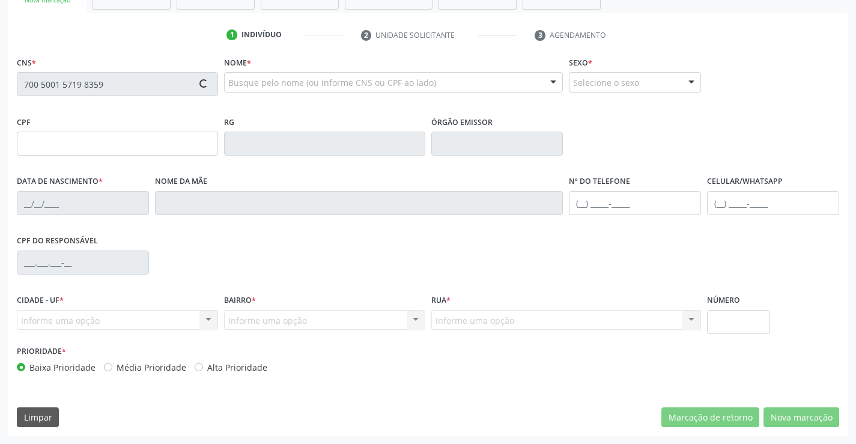
type input "860.258.995-68"
type input "10/01/1957"
type input "Selvita Maria de Souza"
type input "(74) 93552-4075"
type input "S/N"
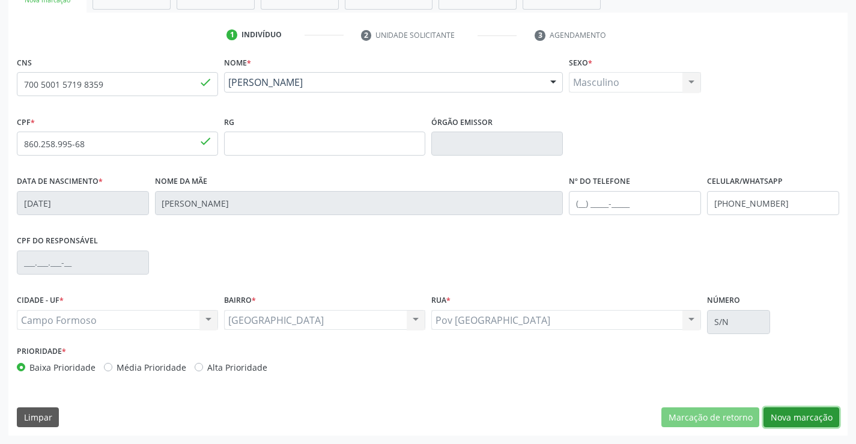
click at [823, 418] on button "Nova marcação" at bounding box center [801, 417] width 76 height 20
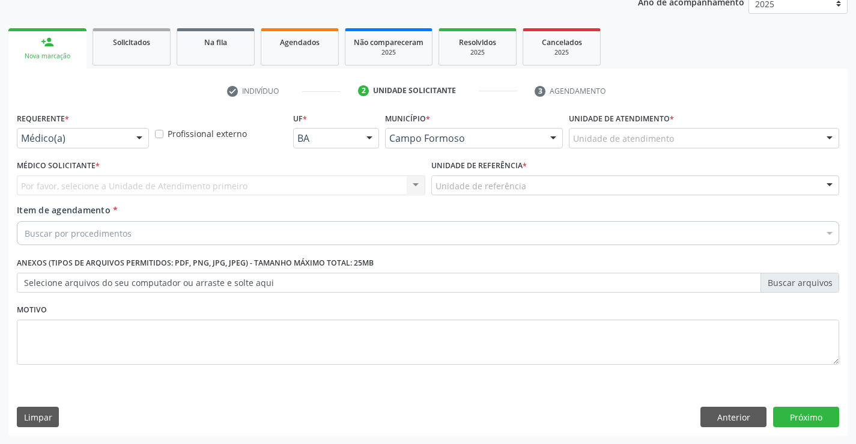
scroll to position [151, 0]
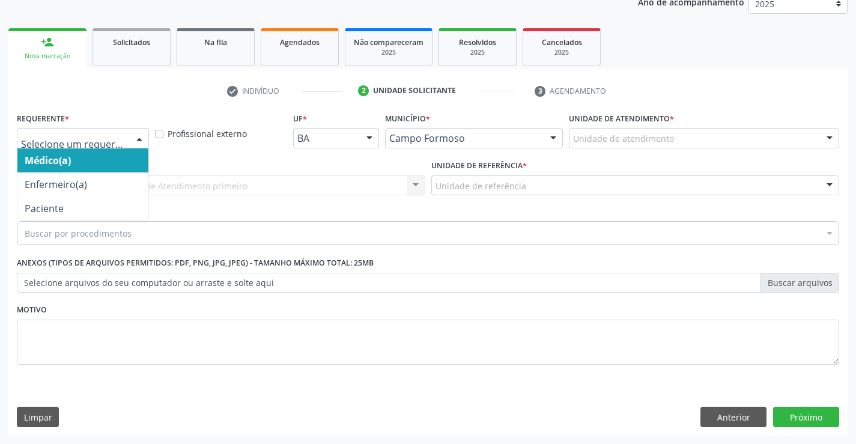
click at [125, 135] on div at bounding box center [83, 138] width 132 height 20
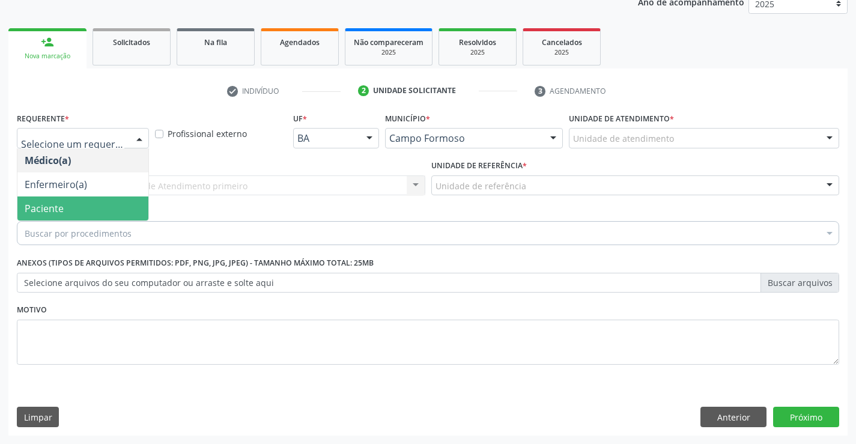
click at [64, 212] on span "Paciente" at bounding box center [82, 208] width 131 height 24
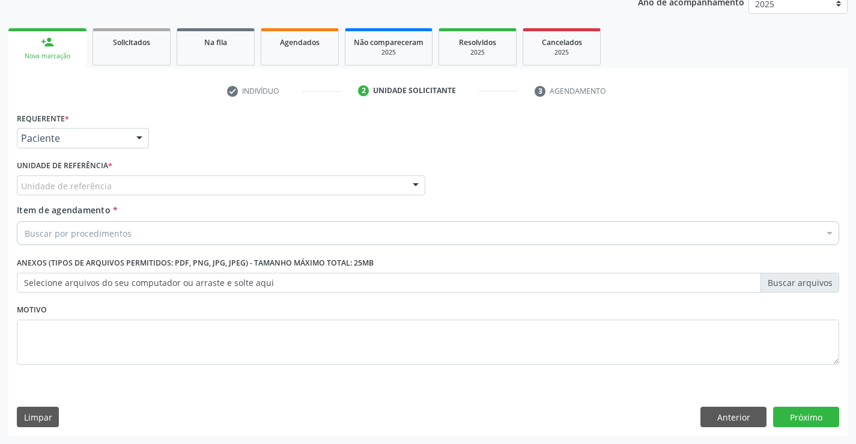
click at [184, 183] on div "Unidade de referência" at bounding box center [221, 185] width 408 height 20
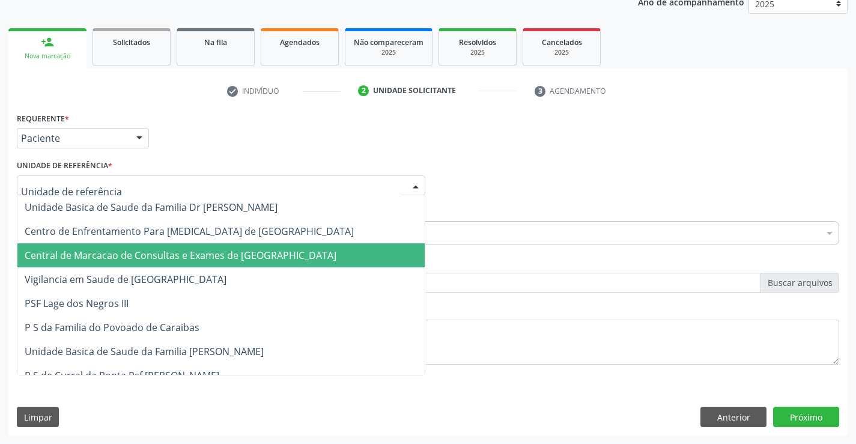
click at [188, 249] on span "Central de Marcacao de Consultas e Exames de [GEOGRAPHIC_DATA]" at bounding box center [181, 255] width 312 height 13
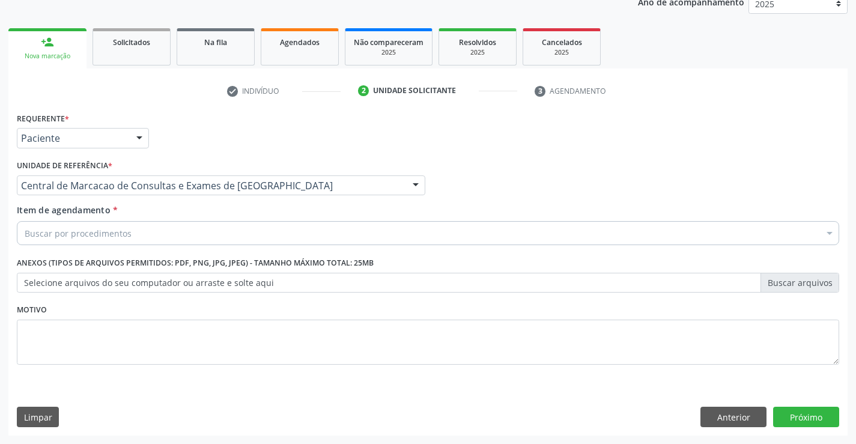
click at [229, 231] on div "Buscar por procedimentos" at bounding box center [428, 233] width 822 height 24
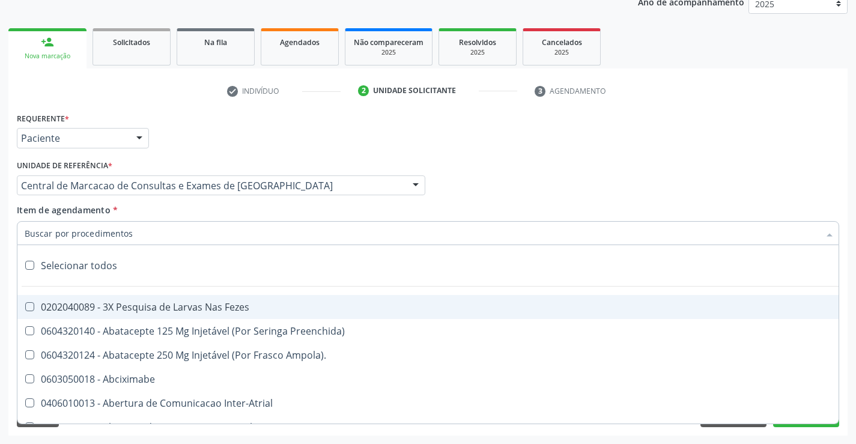
click at [174, 229] on input "Item de agendamento *" at bounding box center [422, 233] width 794 height 24
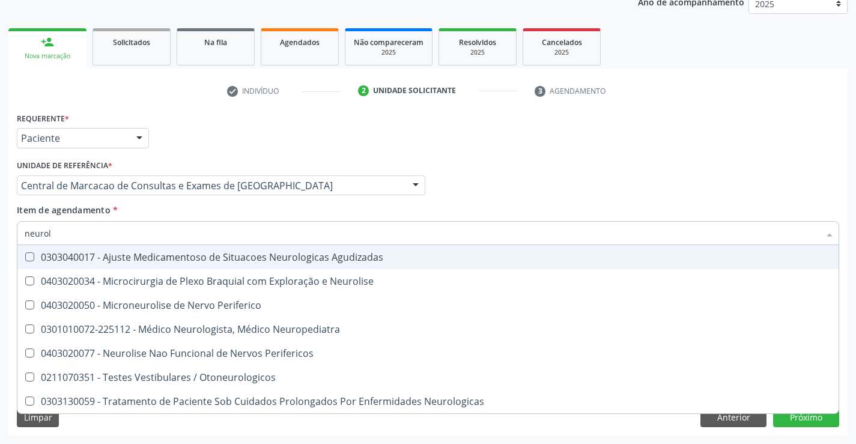
type input "neurolo"
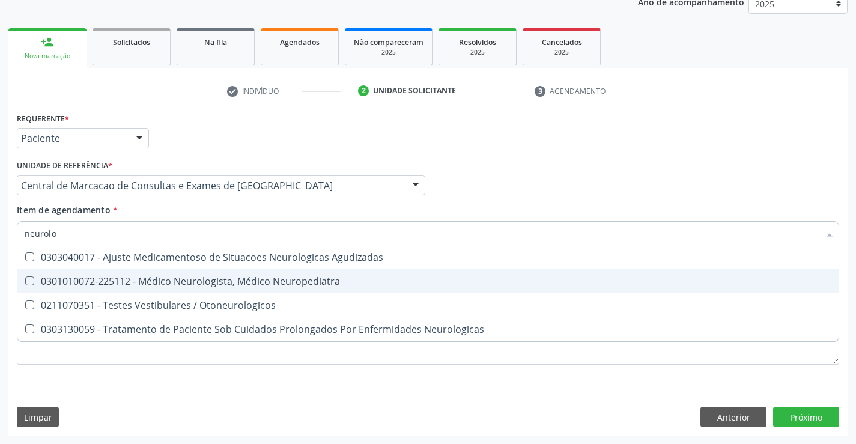
click at [180, 286] on div "0301010072-225112 - Médico Neurologista, Médico Neuropediatra" at bounding box center [428, 281] width 806 height 10
checkbox Neuropediatra "true"
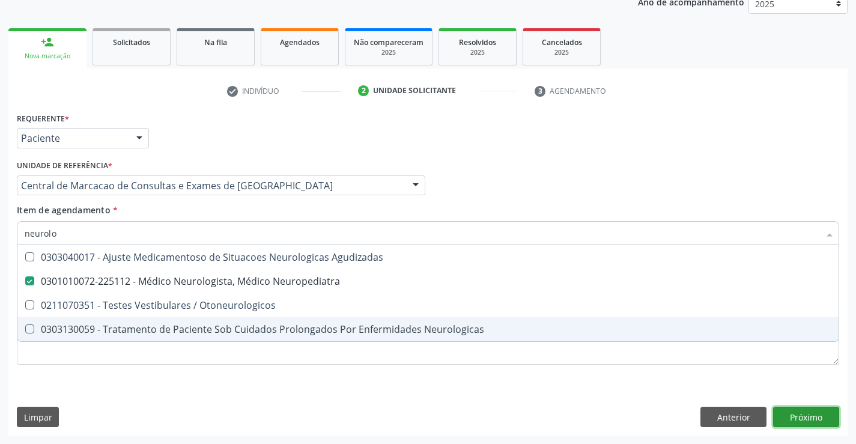
click at [812, 421] on div "Requerente * Paciente Médico(a) Enfermeiro(a) Paciente Nenhum resultado encontr…" at bounding box center [427, 272] width 839 height 326
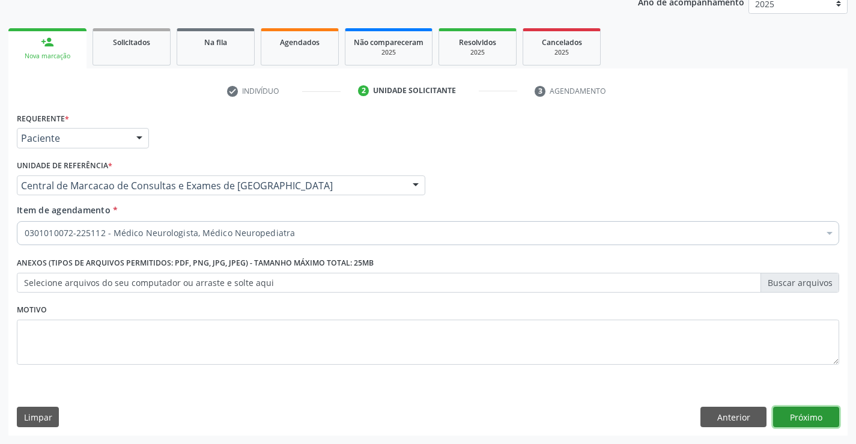
click at [784, 415] on button "Próximo" at bounding box center [806, 416] width 66 height 20
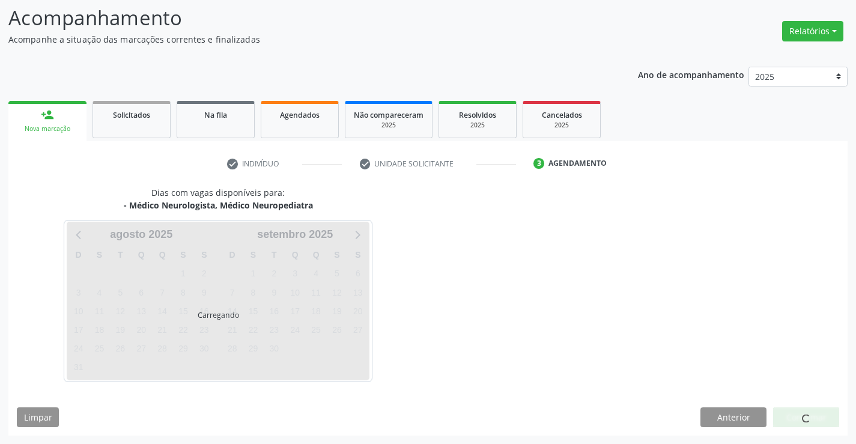
scroll to position [79, 0]
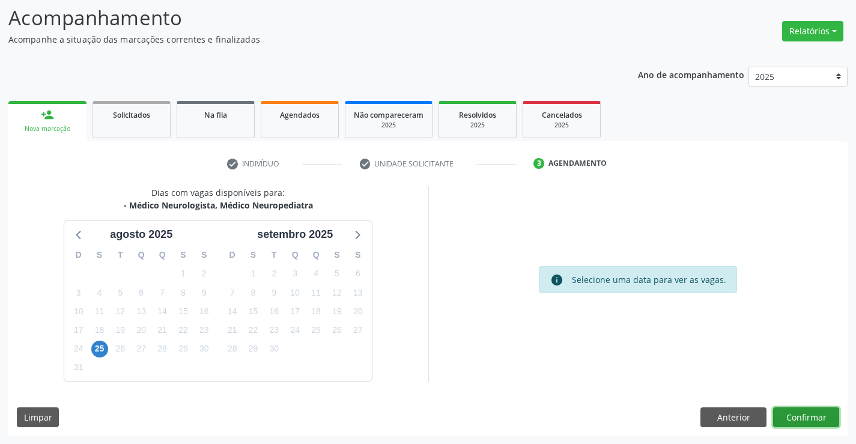
click at [817, 408] on button "Confirmar" at bounding box center [806, 417] width 66 height 20
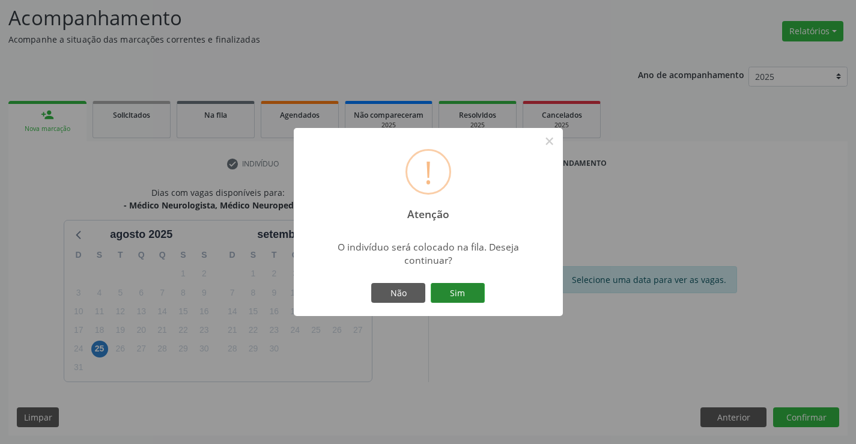
click at [469, 294] on button "Sim" at bounding box center [457, 293] width 54 height 20
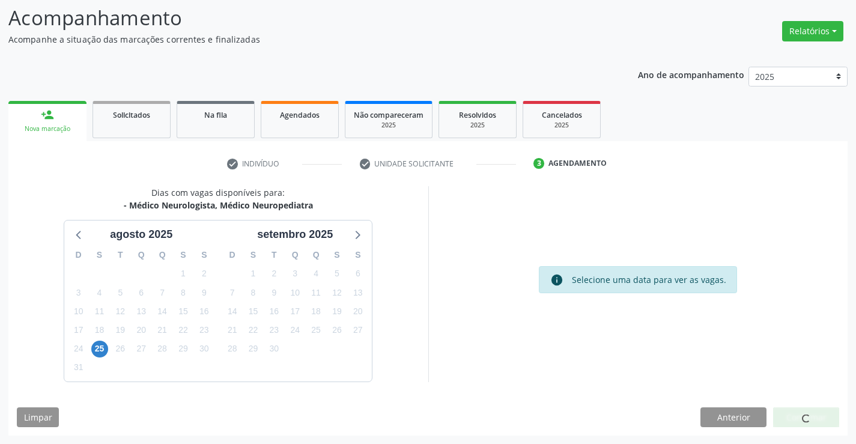
scroll to position [0, 0]
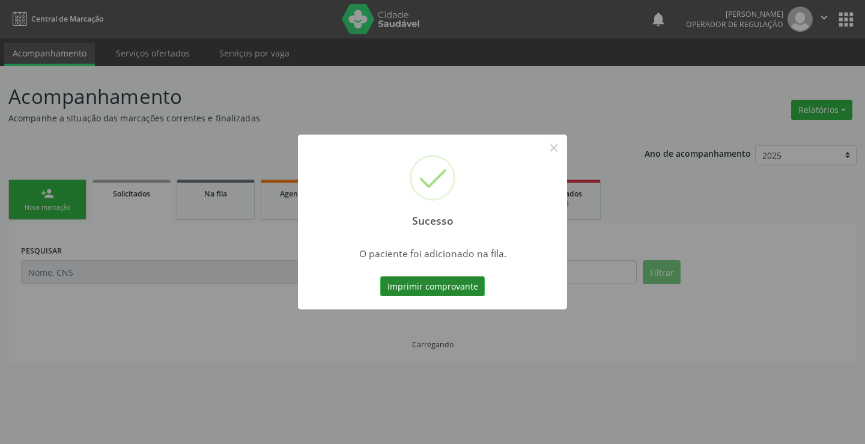
click at [458, 279] on button "Imprimir comprovante" at bounding box center [432, 286] width 104 height 20
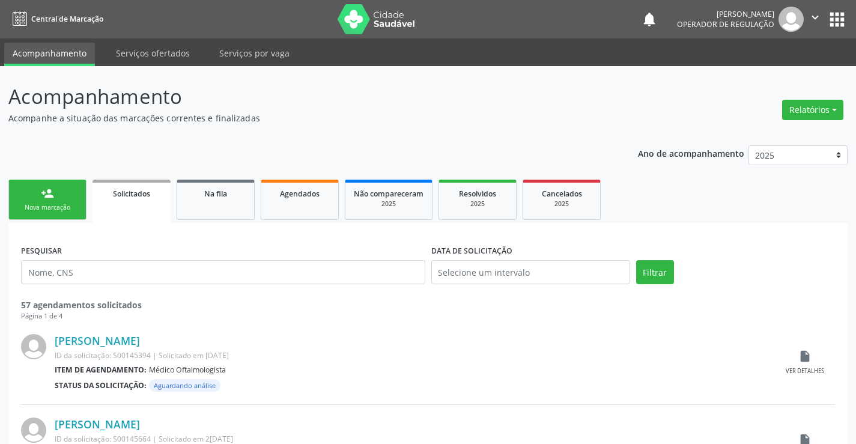
click at [59, 186] on link "person_add Nova marcação" at bounding box center [47, 200] width 78 height 40
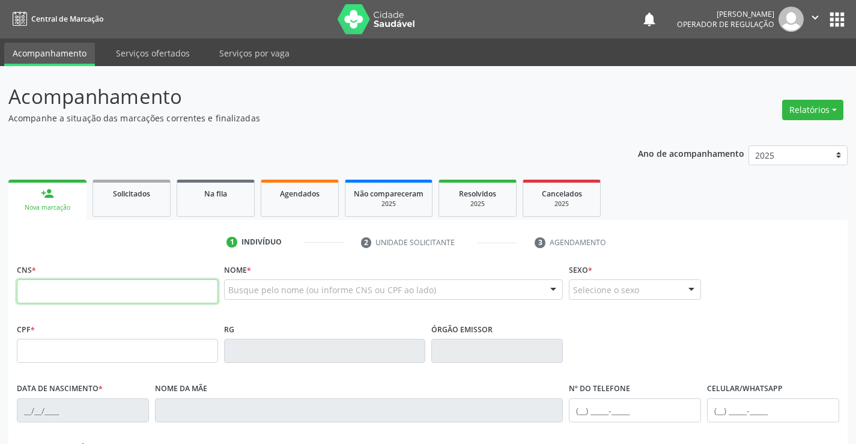
click at [73, 280] on input "text" at bounding box center [117, 291] width 201 height 24
click at [74, 286] on input "text" at bounding box center [117, 291] width 201 height 24
click at [101, 293] on input "text" at bounding box center [117, 291] width 201 height 24
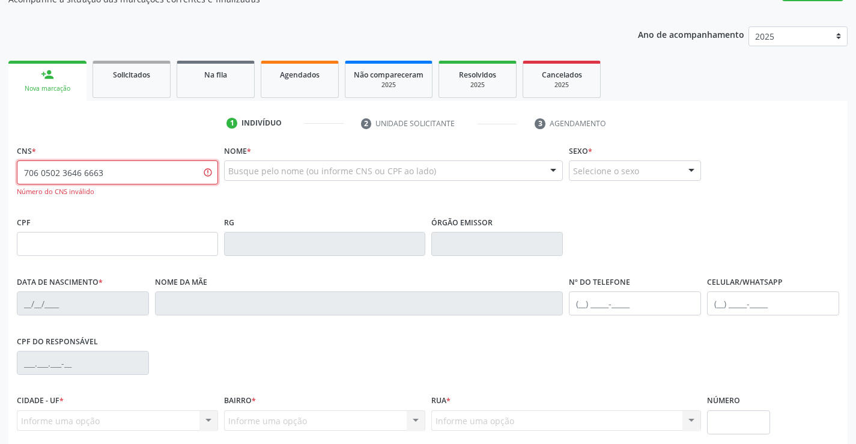
scroll to position [219, 0]
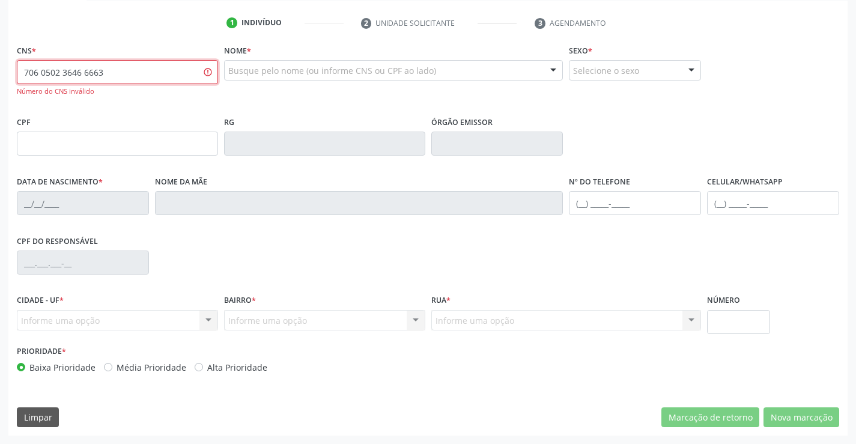
click at [115, 71] on input "706 0502 3646 6663" at bounding box center [117, 72] width 201 height 24
type input "706 2050 2364 6663"
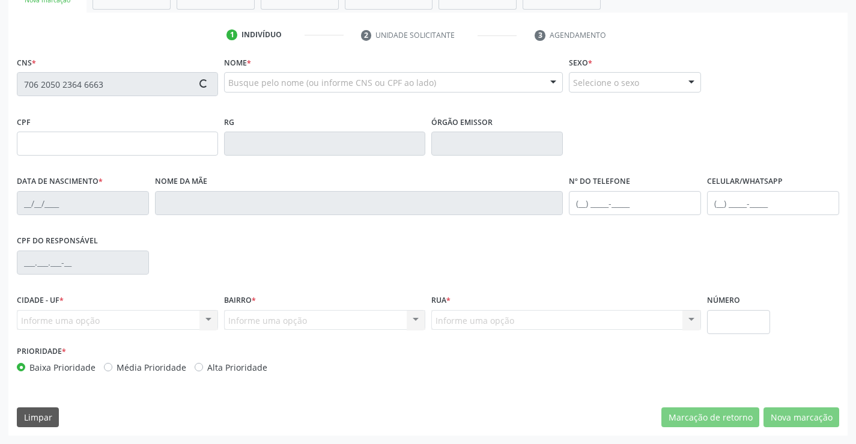
scroll to position [207, 0]
type input "1476039607"
type input "30/08/1988"
type input "(74) 99905-0552"
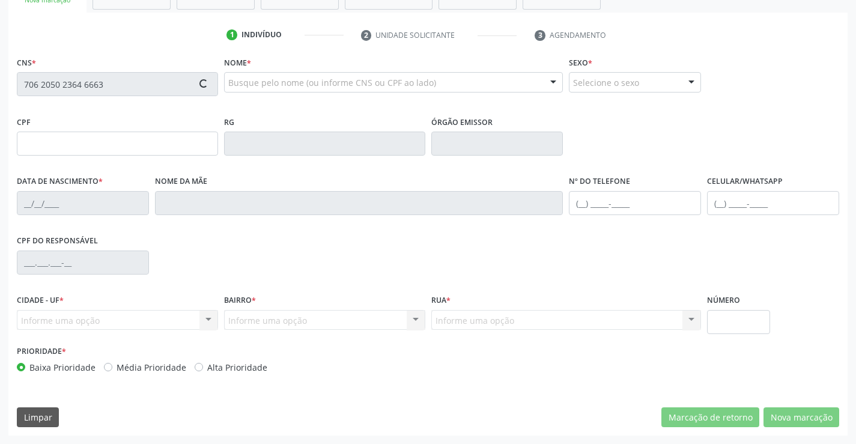
type input "059.264.645-95"
type input "SN"
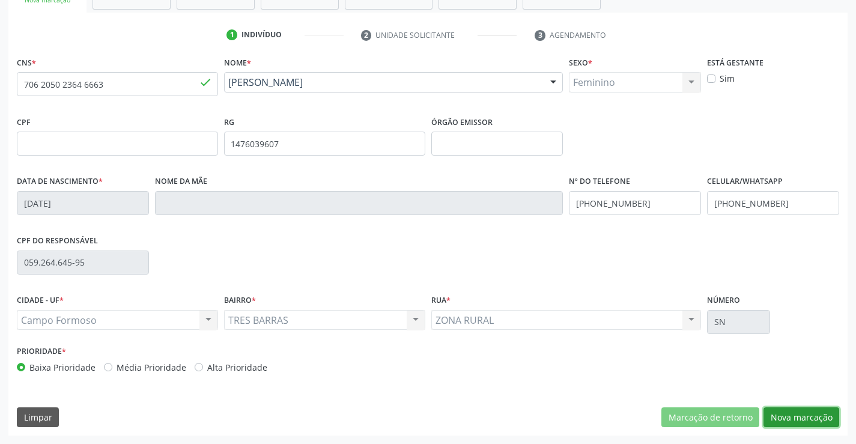
drag, startPoint x: 772, startPoint y: 417, endPoint x: 580, endPoint y: 331, distance: 210.7
click at [770, 414] on button "Nova marcação" at bounding box center [801, 417] width 76 height 20
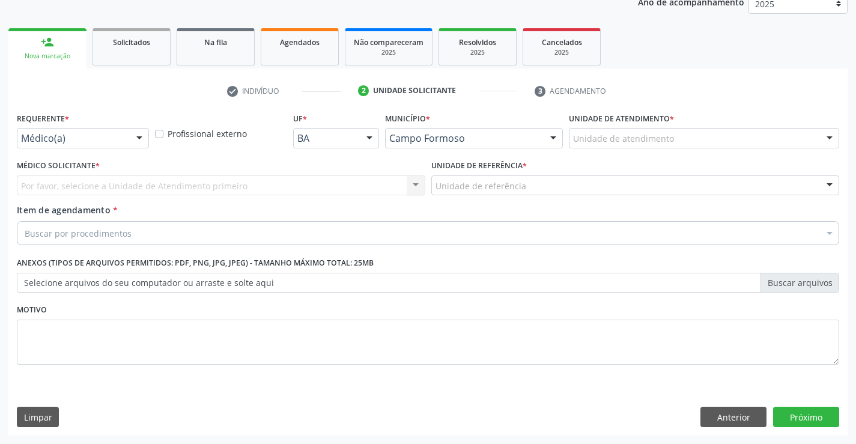
scroll to position [151, 0]
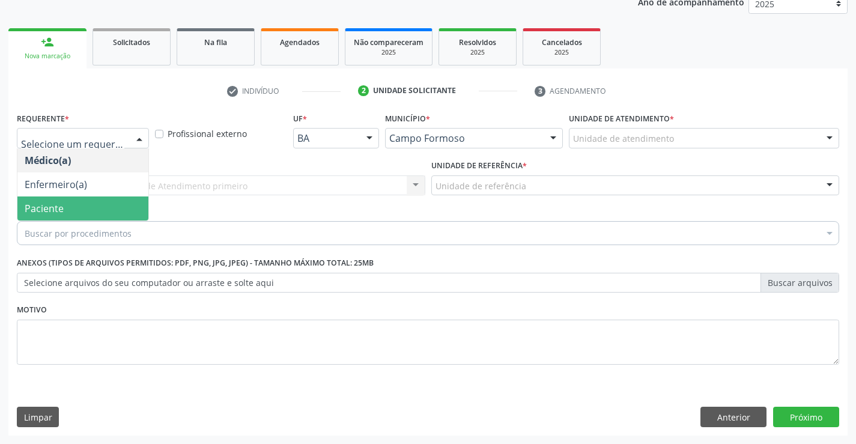
drag, startPoint x: 102, startPoint y: 209, endPoint x: 171, endPoint y: 187, distance: 71.8
click at [105, 208] on span "Paciente" at bounding box center [82, 208] width 131 height 24
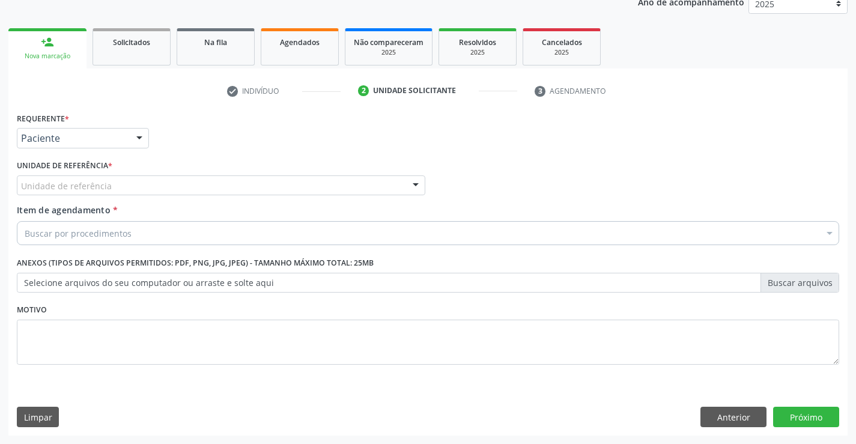
click at [193, 179] on div "Unidade de referência" at bounding box center [221, 185] width 408 height 20
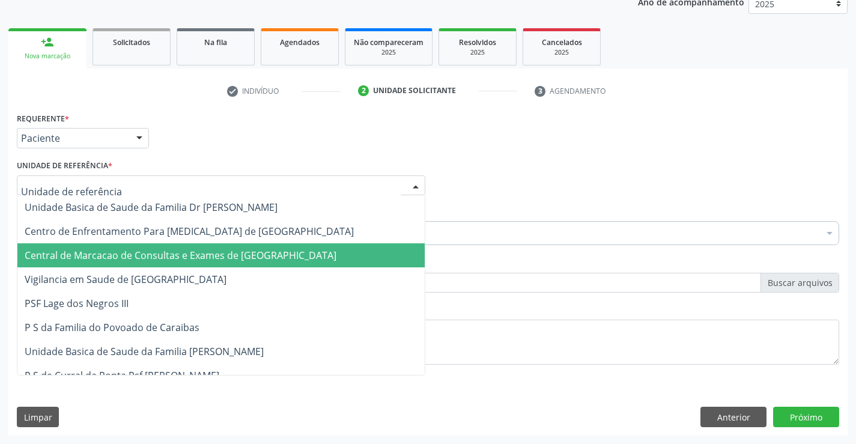
click at [237, 254] on span "Central de Marcacao de Consultas e Exames de [GEOGRAPHIC_DATA]" at bounding box center [181, 255] width 312 height 13
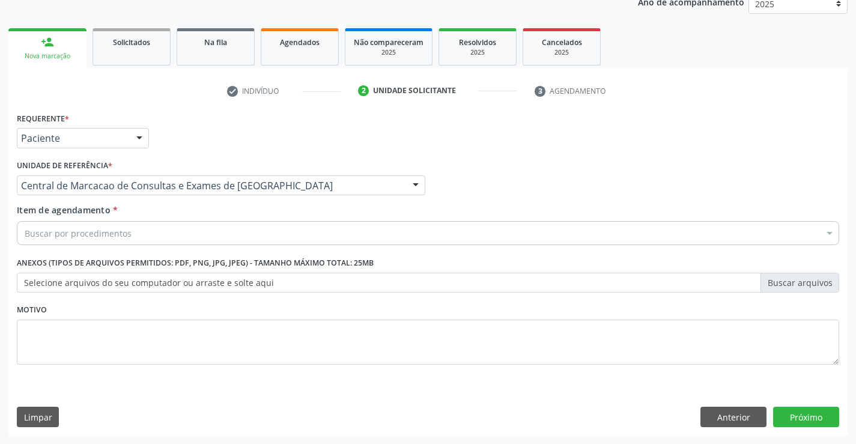
click at [267, 228] on div "Buscar por procedimentos" at bounding box center [428, 233] width 822 height 24
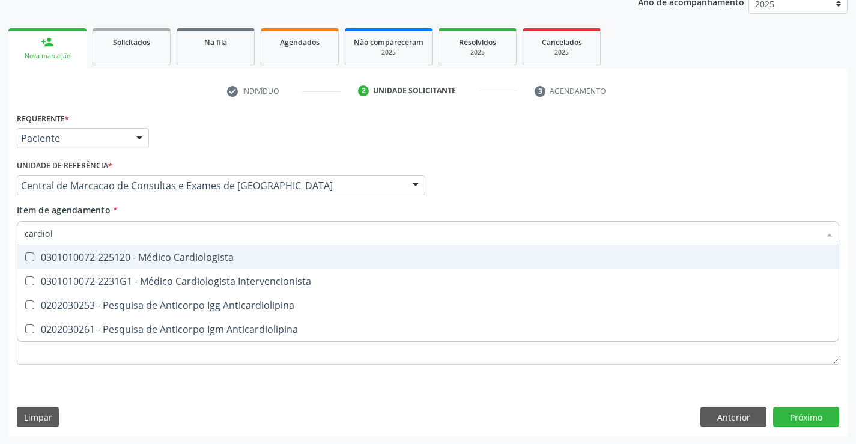
type input "cardiolo"
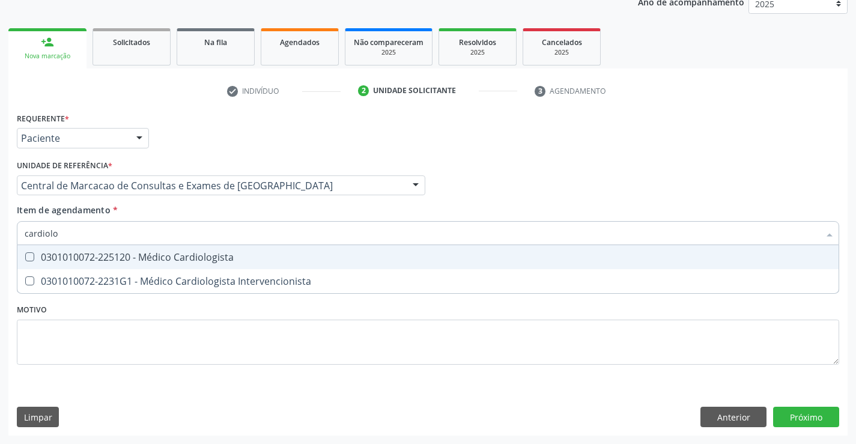
click at [238, 250] on span "0301010072-225120 - Médico Cardiologista" at bounding box center [427, 257] width 821 height 24
checkbox Cardiologista "true"
click at [822, 420] on div "Requerente * Paciente Médico(a) Enfermeiro(a) Paciente Nenhum resultado encontr…" at bounding box center [427, 272] width 839 height 326
checkbox Intervencionista "true"
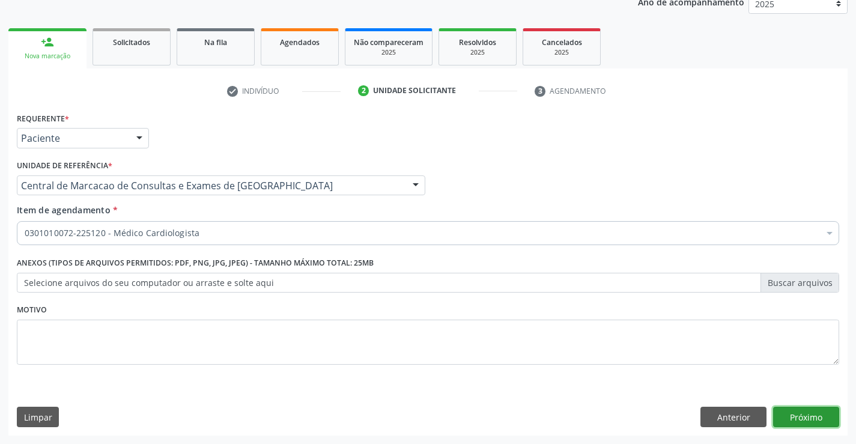
click at [785, 414] on button "Próximo" at bounding box center [806, 416] width 66 height 20
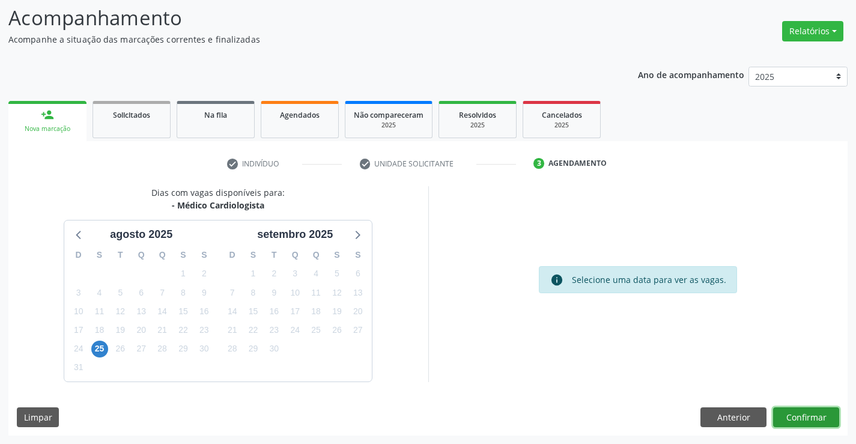
click at [781, 411] on button "Confirmar" at bounding box center [806, 417] width 66 height 20
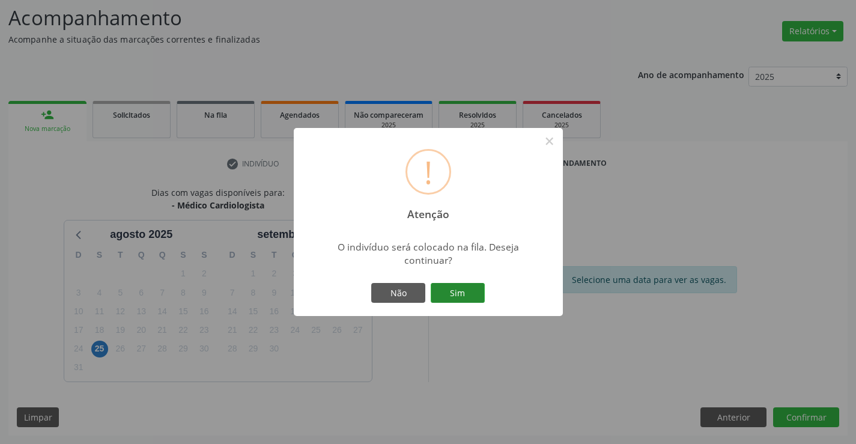
click at [475, 285] on button "Sim" at bounding box center [457, 293] width 54 height 20
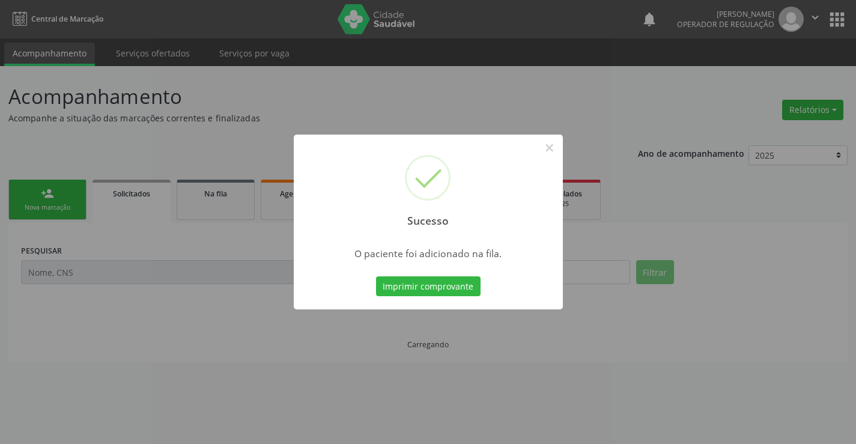
scroll to position [0, 0]
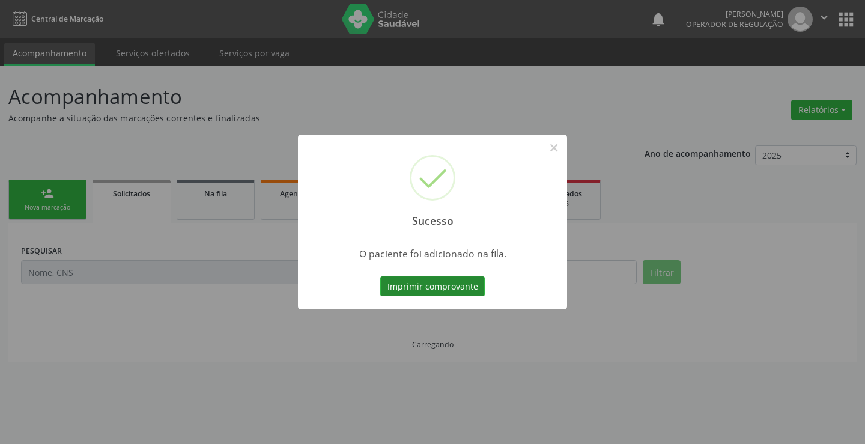
click at [471, 291] on button "Imprimir comprovante" at bounding box center [432, 286] width 104 height 20
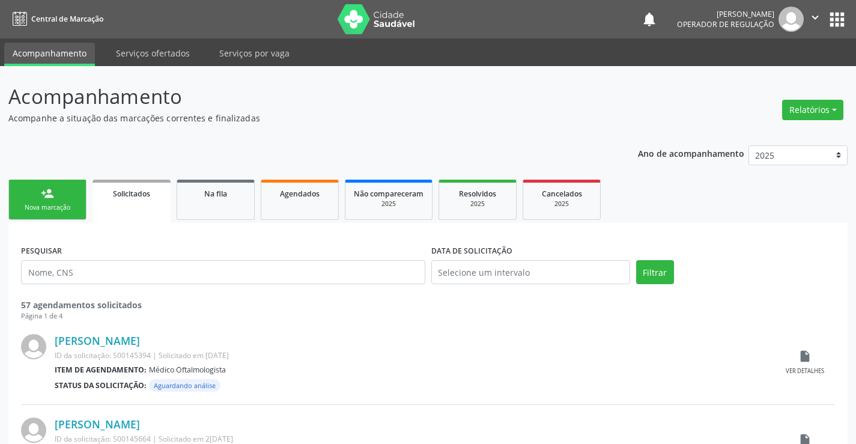
click at [27, 210] on div "Nova marcação" at bounding box center [47, 207] width 60 height 9
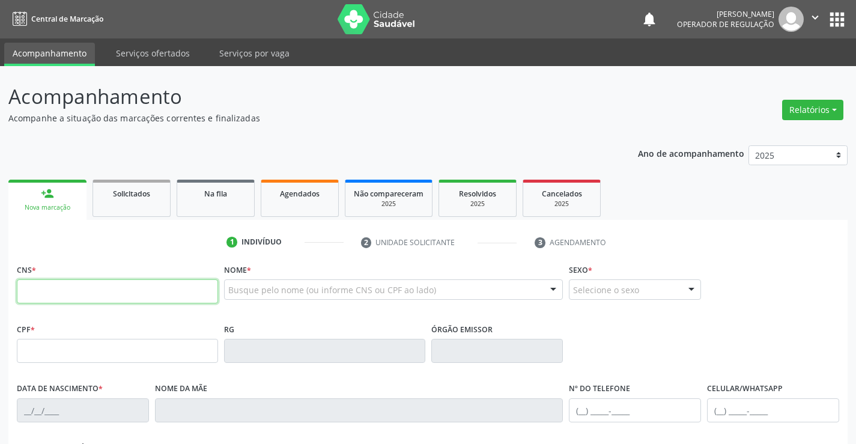
click at [75, 298] on input "text" at bounding box center [117, 291] width 201 height 24
type input "706 0028 2894 5441"
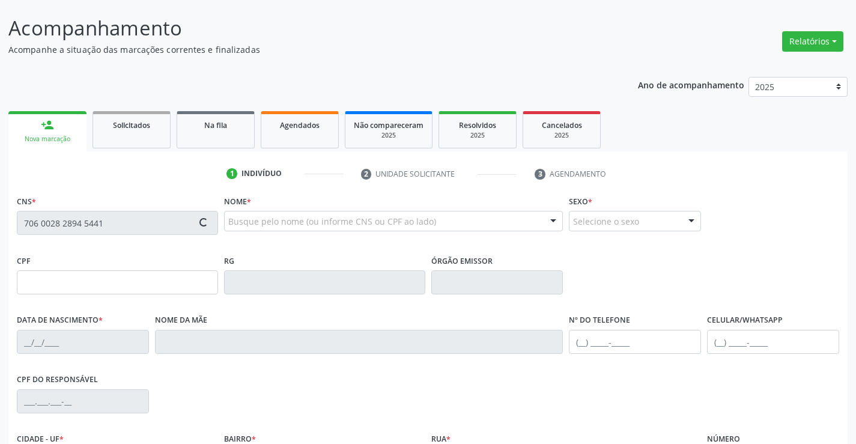
scroll to position [207, 0]
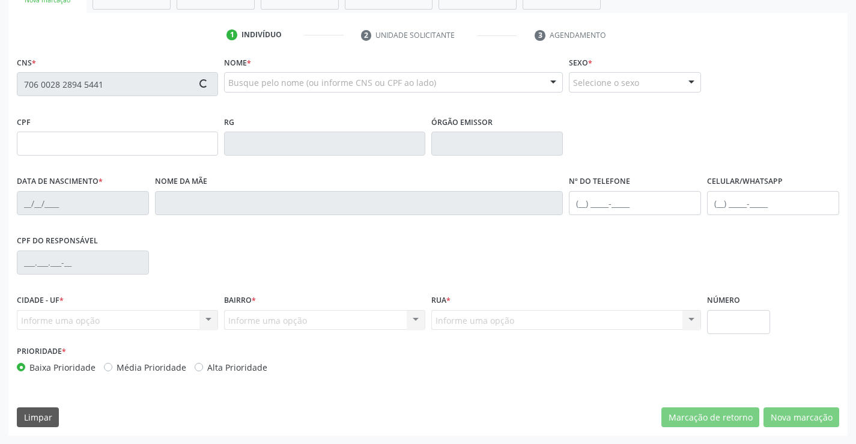
type input "0546552420"
type input "24/02/1953"
type input "(74) 99105-4206"
type input "563.031.575-72"
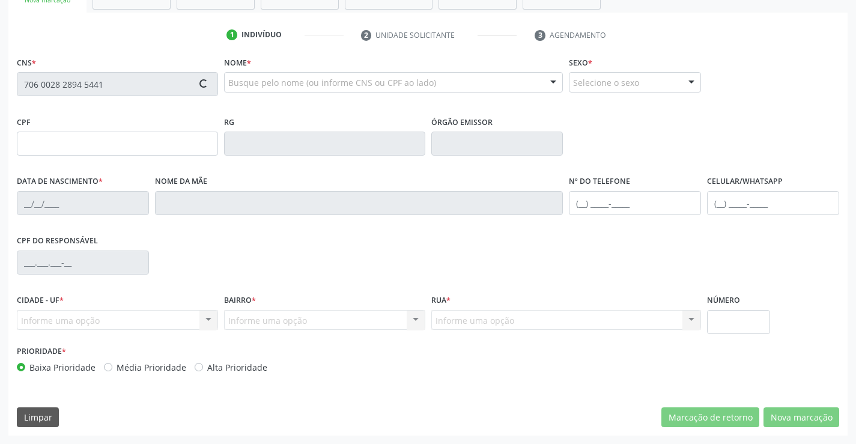
type input "sn"
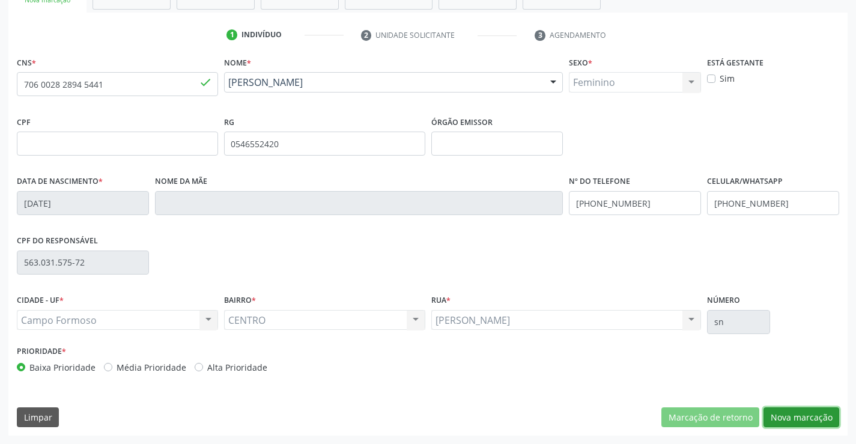
drag, startPoint x: 792, startPoint y: 414, endPoint x: 671, endPoint y: 392, distance: 123.9
click at [789, 414] on button "Nova marcação" at bounding box center [801, 417] width 76 height 20
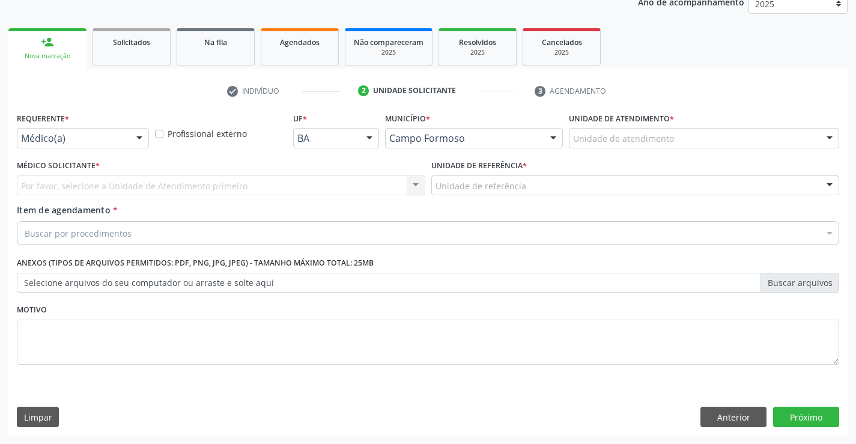
scroll to position [151, 0]
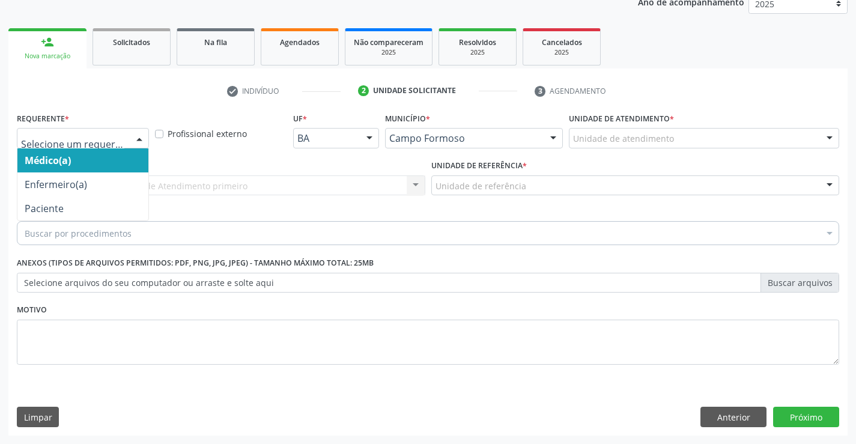
click at [140, 141] on div at bounding box center [139, 138] width 18 height 20
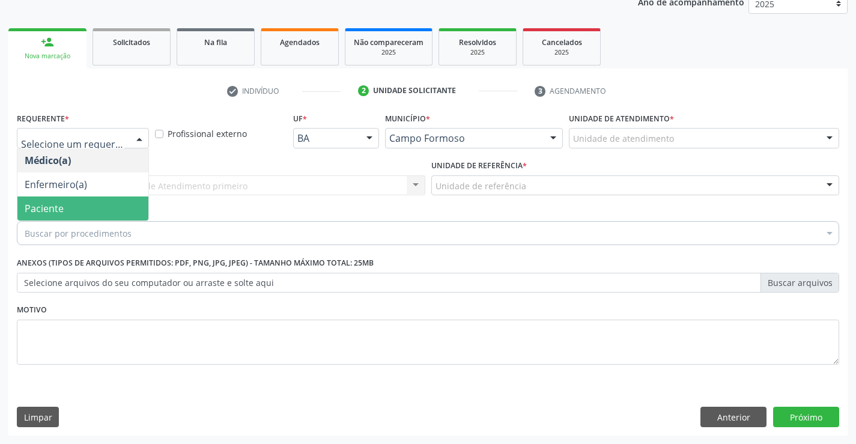
click at [113, 211] on span "Paciente" at bounding box center [82, 208] width 131 height 24
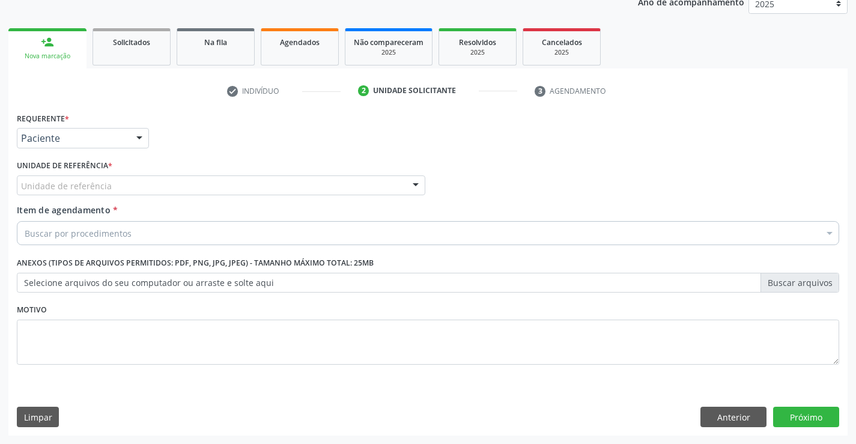
click at [179, 183] on div "Unidade de referência" at bounding box center [221, 185] width 408 height 20
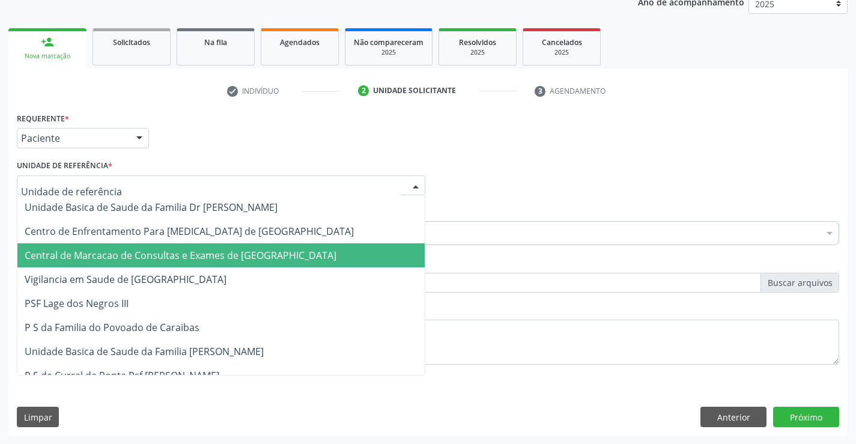
click at [205, 261] on span "Central de Marcacao de Consultas e Exames de [GEOGRAPHIC_DATA]" at bounding box center [181, 255] width 312 height 13
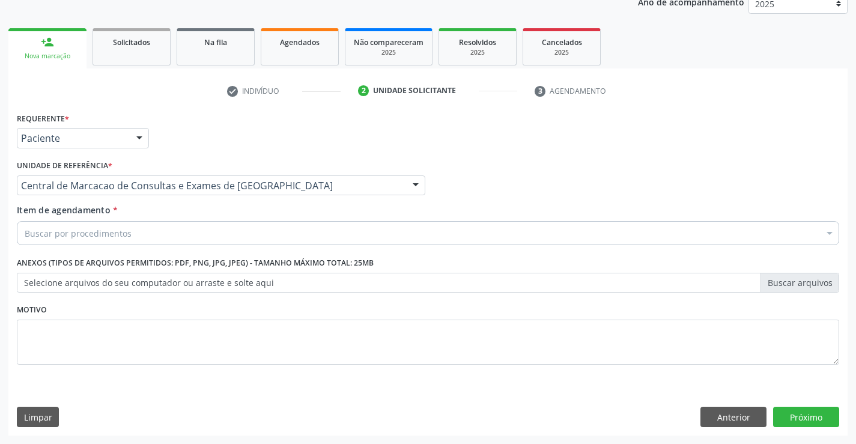
click at [225, 237] on div "Buscar por procedimentos" at bounding box center [428, 233] width 822 height 24
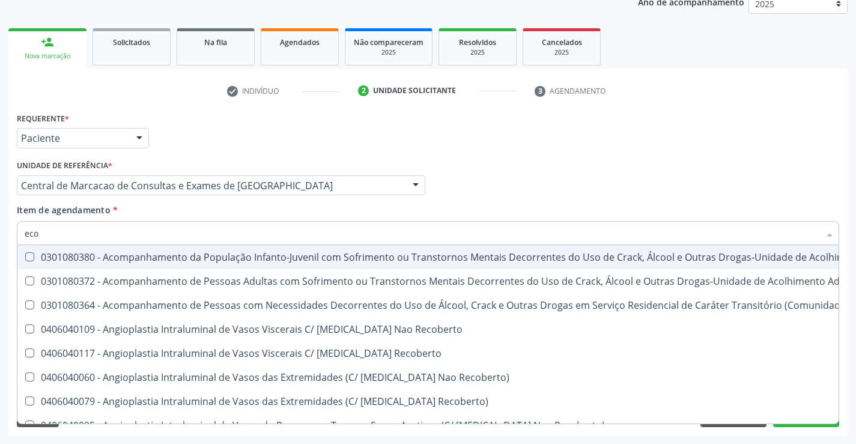
type input "ecoc"
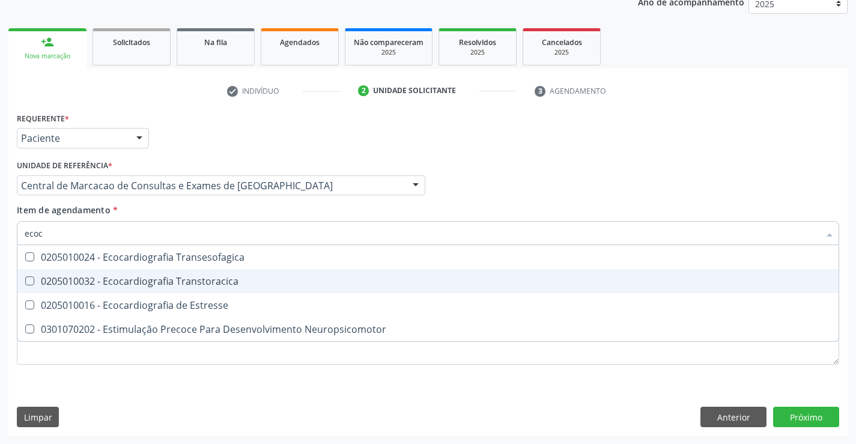
click at [214, 280] on div "0205010032 - Ecocardiografia Transtoracica" at bounding box center [428, 281] width 806 height 10
checkbox Transtoracica "true"
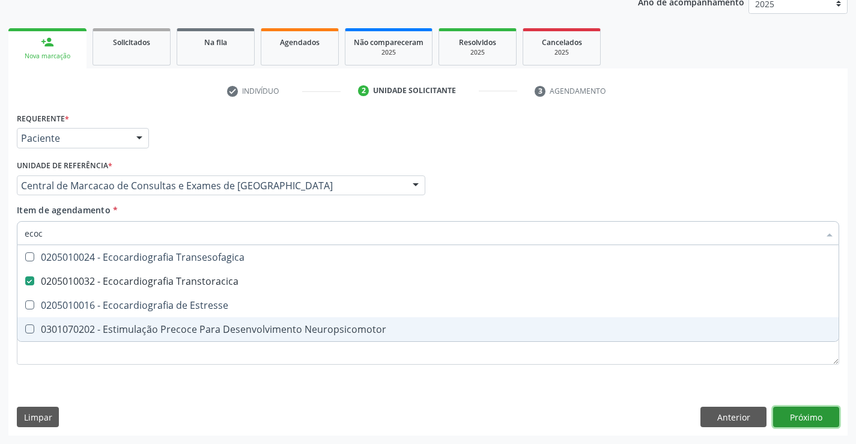
click at [796, 411] on div "Requerente * Paciente Médico(a) Enfermeiro(a) Paciente Nenhum resultado encontr…" at bounding box center [427, 272] width 839 height 326
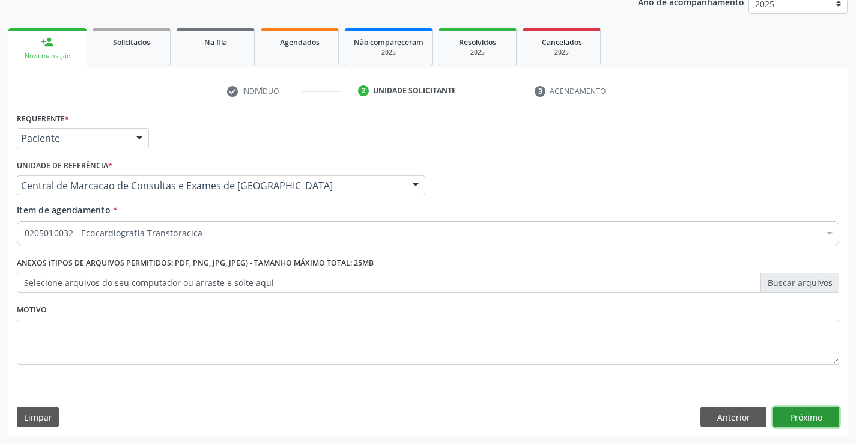
click at [813, 418] on button "Próximo" at bounding box center [806, 416] width 66 height 20
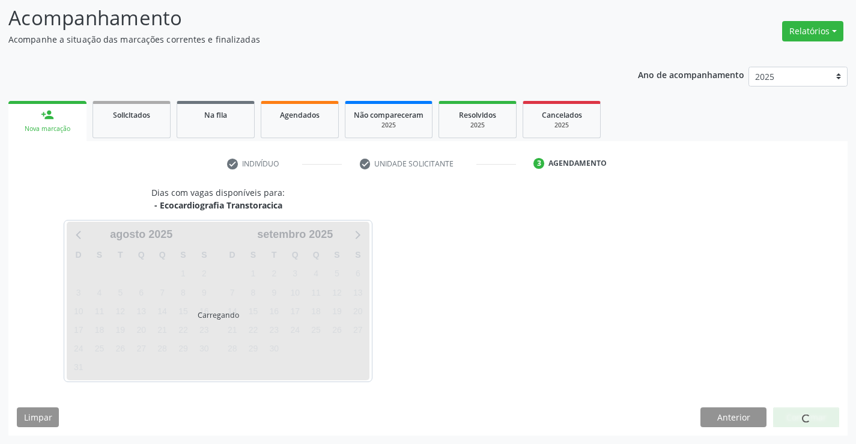
scroll to position [114, 0]
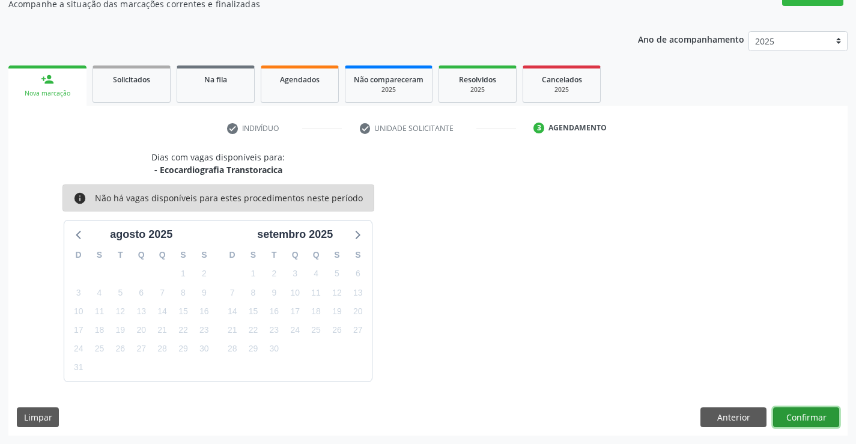
click at [812, 418] on button "Confirmar" at bounding box center [806, 417] width 66 height 20
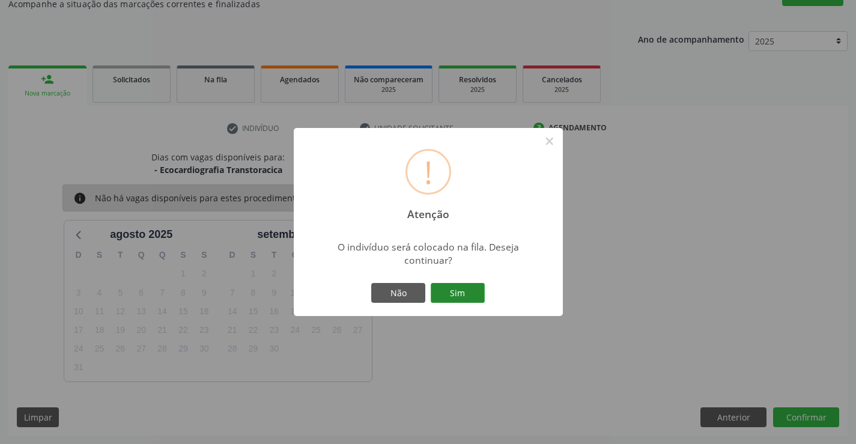
click at [466, 289] on button "Sim" at bounding box center [457, 293] width 54 height 20
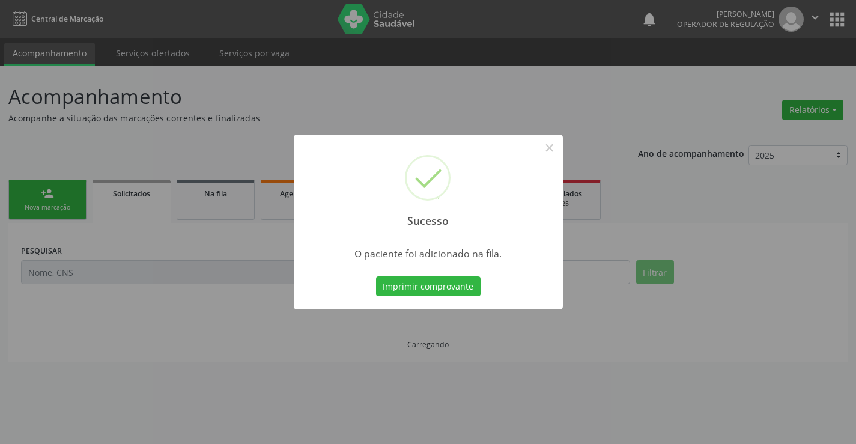
scroll to position [0, 0]
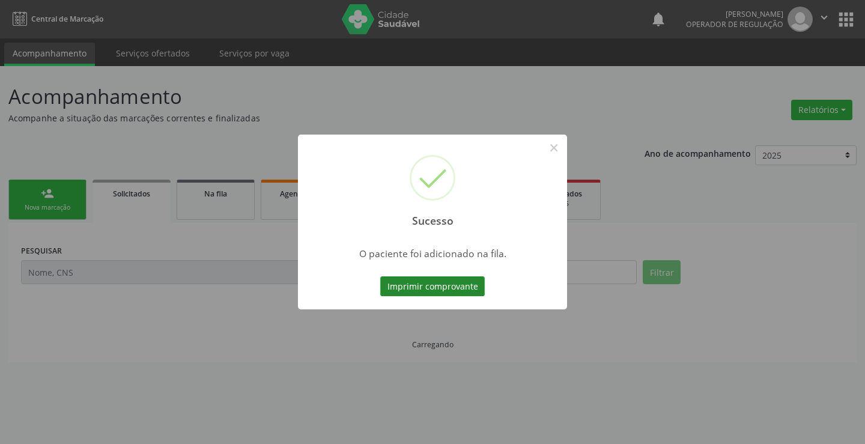
click at [462, 283] on button "Imprimir comprovante" at bounding box center [432, 286] width 104 height 20
